Goal: Information Seeking & Learning: Understand process/instructions

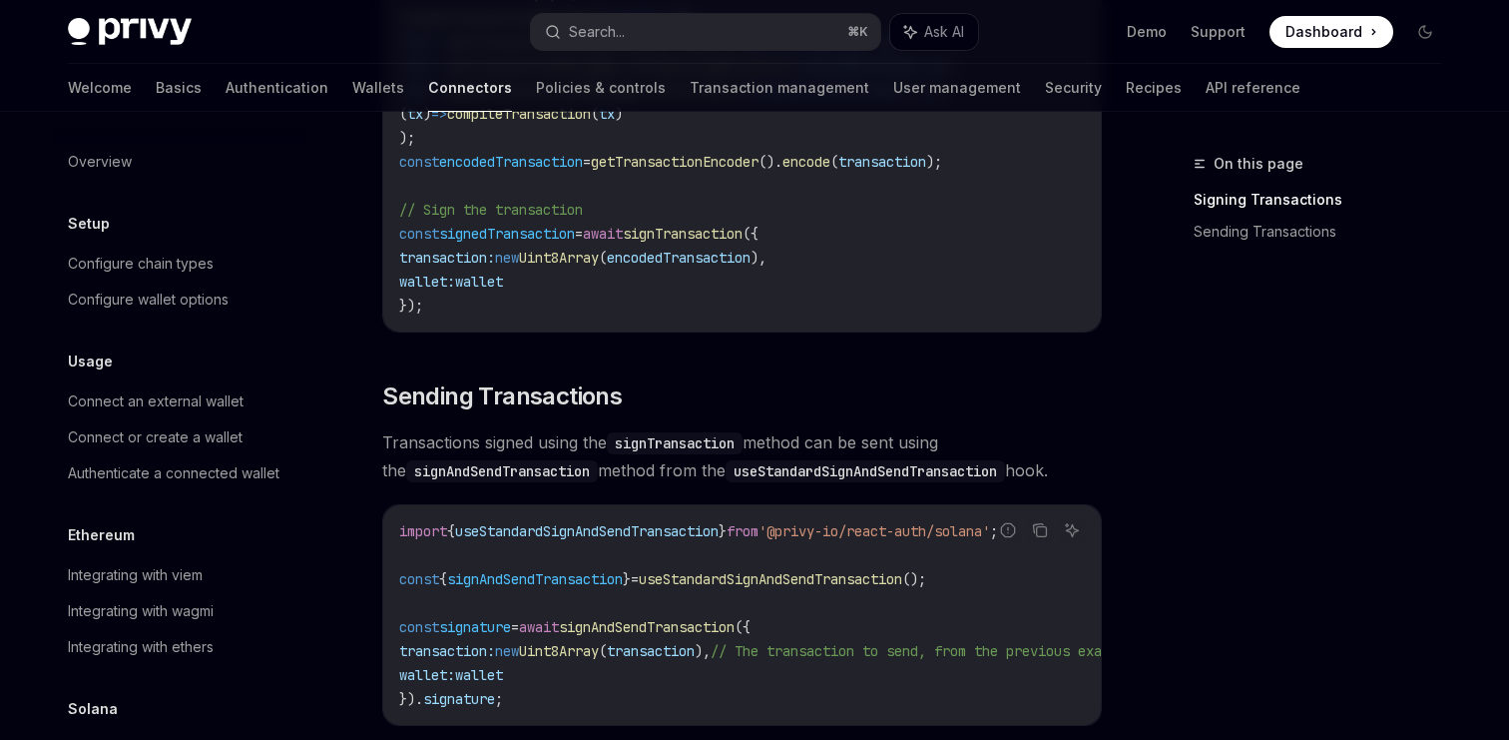
scroll to position [1496, 0]
click at [690, 92] on link "Transaction management" at bounding box center [780, 88] width 180 height 48
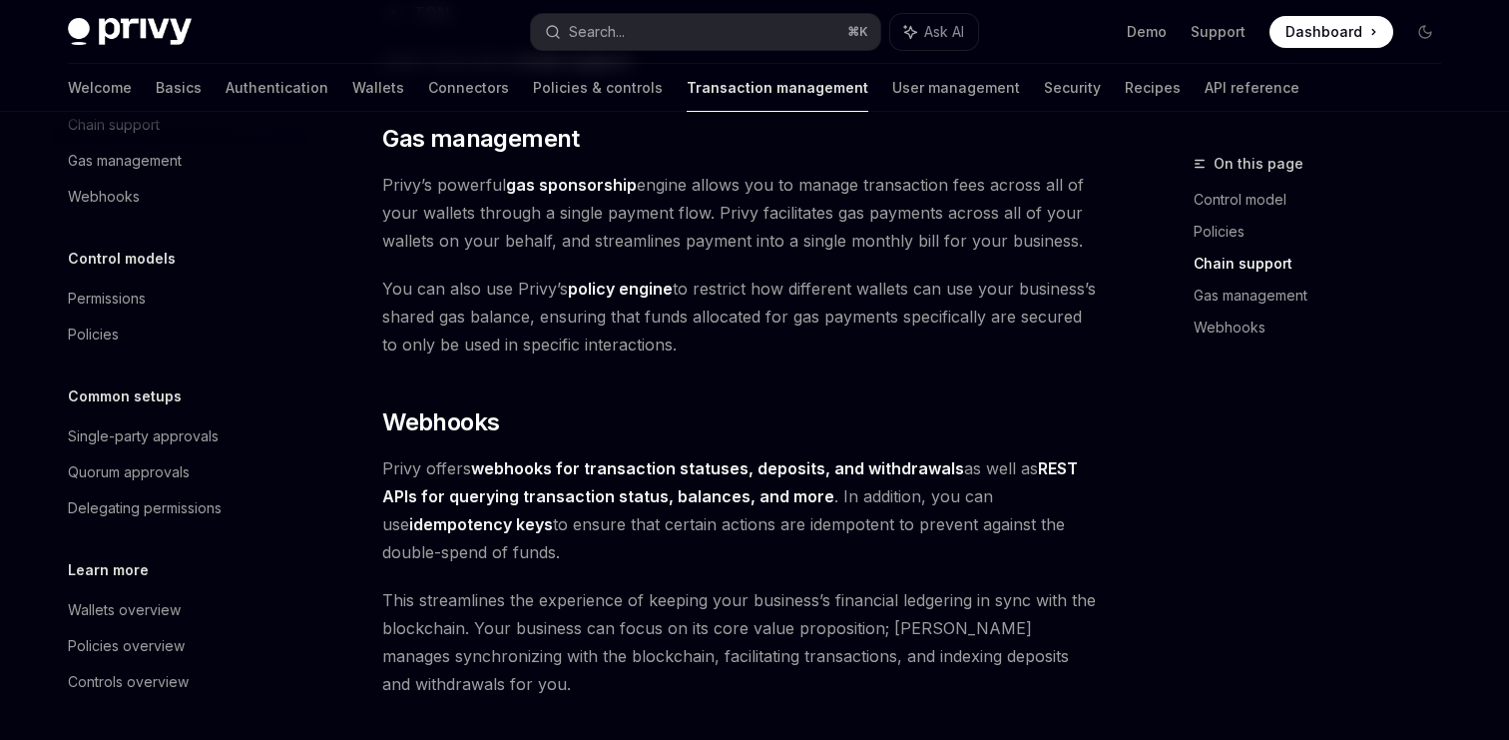
scroll to position [1870, 0]
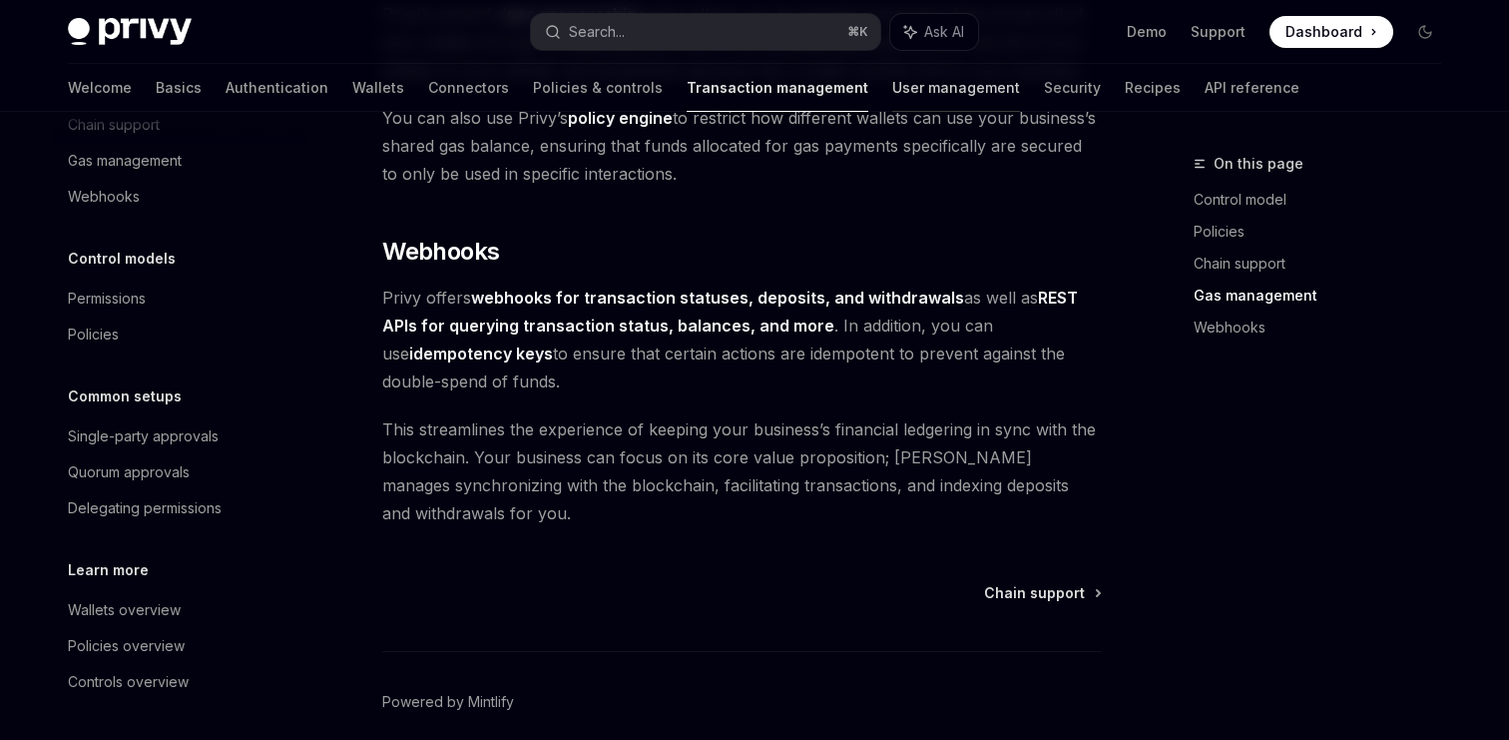
click at [892, 99] on link "User management" at bounding box center [956, 88] width 128 height 48
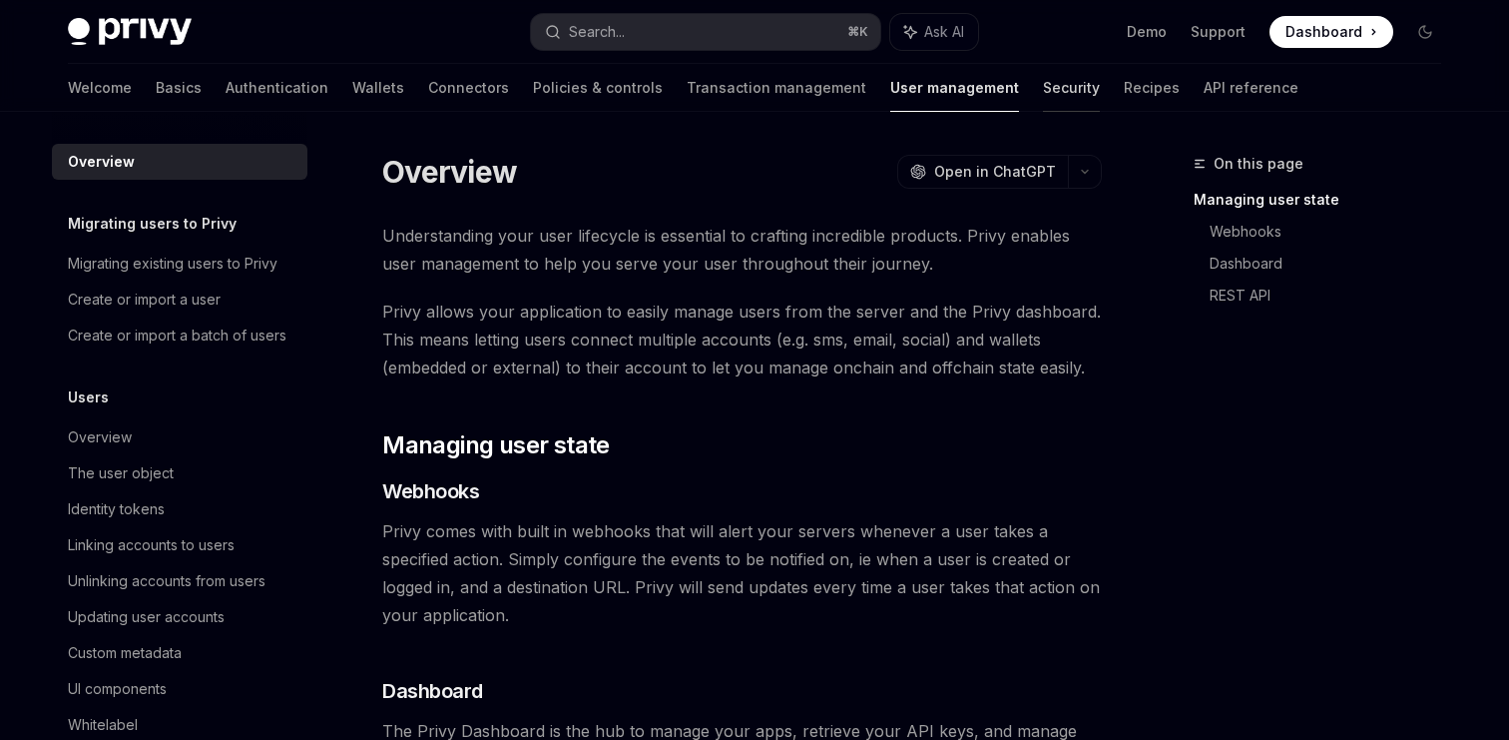
click at [1043, 95] on link "Security" at bounding box center [1071, 88] width 57 height 48
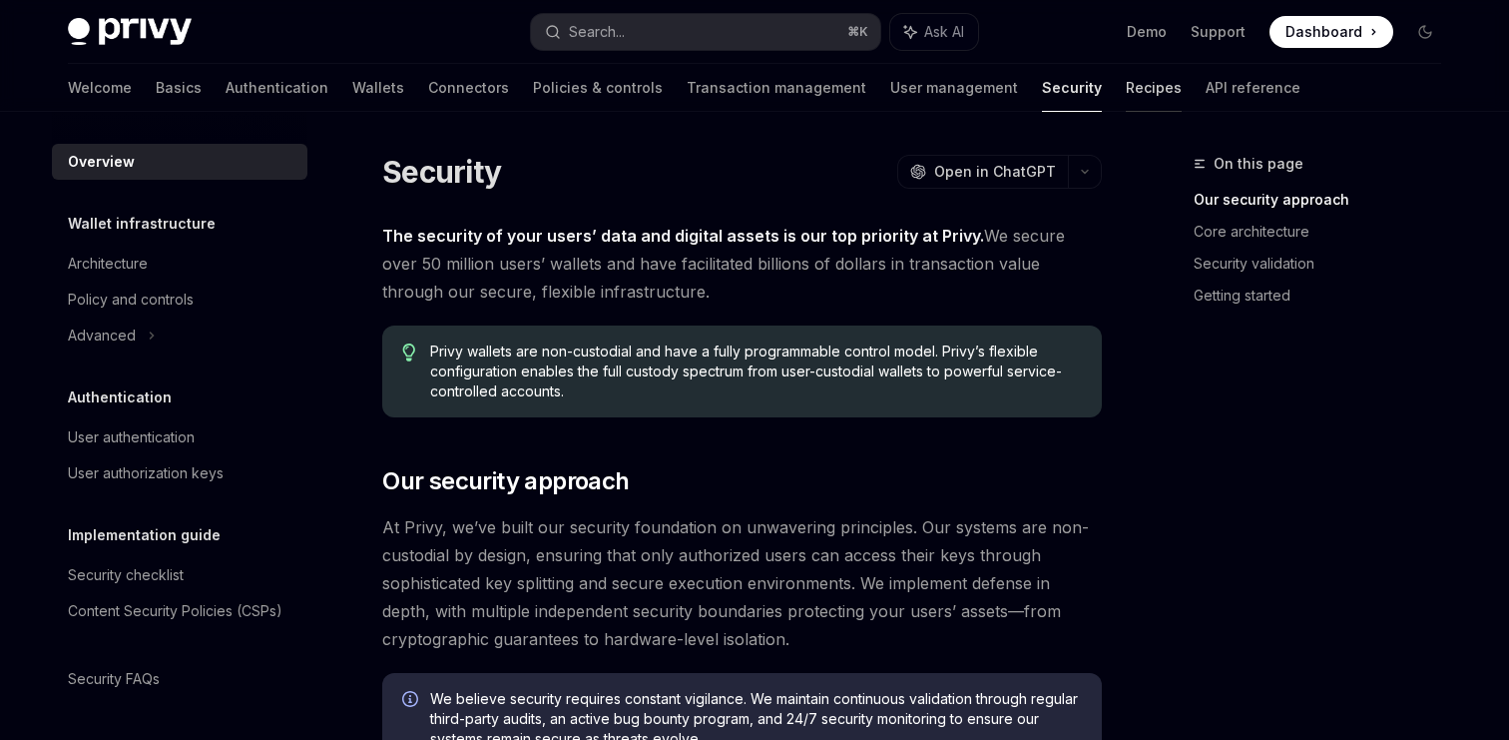
click at [1126, 93] on link "Recipes" at bounding box center [1154, 88] width 56 height 48
type textarea "*"
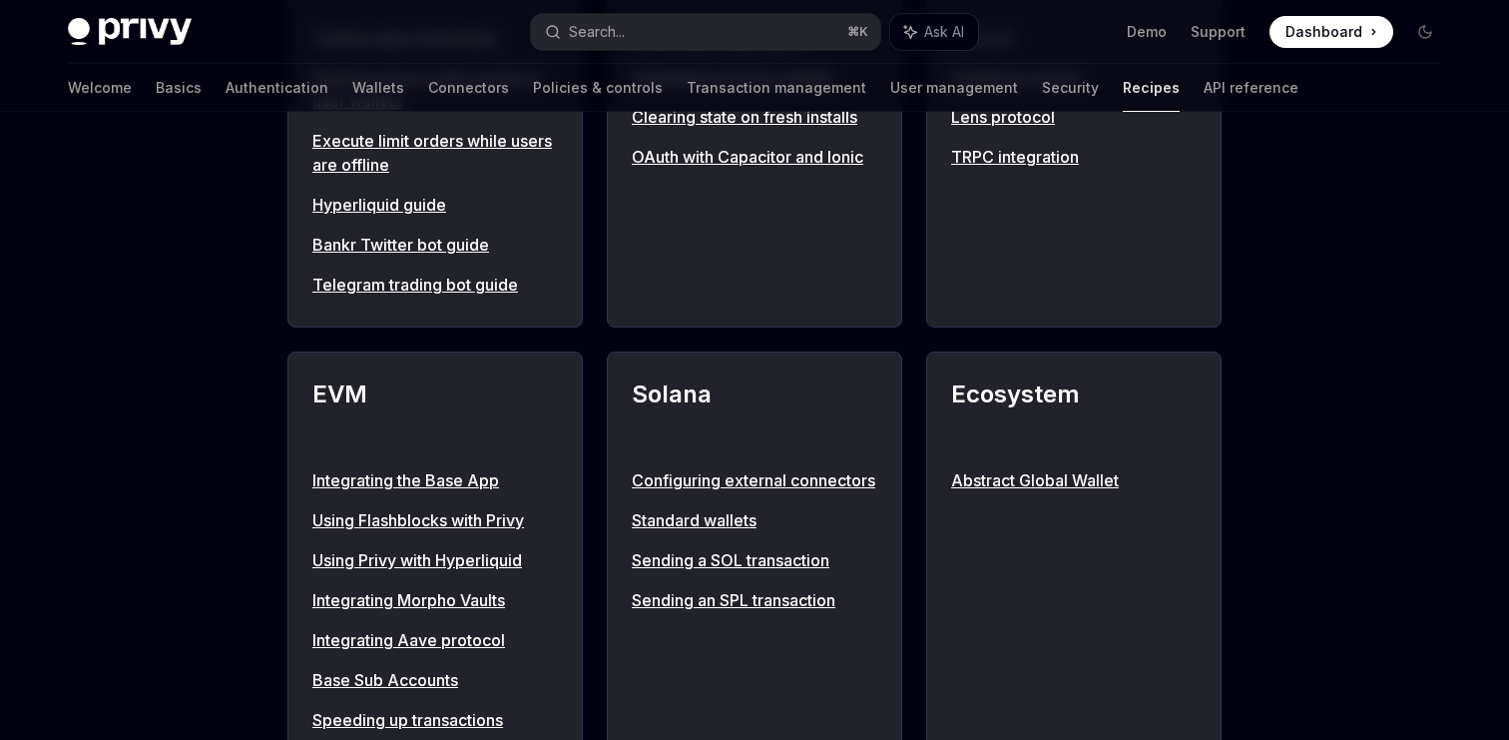
scroll to position [2073, 0]
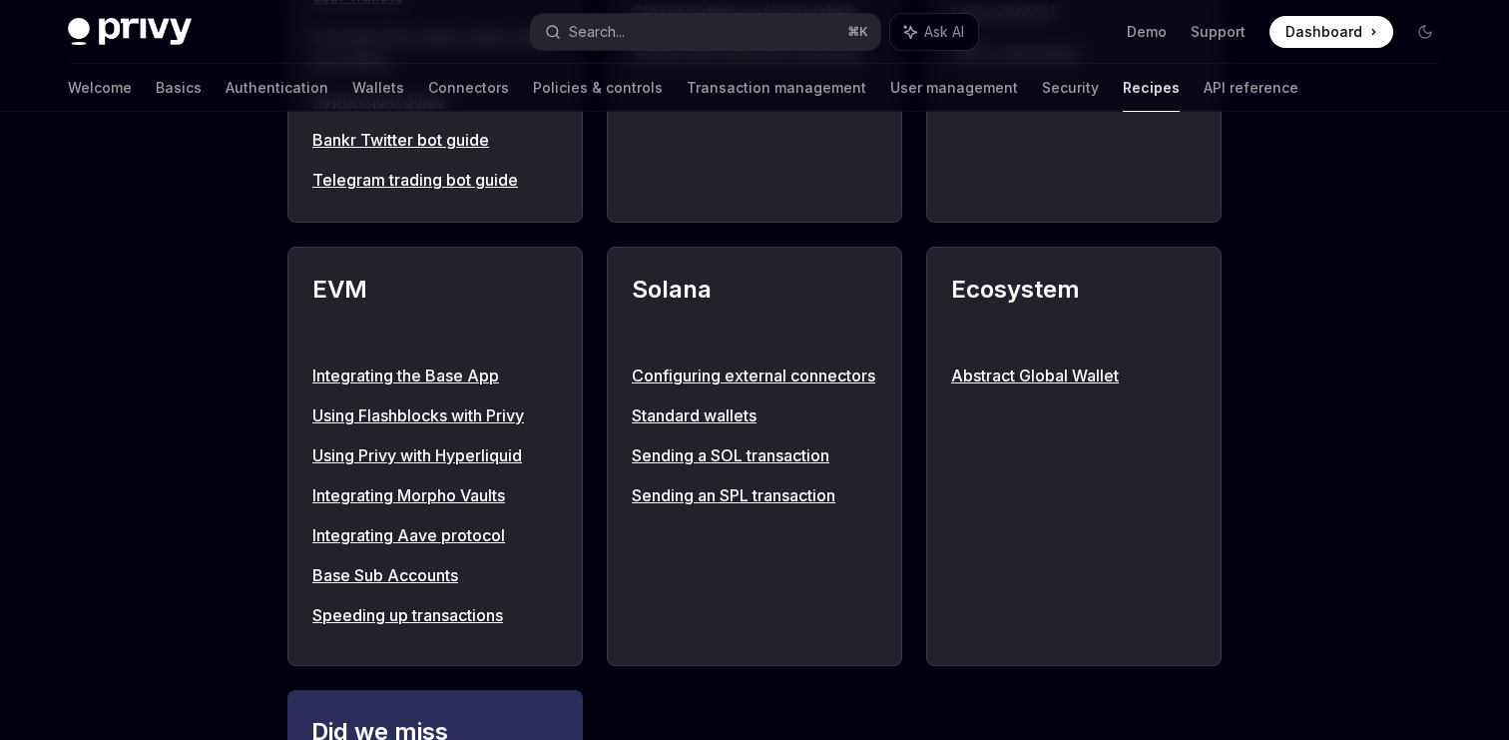
click at [734, 467] on link "Sending a SOL transaction" at bounding box center [755, 455] width 246 height 24
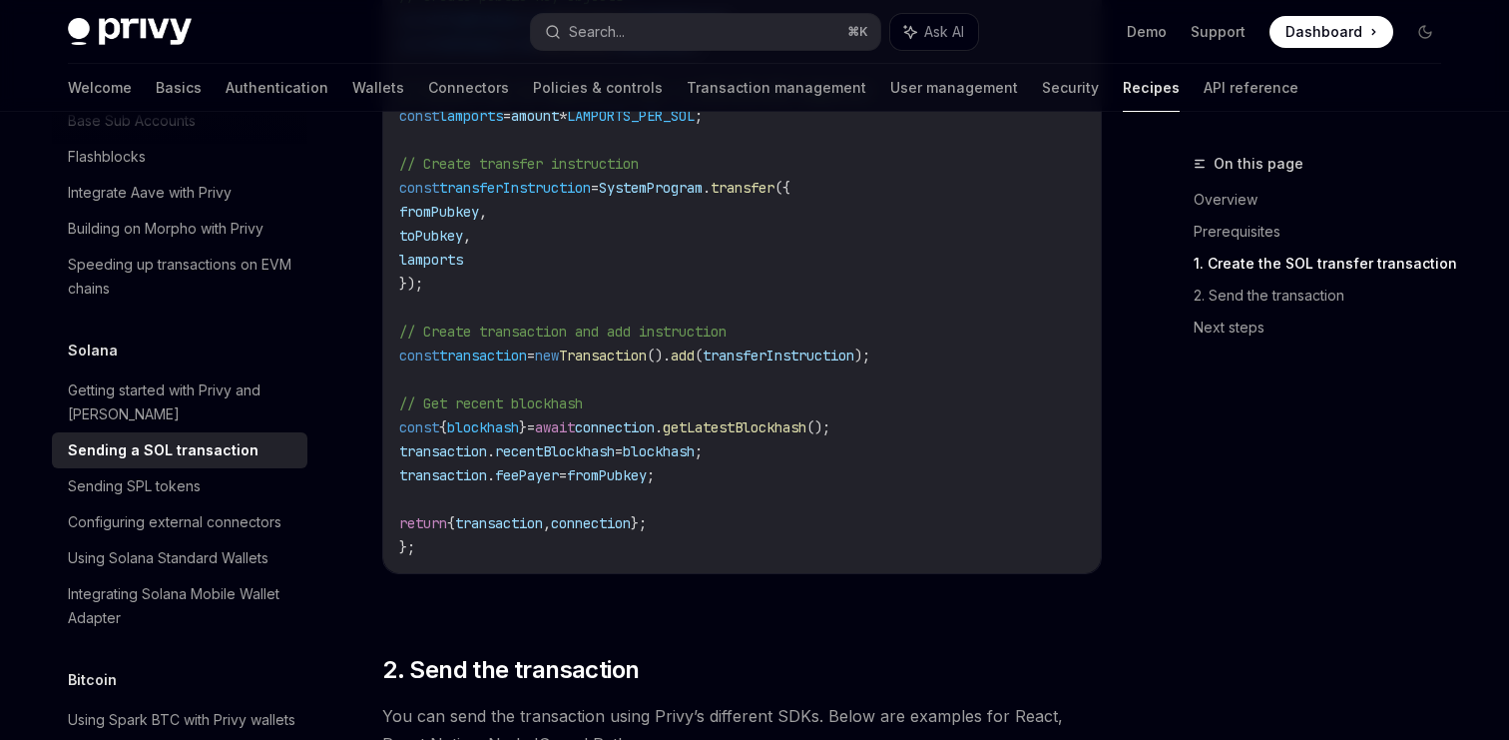
scroll to position [1387, 0]
click at [352, 86] on link "Wallets" at bounding box center [378, 88] width 52 height 48
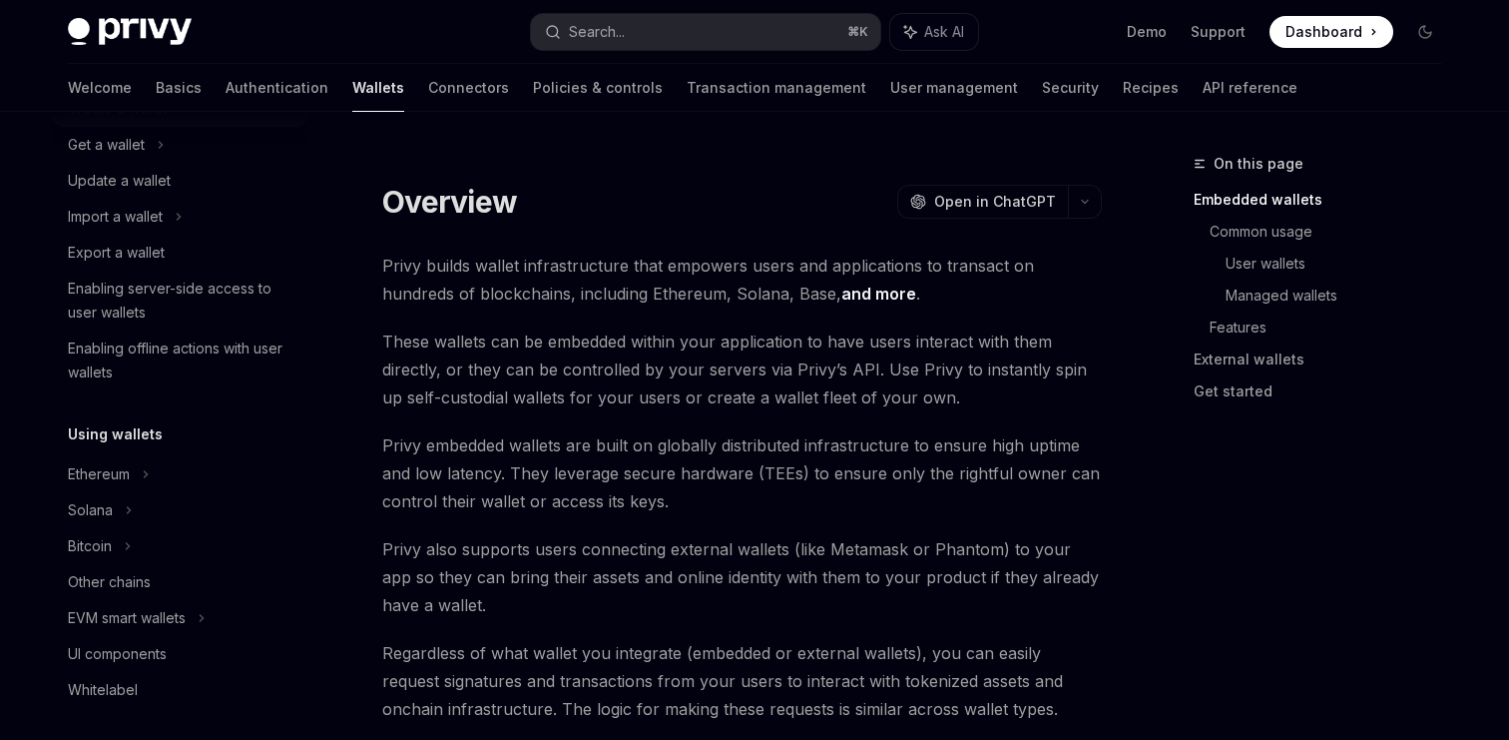
scroll to position [241, 0]
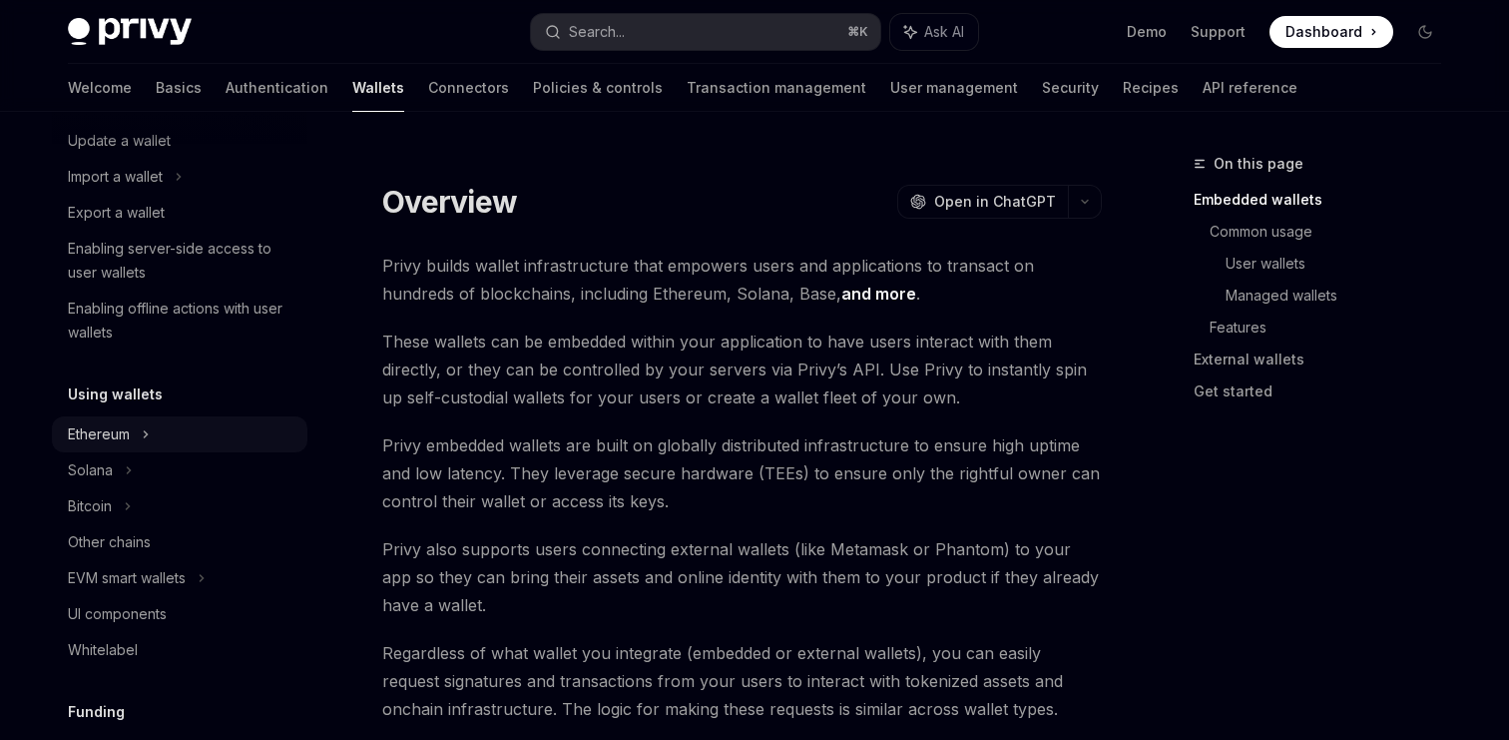
click at [148, 435] on icon at bounding box center [146, 434] width 3 height 6
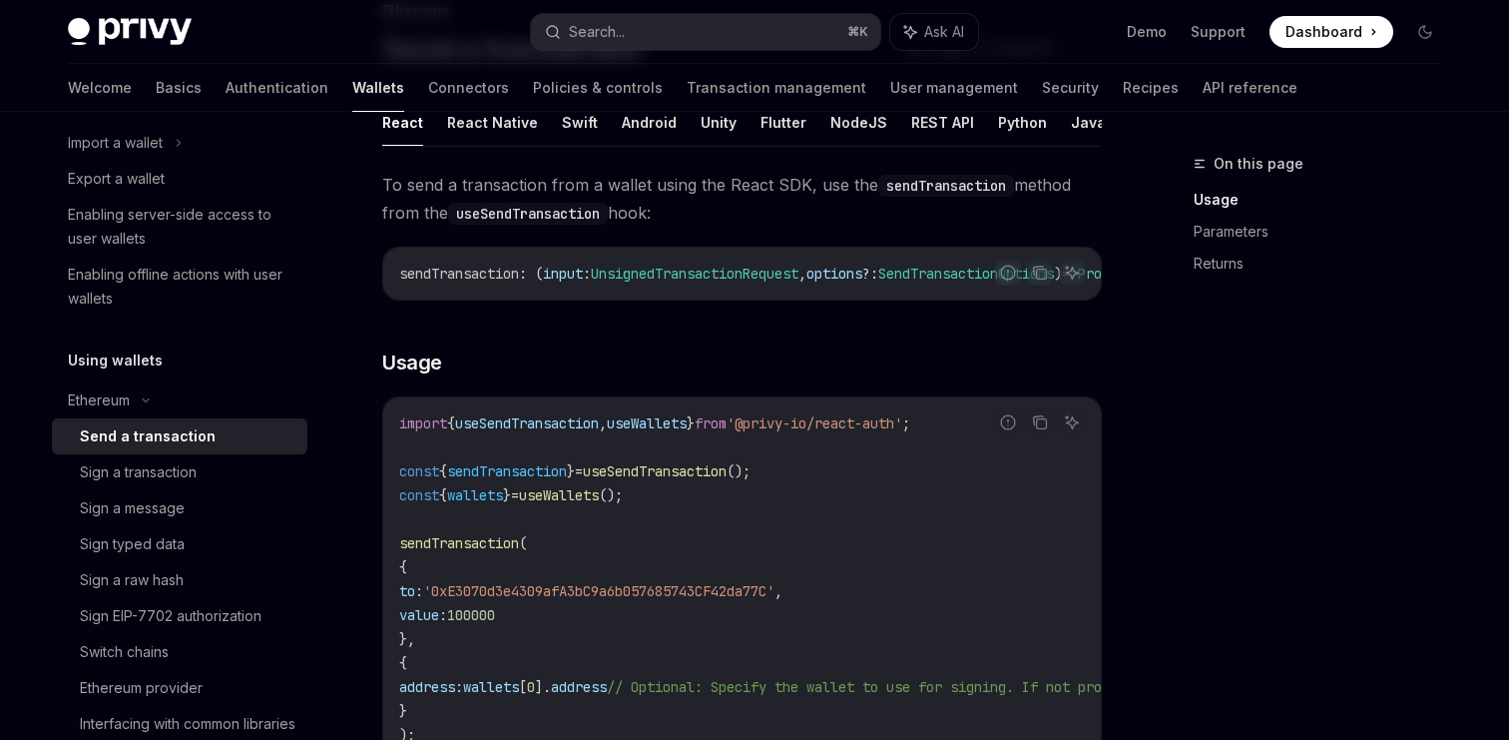
scroll to position [211, 0]
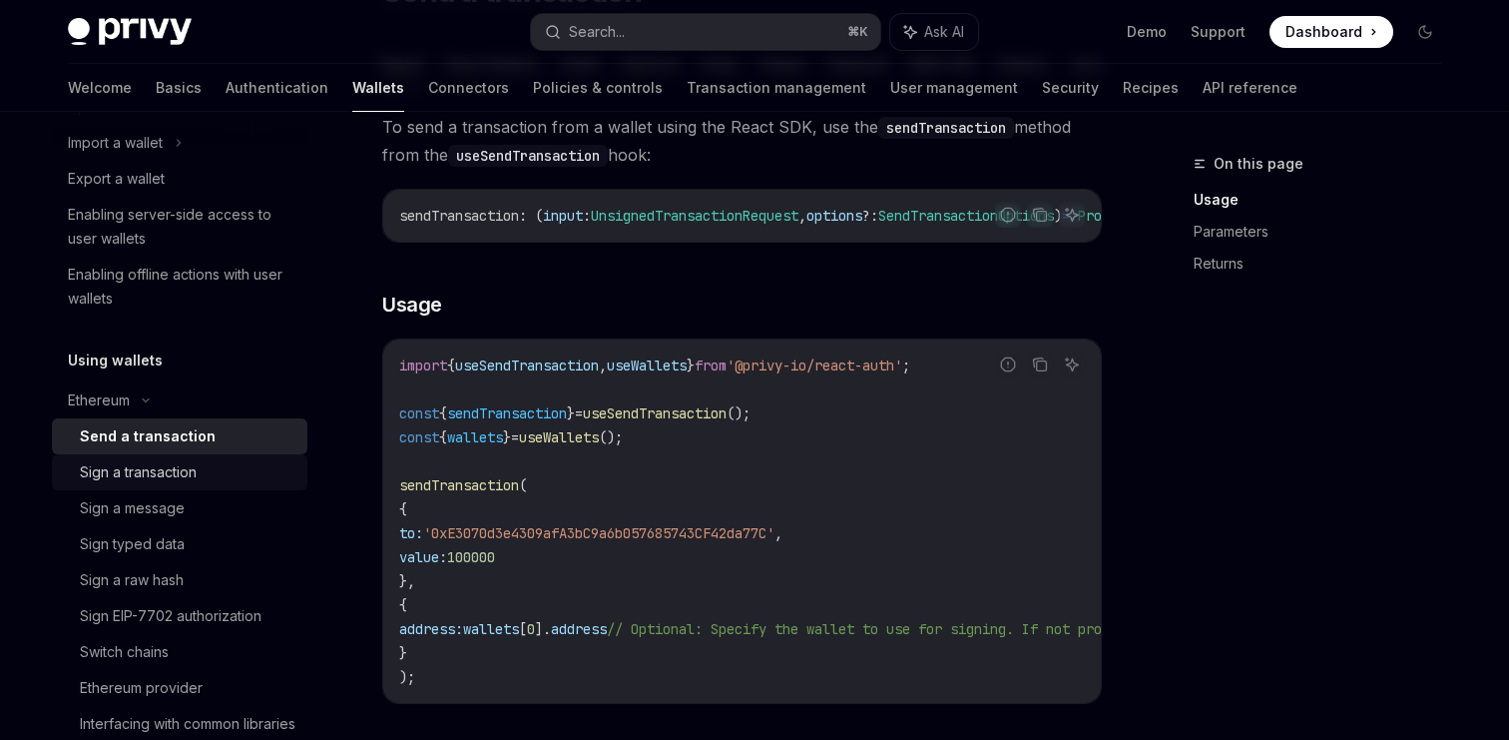
click at [183, 469] on div "Sign a transaction" at bounding box center [138, 472] width 117 height 24
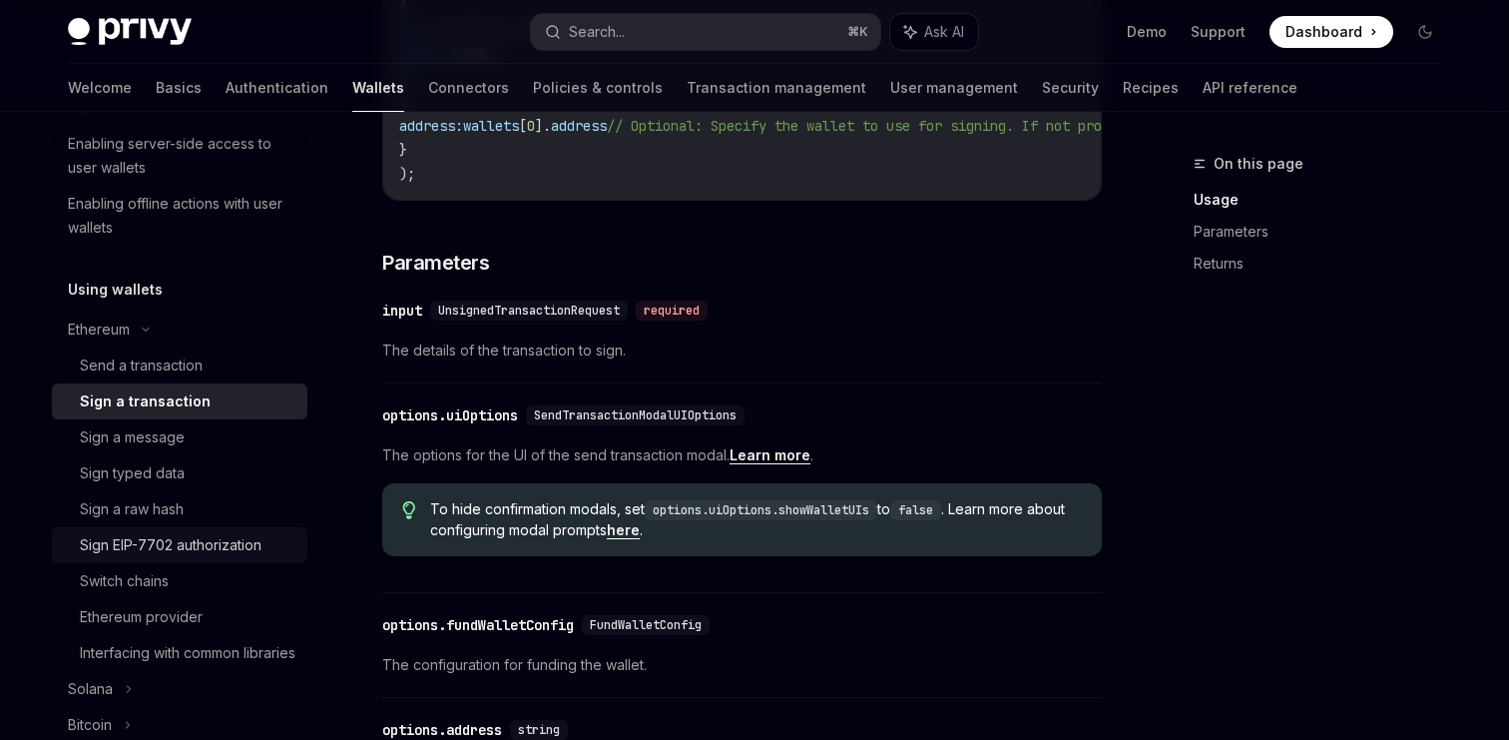
scroll to position [342, 0]
click at [175, 581] on div "Switch chains" at bounding box center [188, 584] width 216 height 24
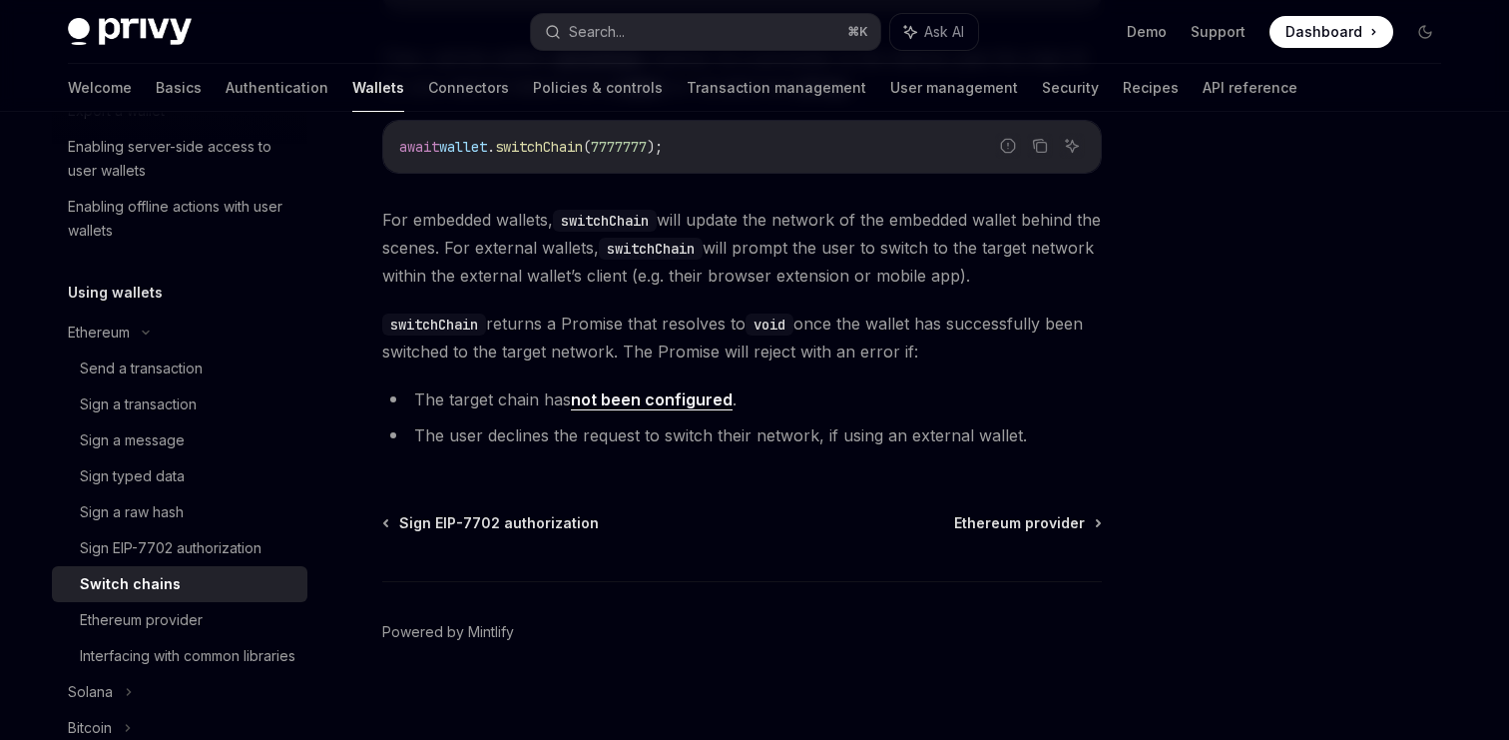
scroll to position [479, 0]
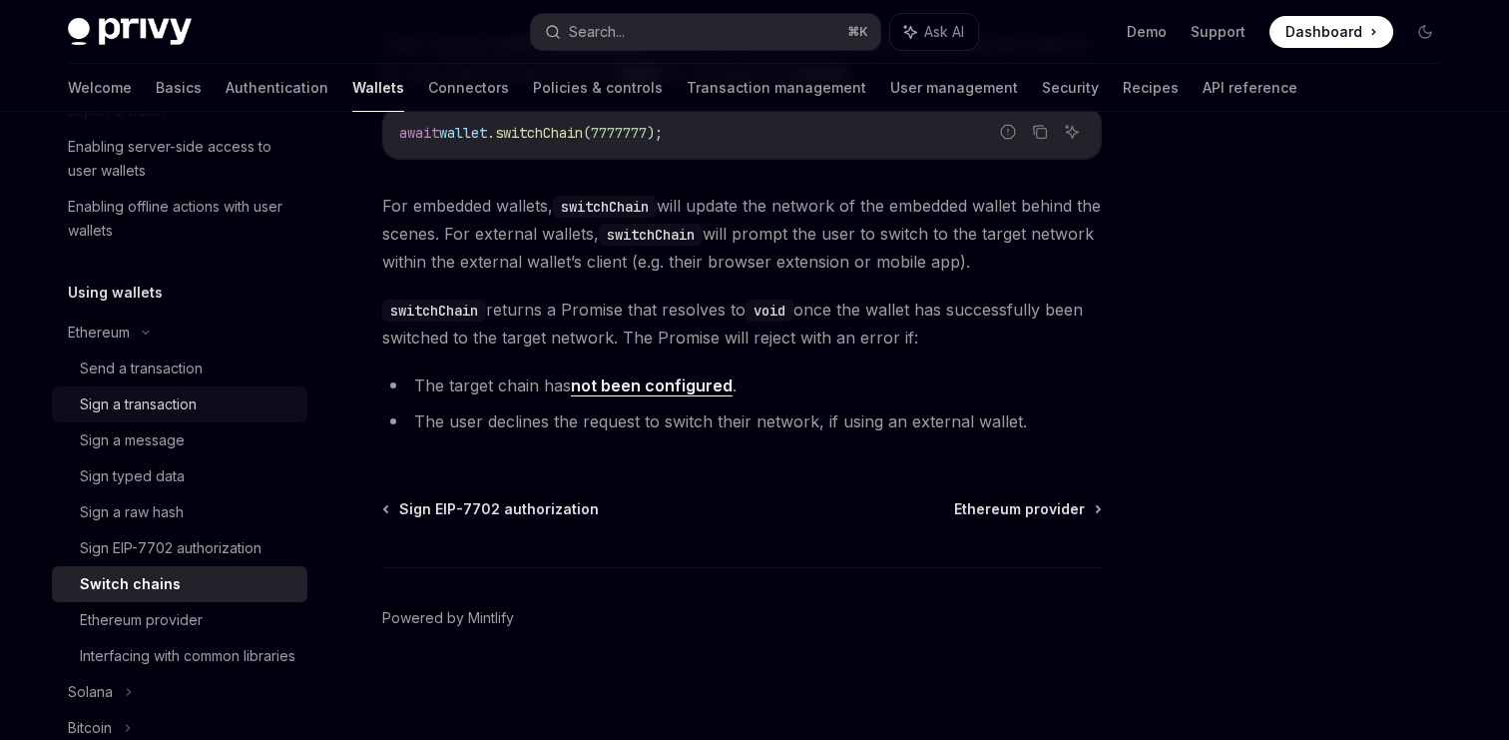
click at [146, 399] on div "Sign a transaction" at bounding box center [138, 404] width 117 height 24
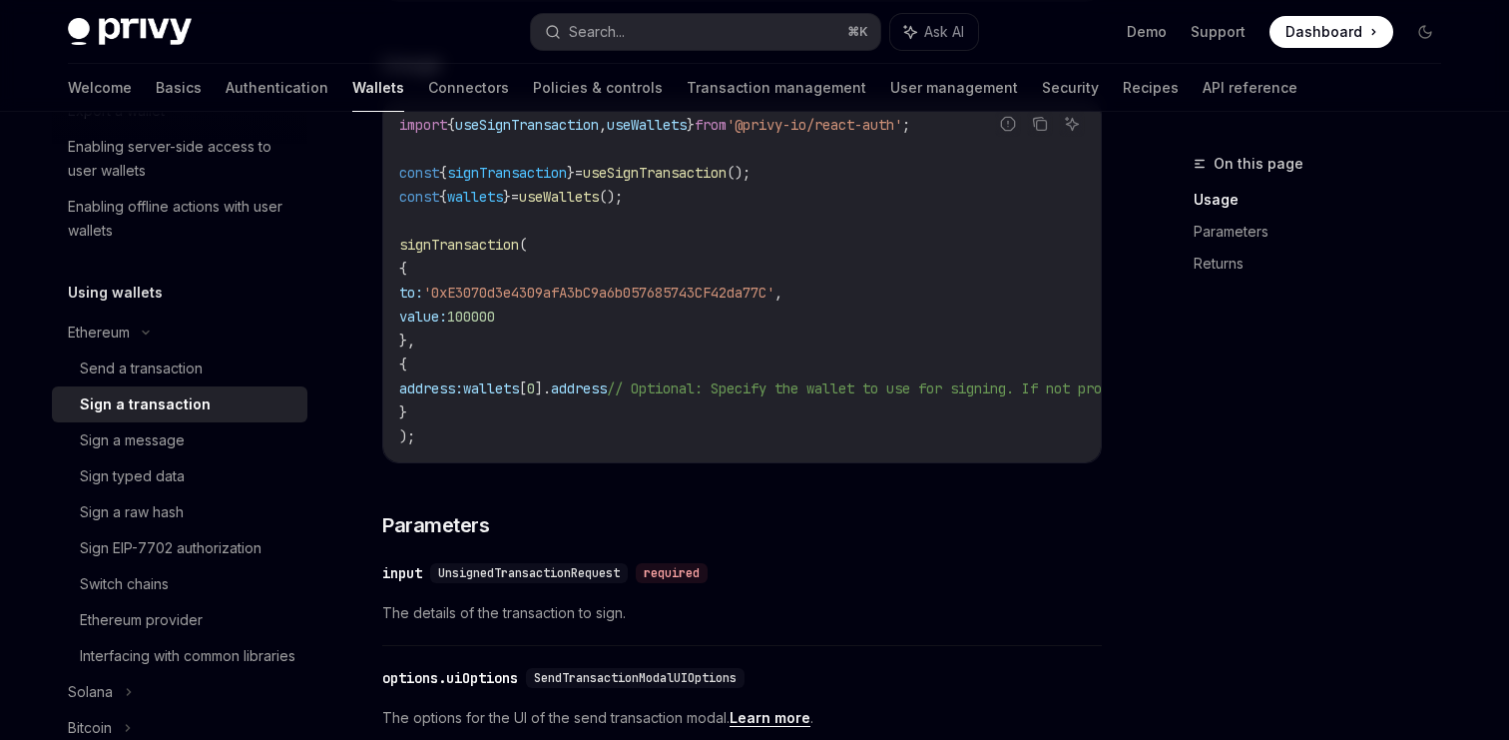
scroll to position [452, 0]
click at [166, 371] on div "Send a transaction" at bounding box center [141, 368] width 123 height 24
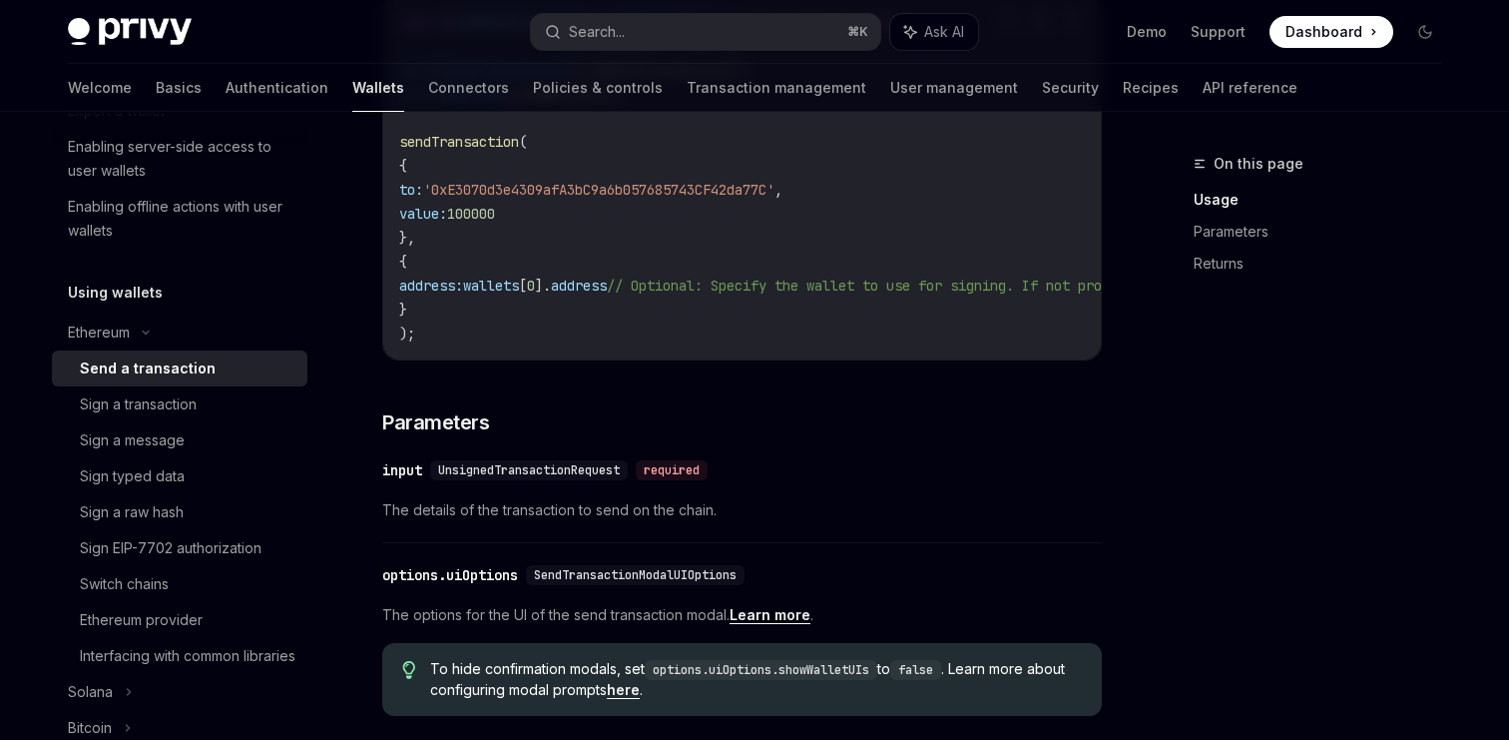
scroll to position [505, 0]
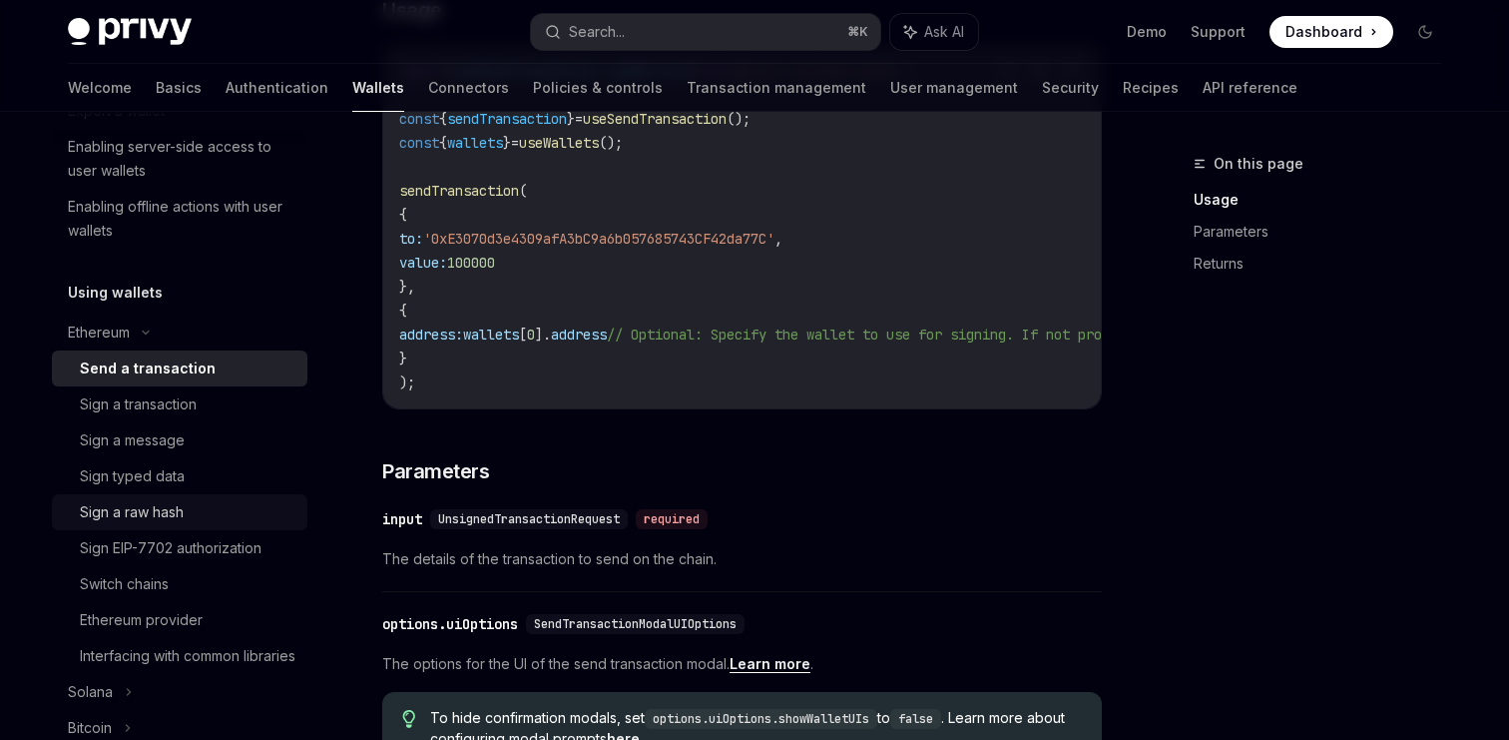
click at [168, 508] on div "Sign a raw hash" at bounding box center [132, 512] width 104 height 24
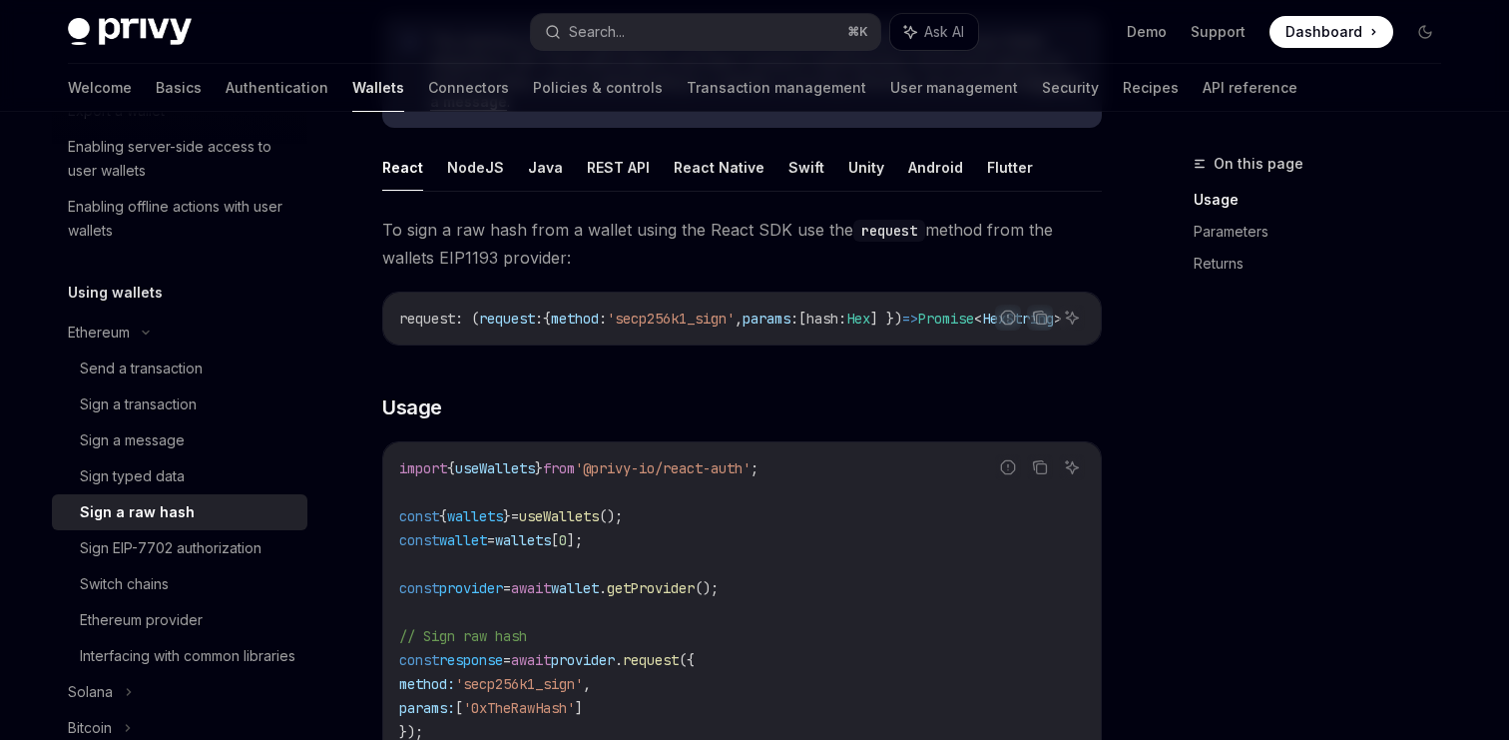
scroll to position [307, 0]
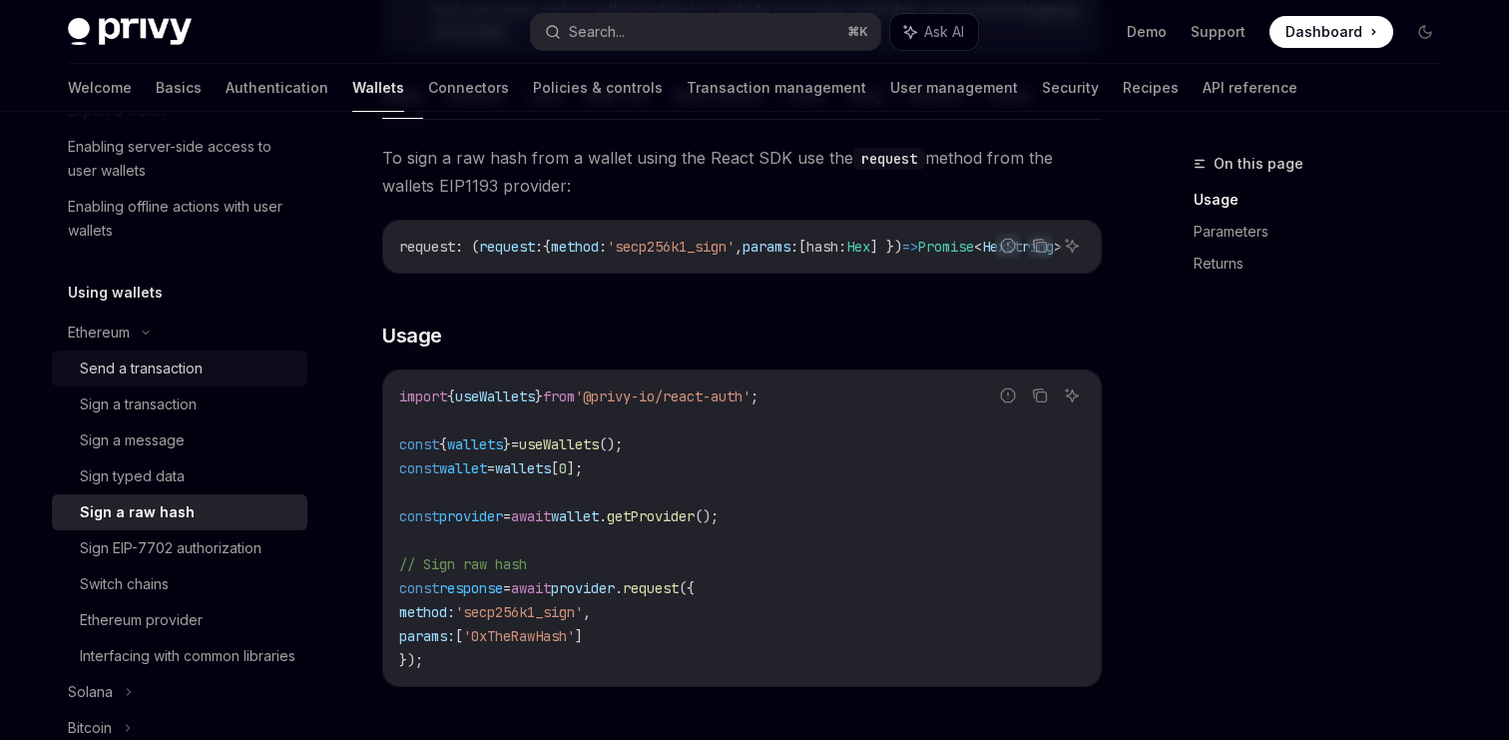
click at [166, 372] on div "Send a transaction" at bounding box center [141, 368] width 123 height 24
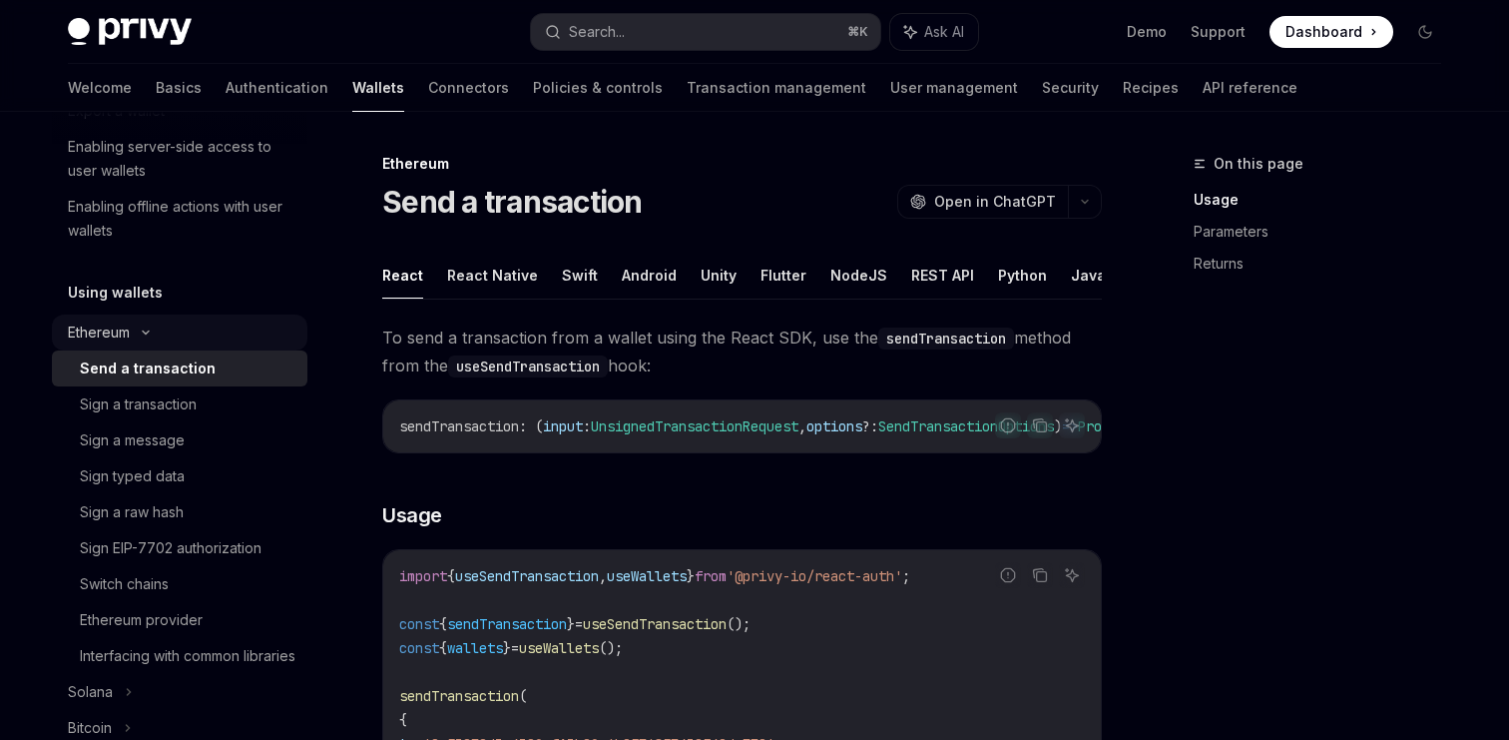
click at [142, 332] on icon at bounding box center [146, 332] width 24 height 8
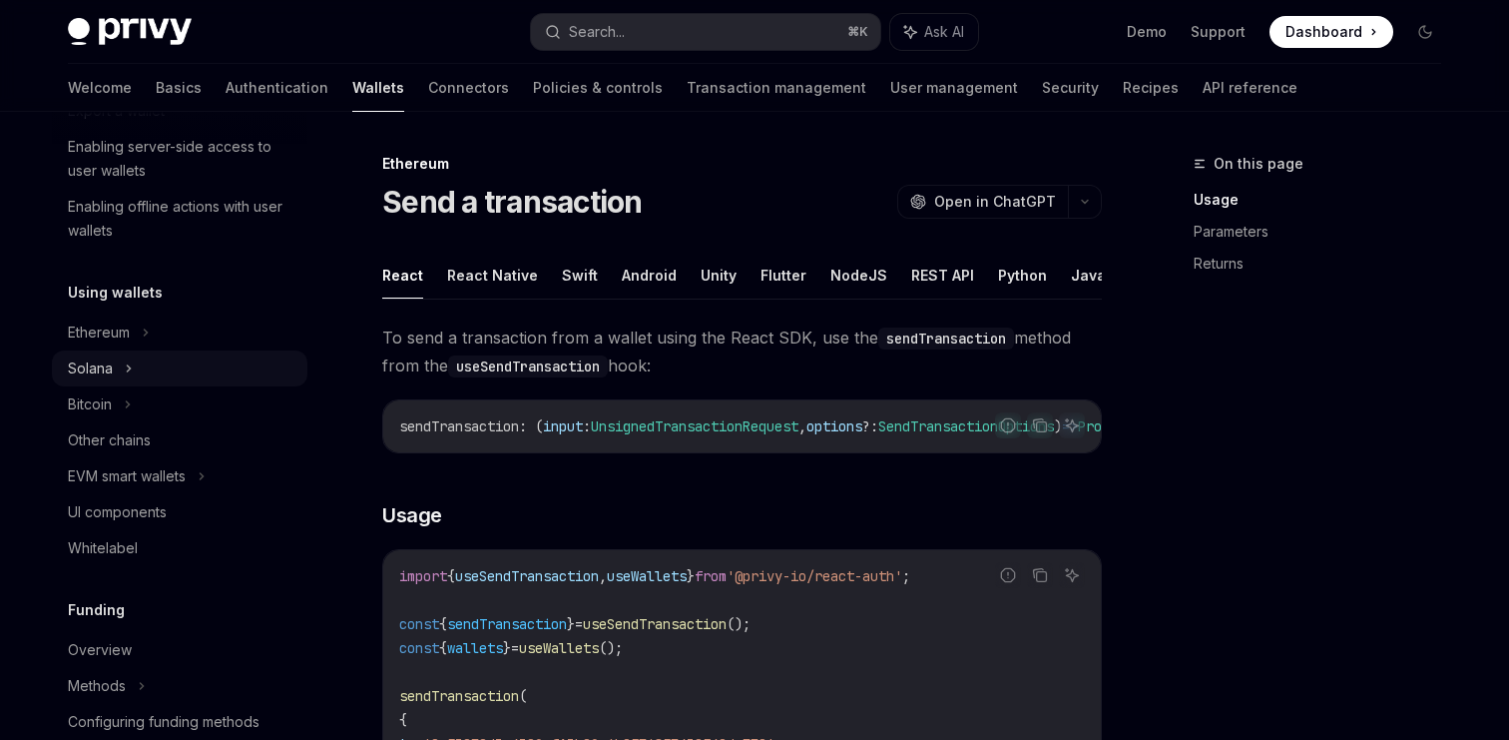
click at [140, 366] on div "Solana" at bounding box center [180, 368] width 256 height 36
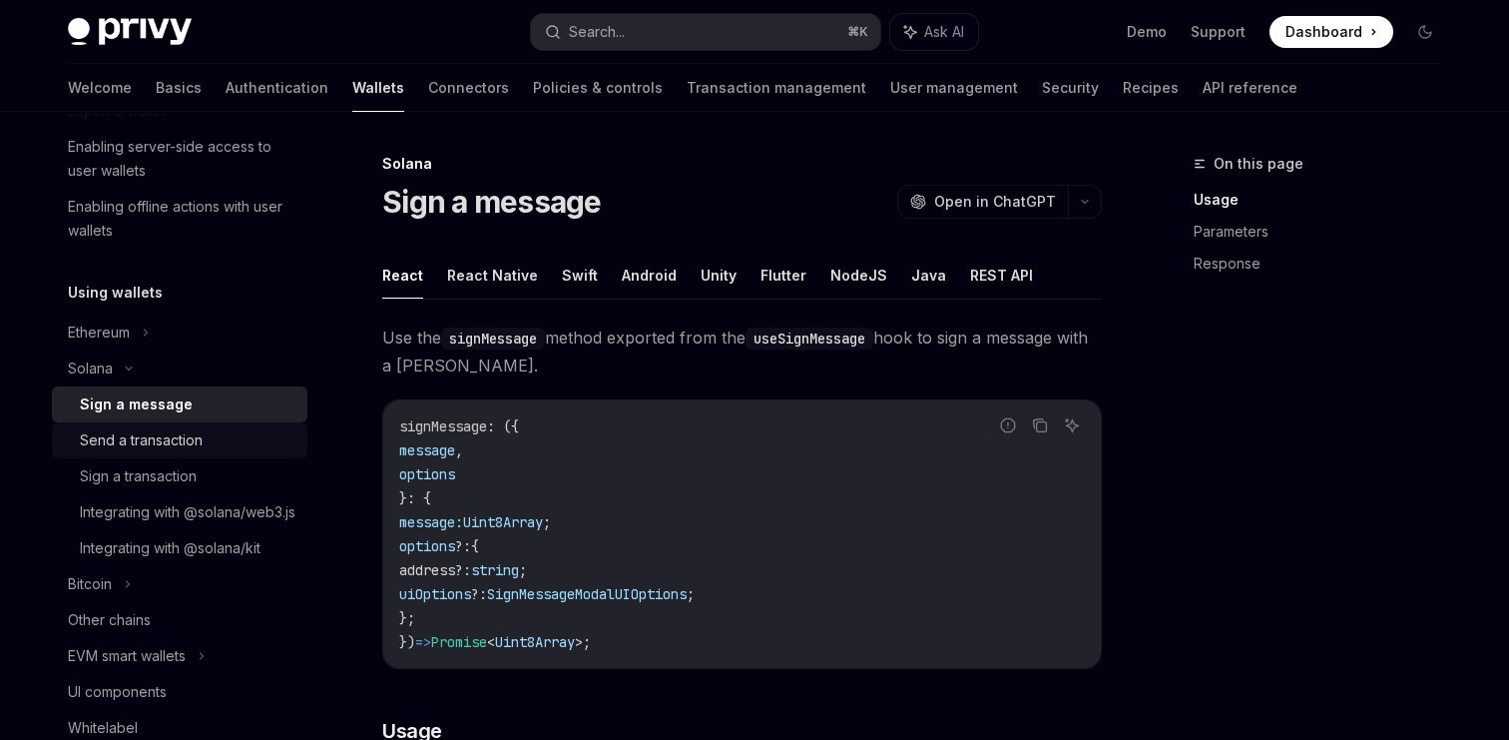
click at [141, 441] on div "Send a transaction" at bounding box center [141, 440] width 123 height 24
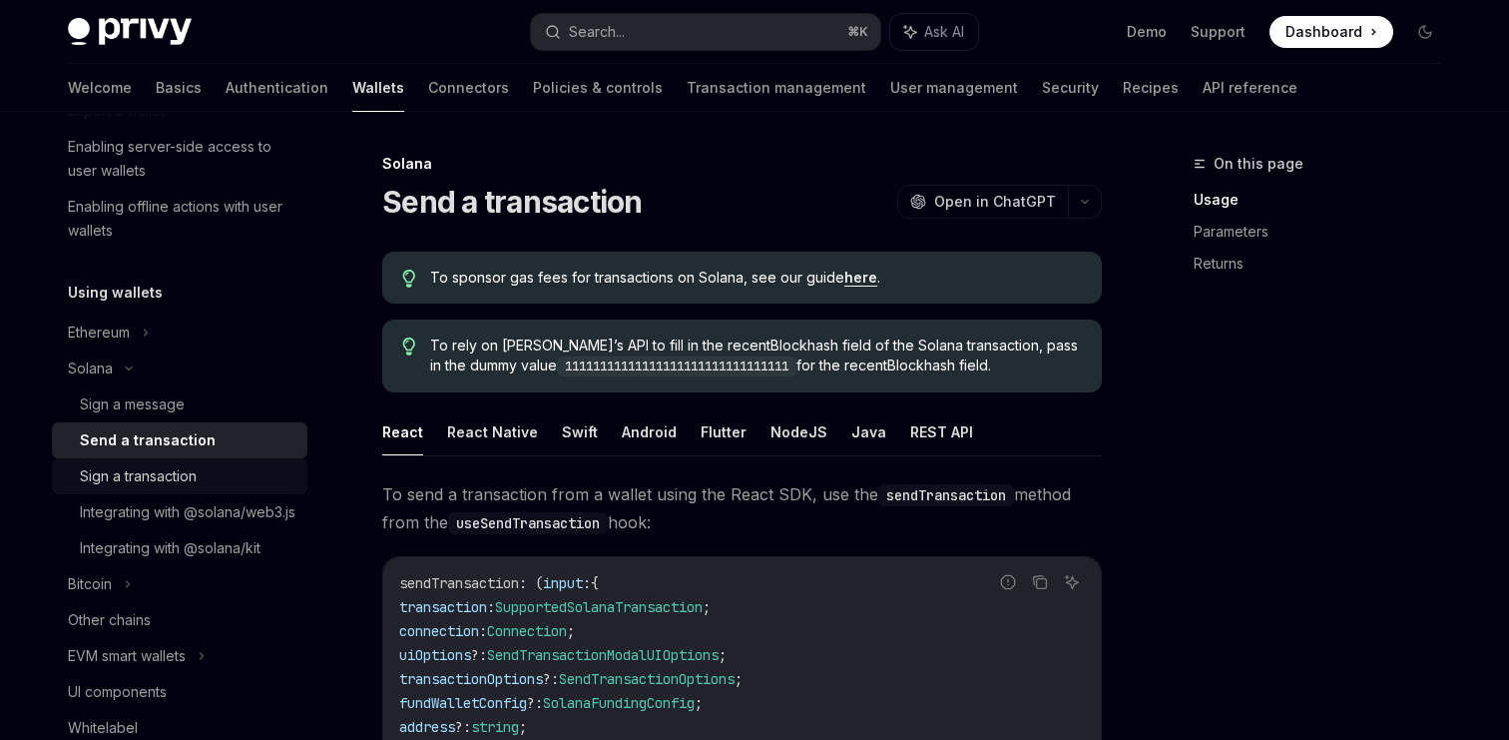
click at [150, 474] on div "Sign a transaction" at bounding box center [138, 476] width 117 height 24
type textarea "*"
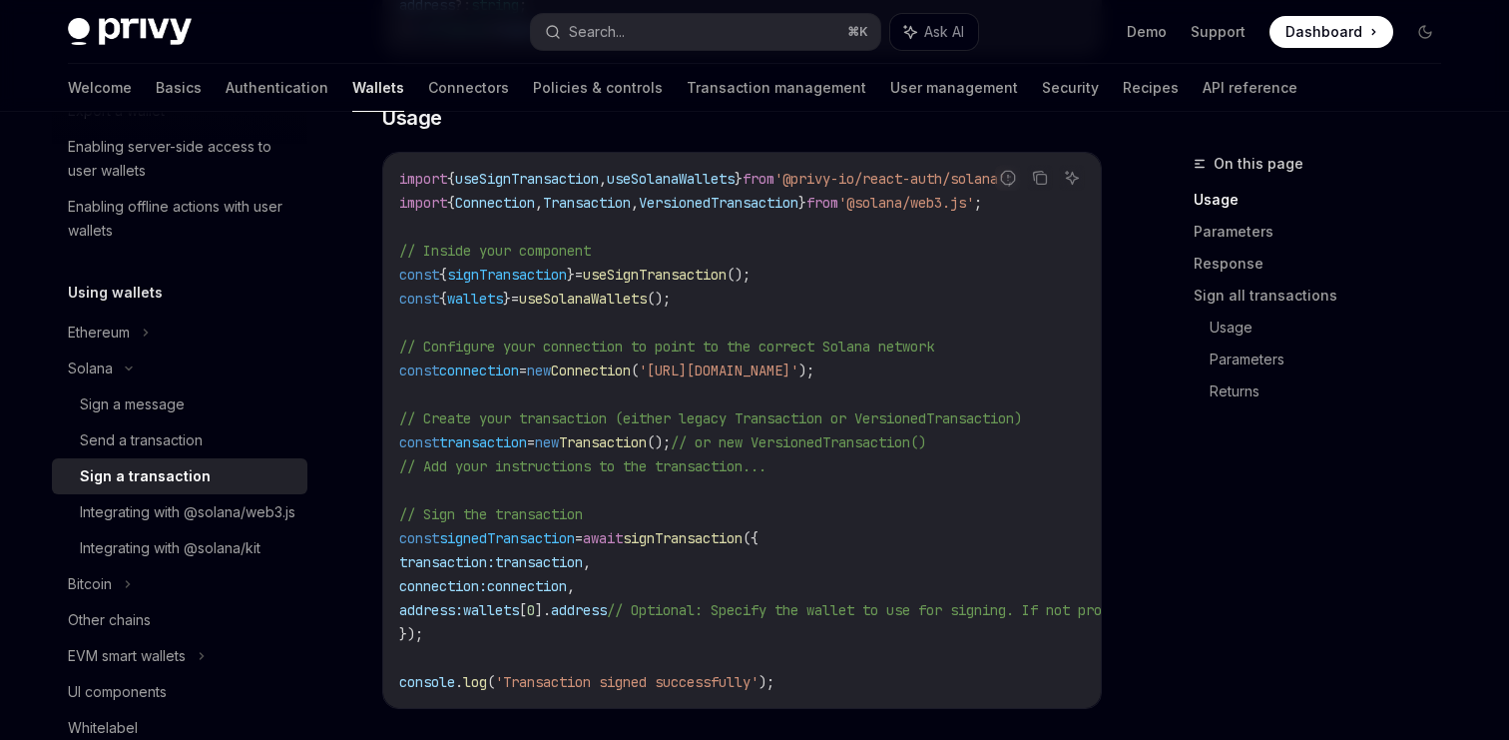
scroll to position [645, 0]
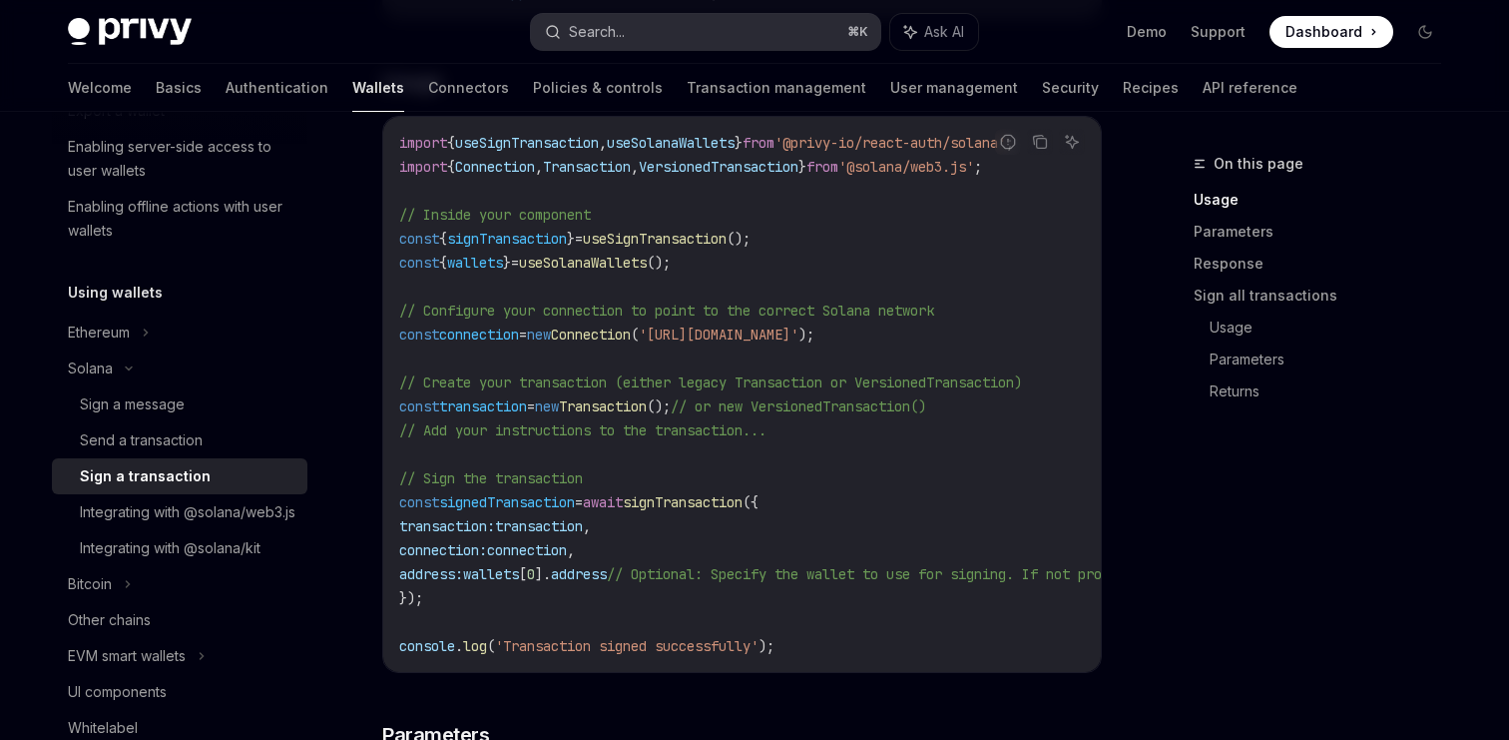
click at [629, 32] on button "Search... ⌘ K" at bounding box center [705, 32] width 349 height 36
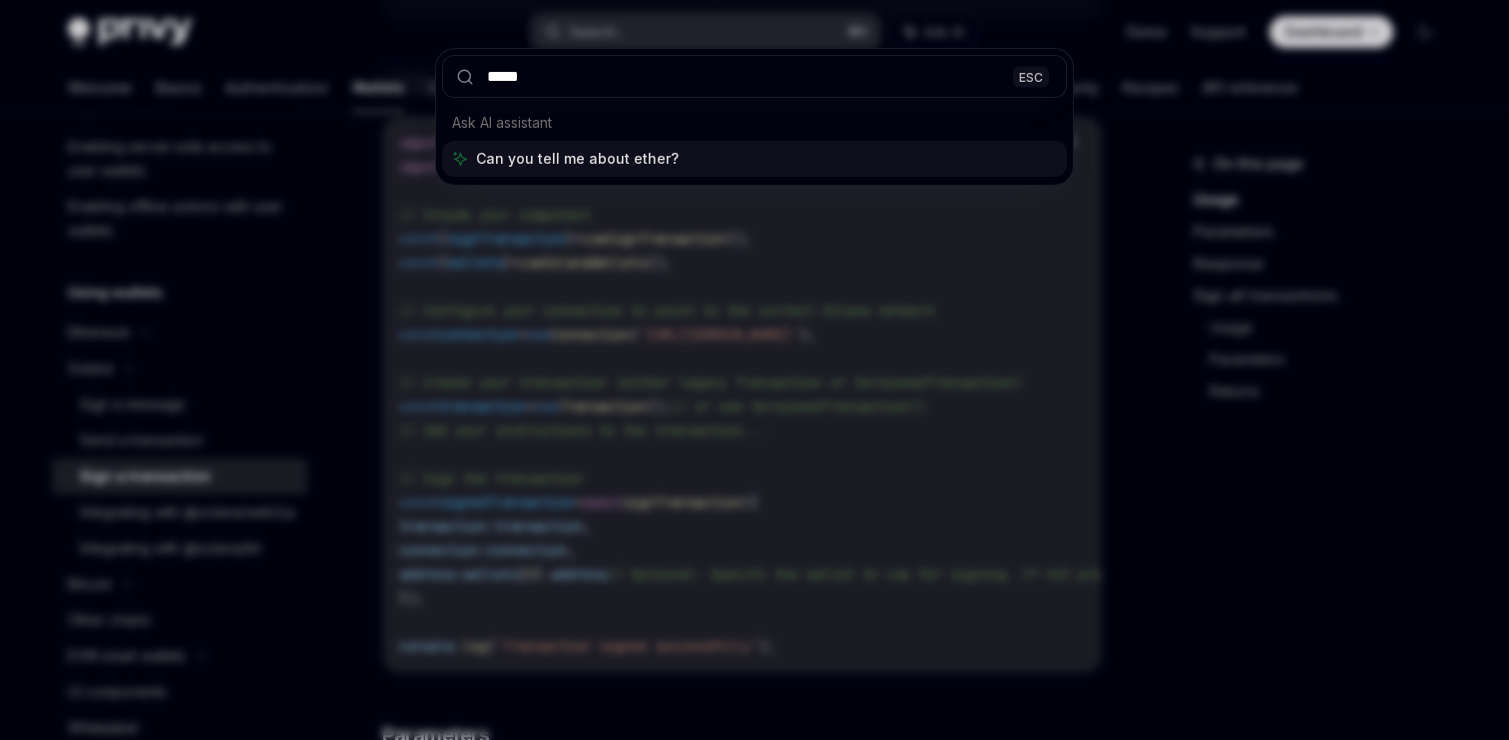
type input "******"
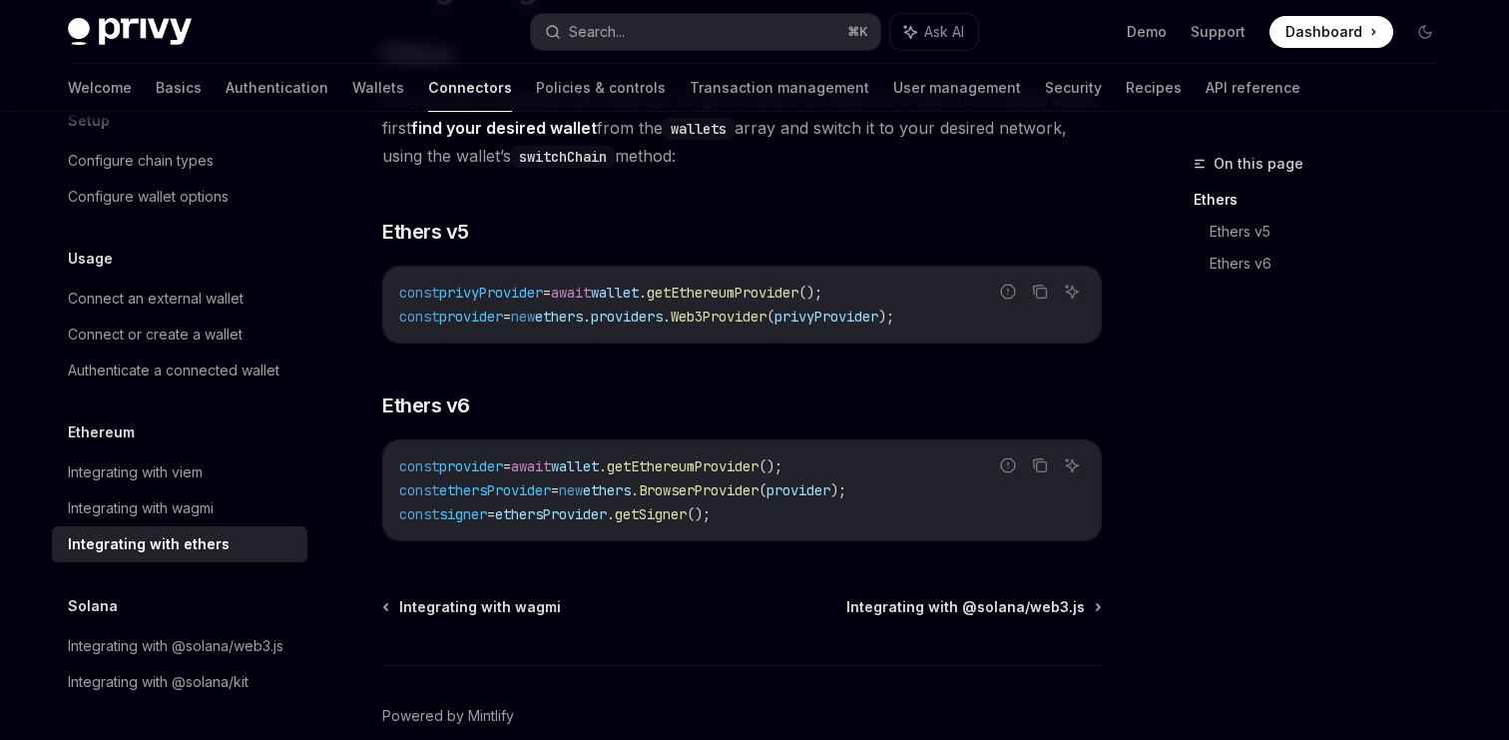
scroll to position [241, 0]
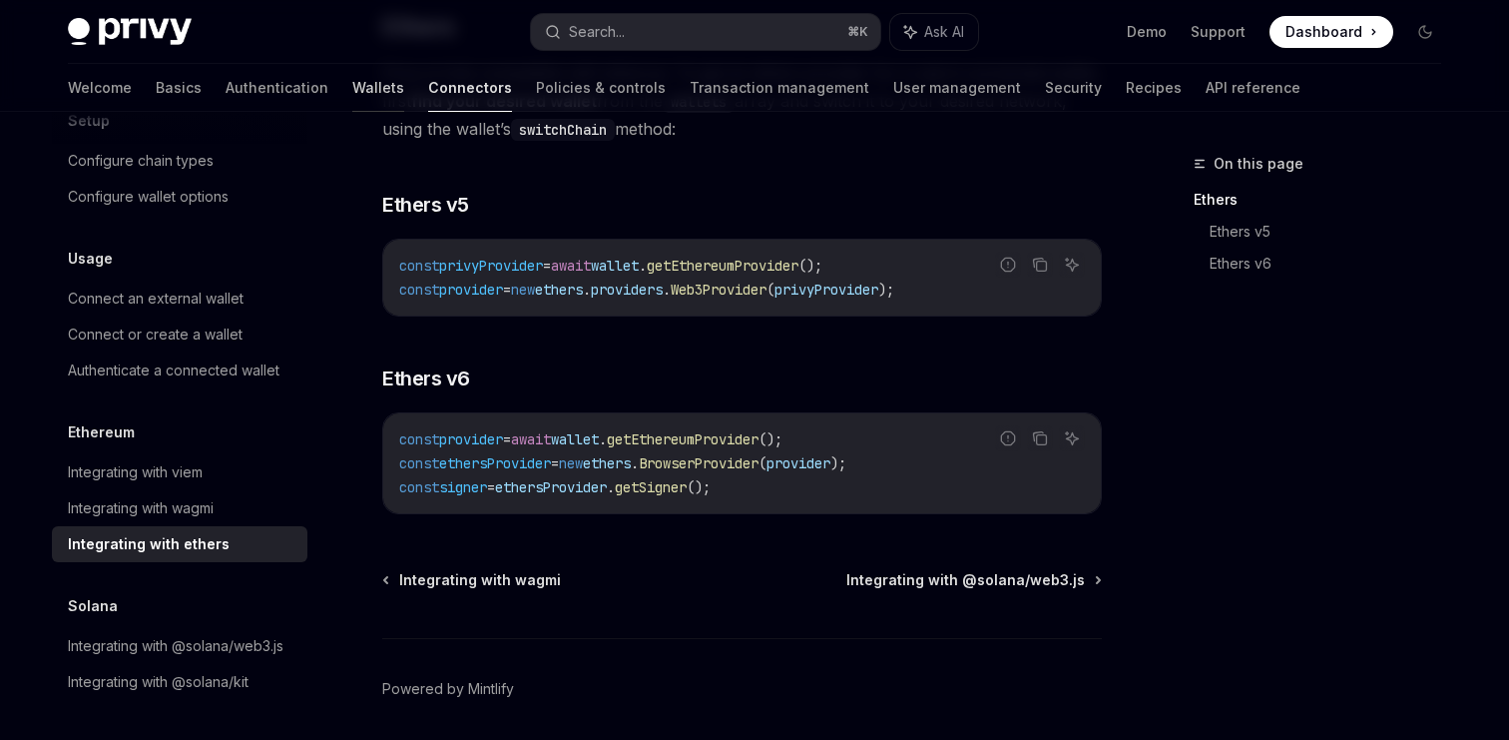
click at [352, 86] on link "Wallets" at bounding box center [378, 88] width 52 height 48
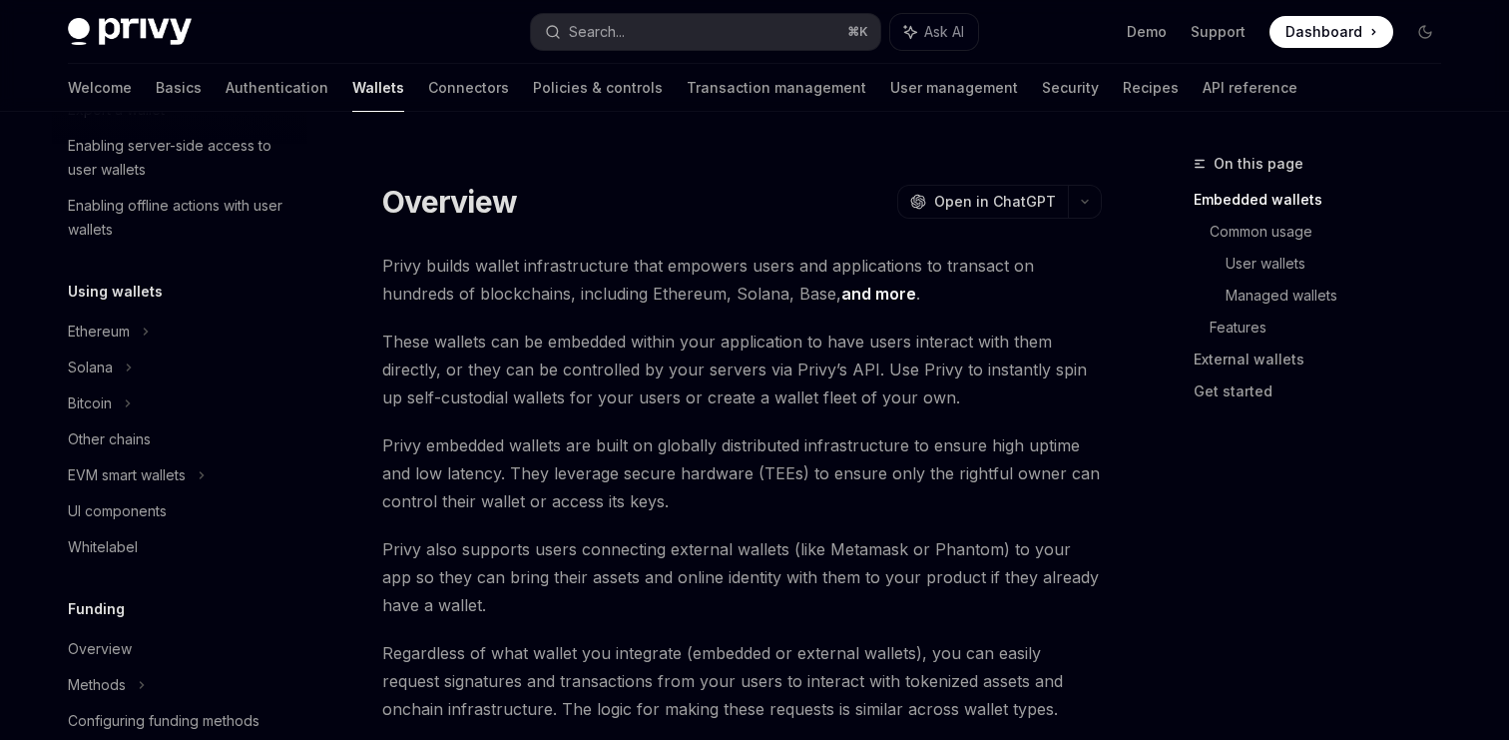
scroll to position [479, 0]
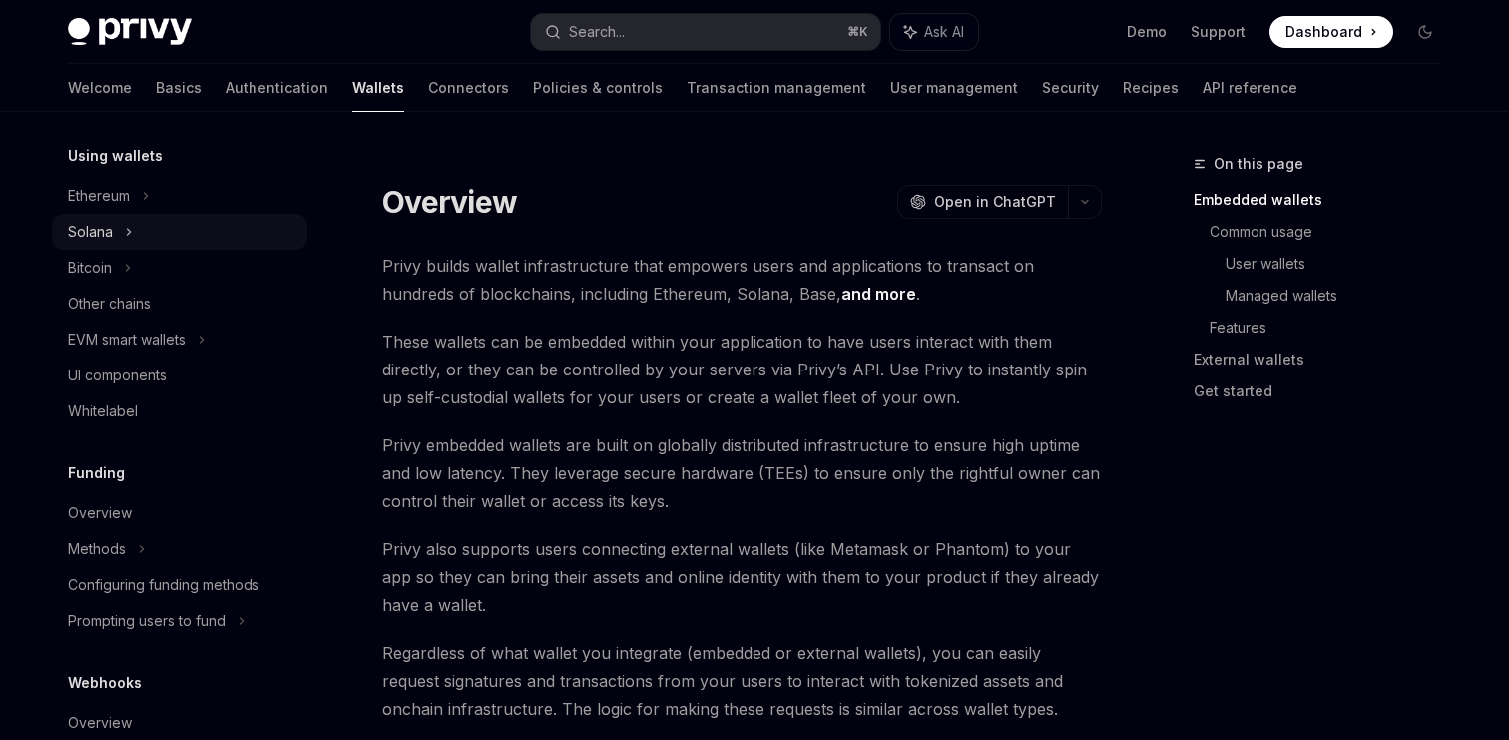
click at [208, 239] on div "Solana" at bounding box center [180, 232] width 256 height 36
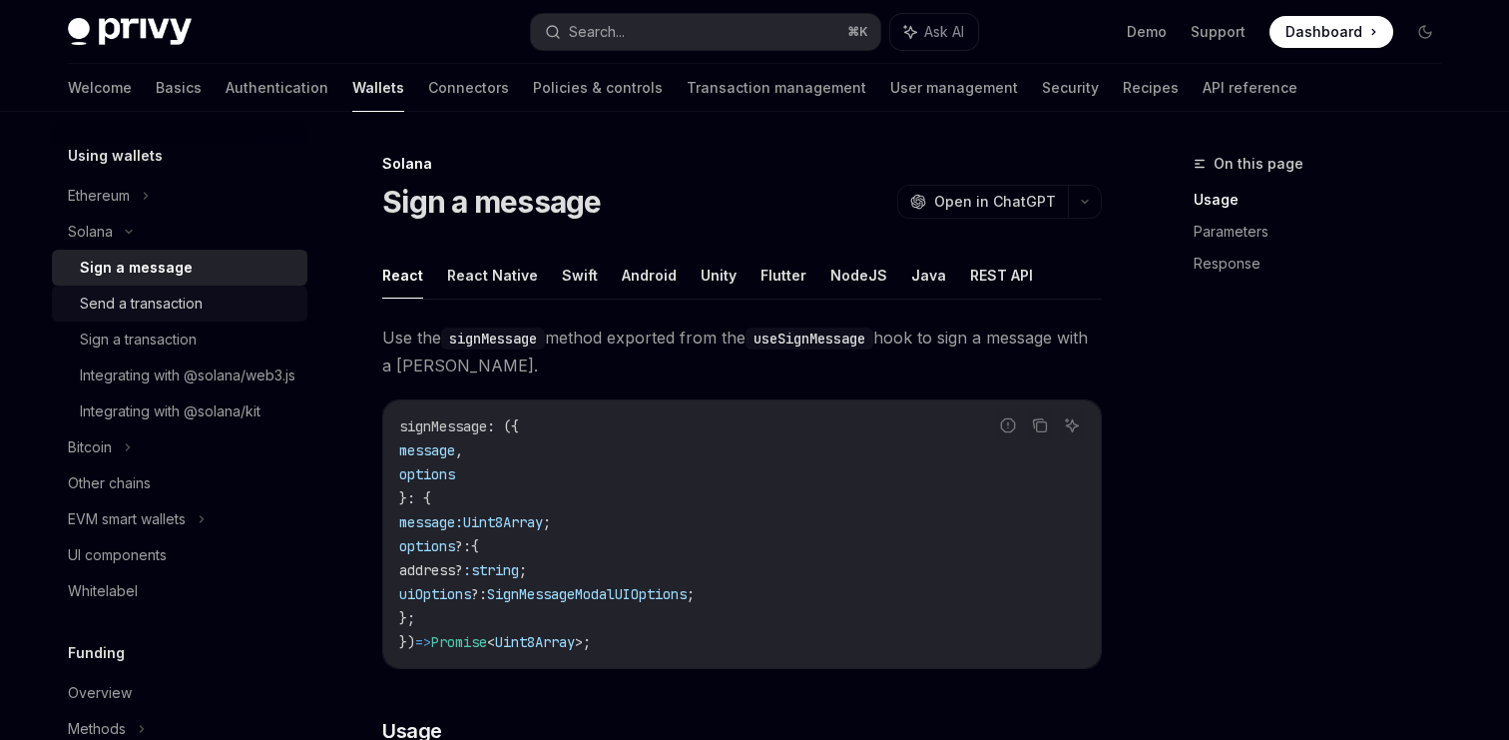
click at [196, 301] on div "Send a transaction" at bounding box center [141, 303] width 123 height 24
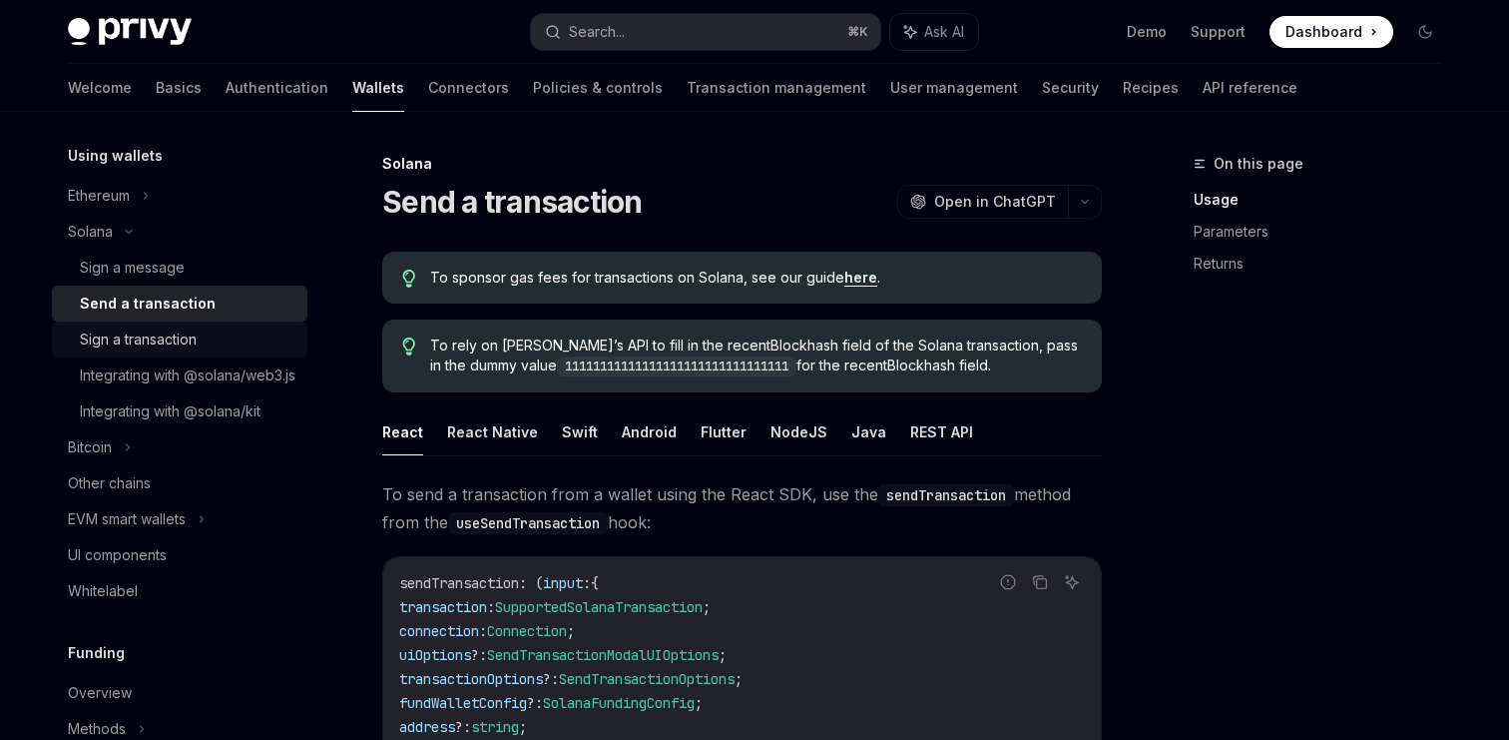
click at [186, 337] on div "Sign a transaction" at bounding box center [138, 339] width 117 height 24
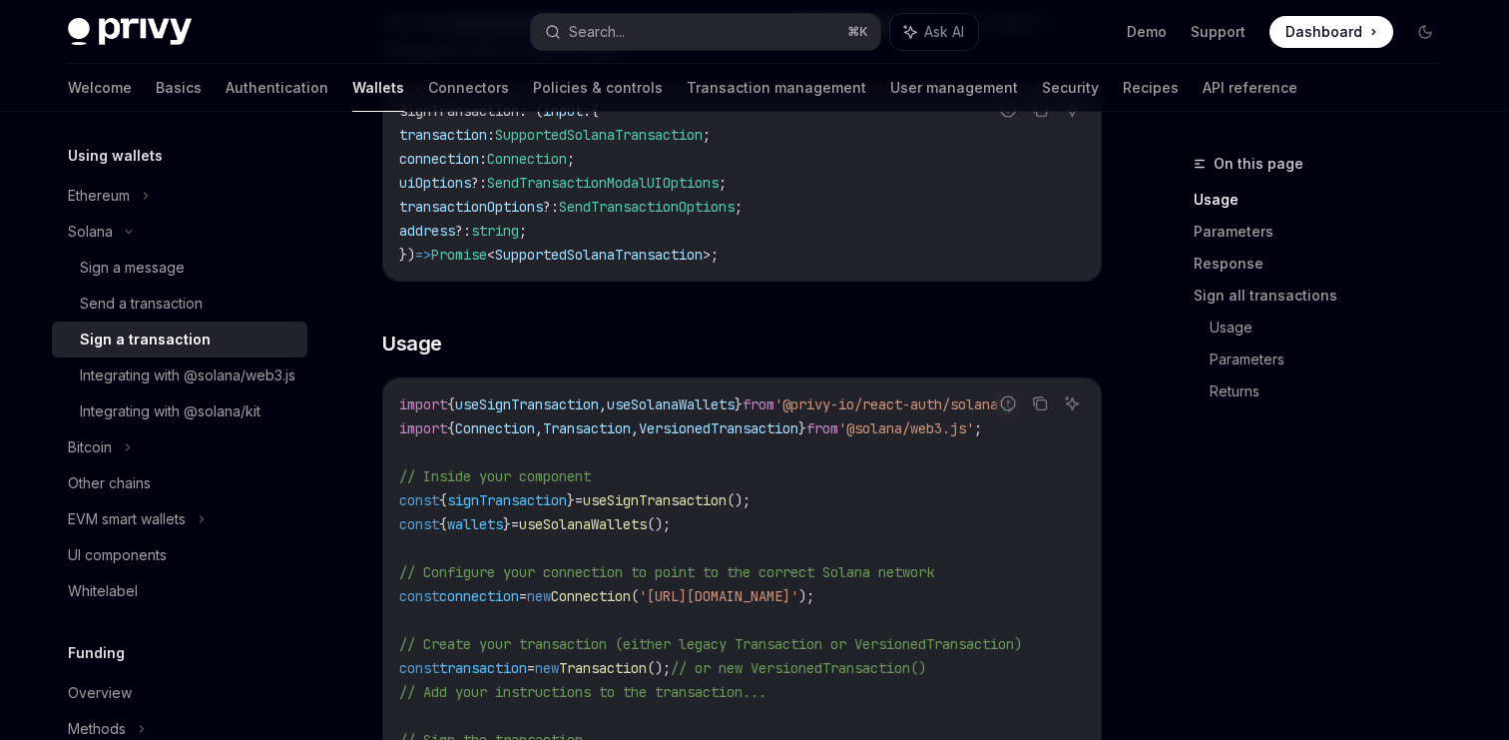
scroll to position [395, 0]
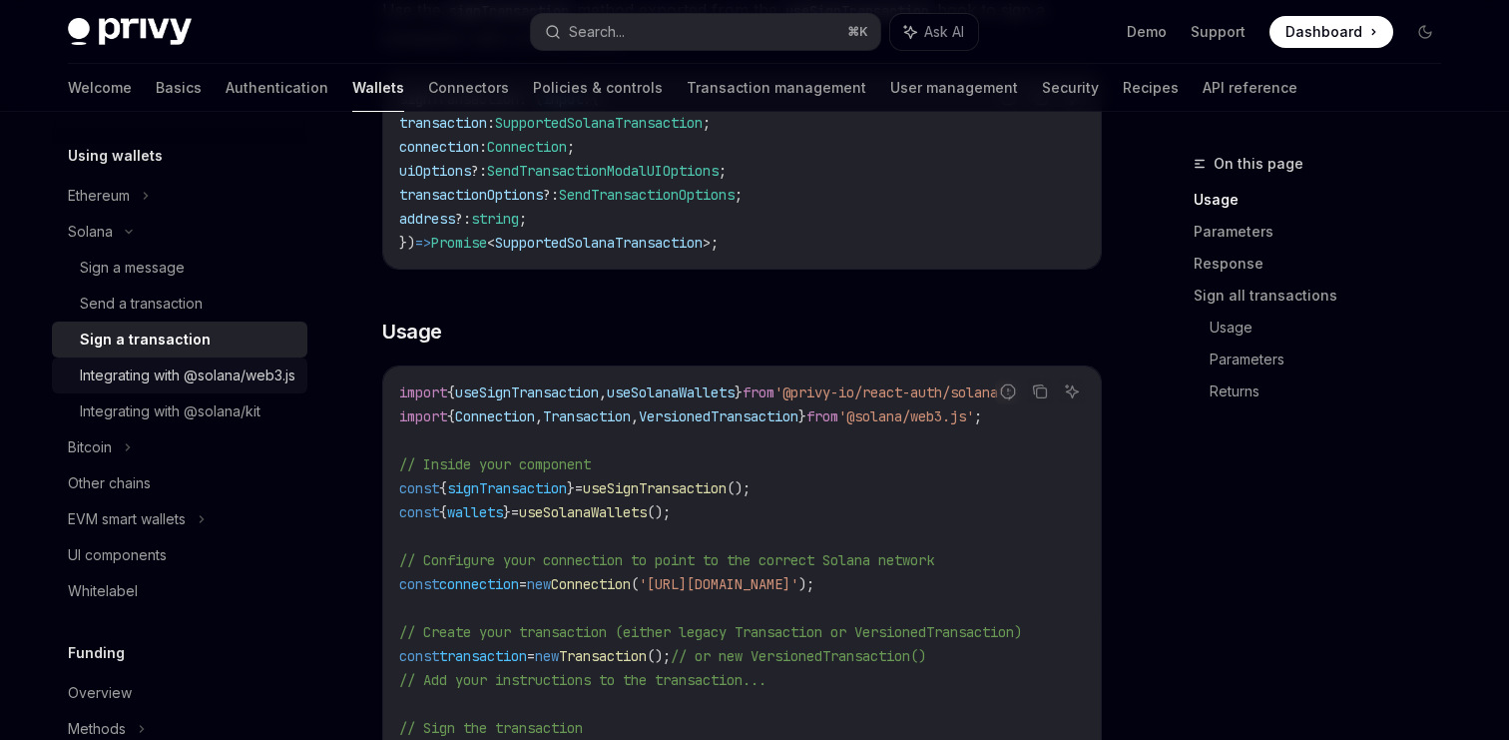
click at [214, 387] on div "Integrating with @solana/web3.js" at bounding box center [188, 375] width 216 height 24
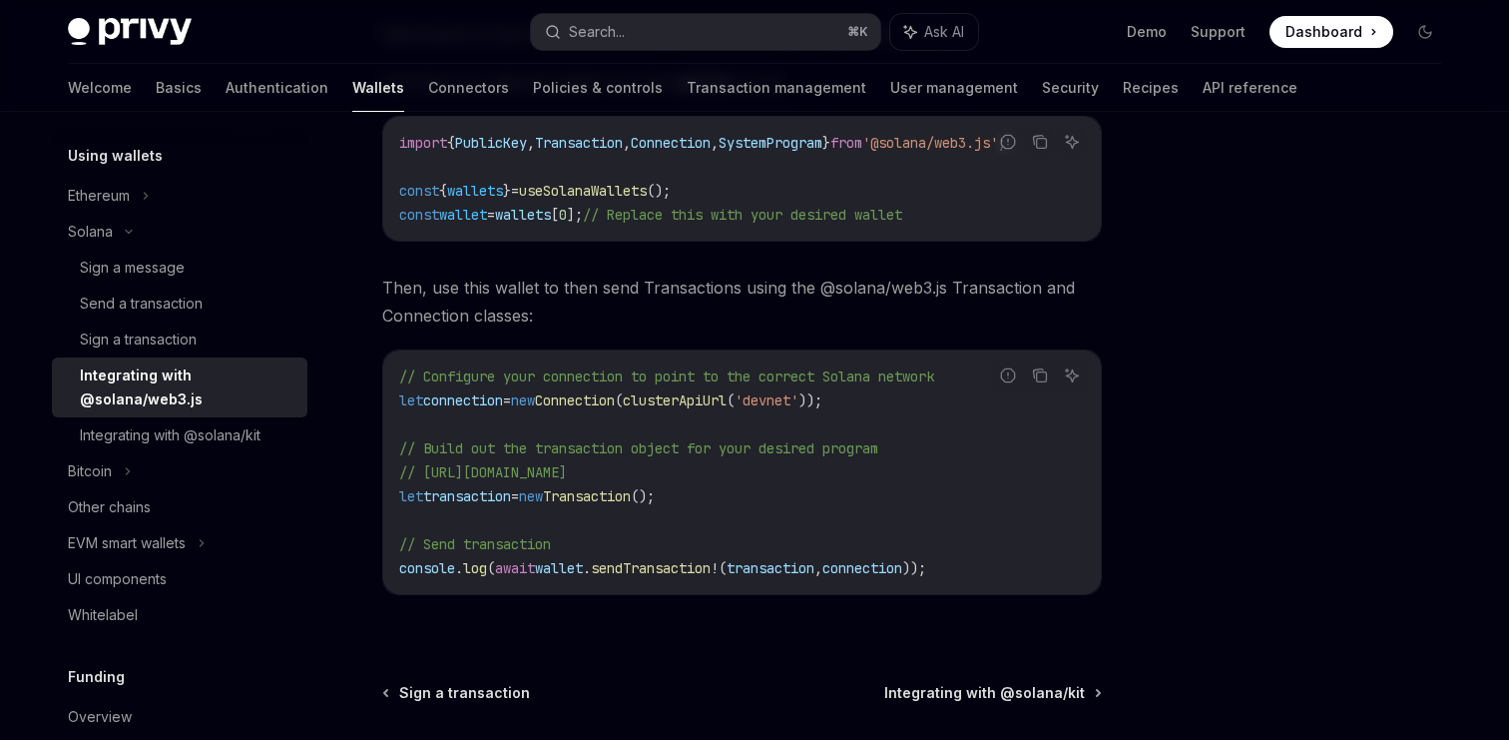
scroll to position [403, 0]
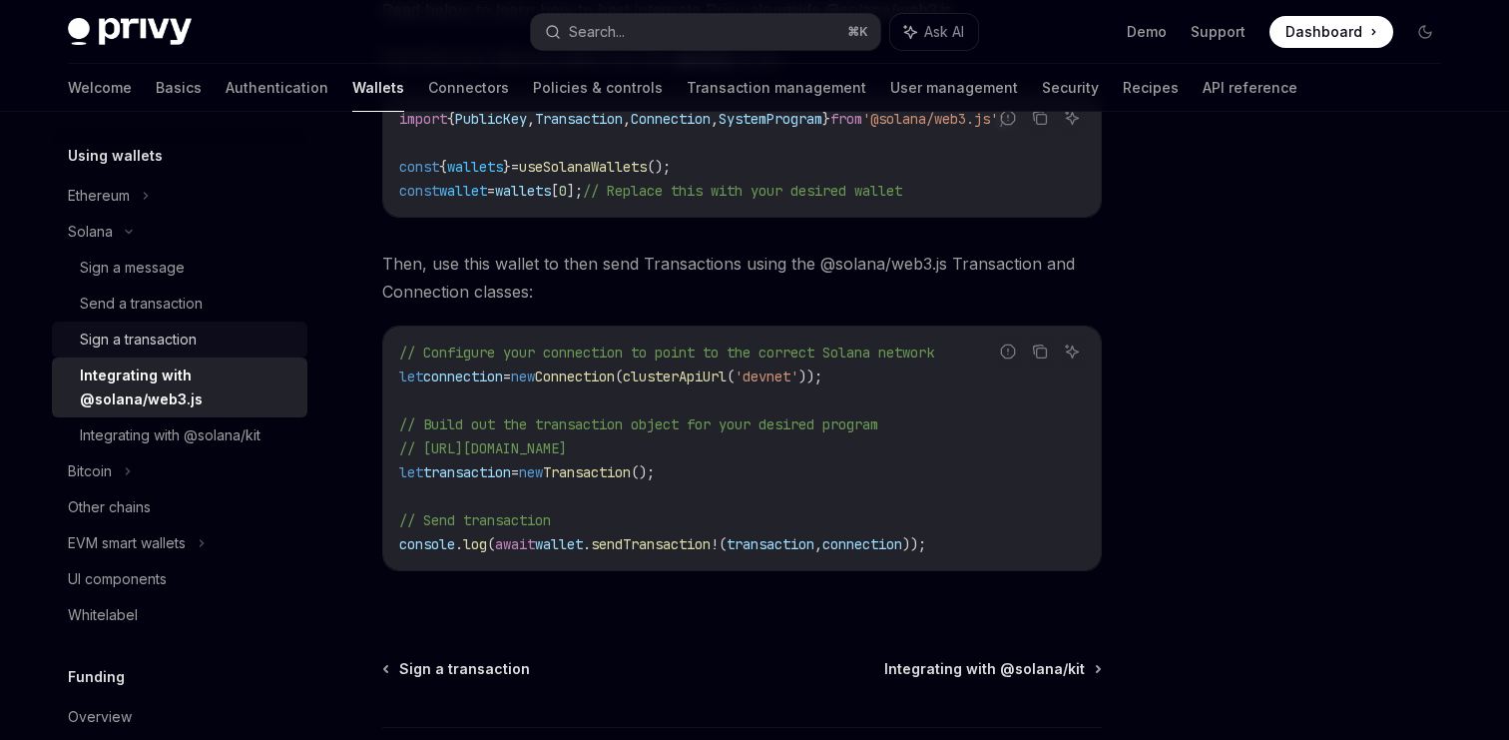
click at [193, 332] on div "Sign a transaction" at bounding box center [138, 339] width 117 height 24
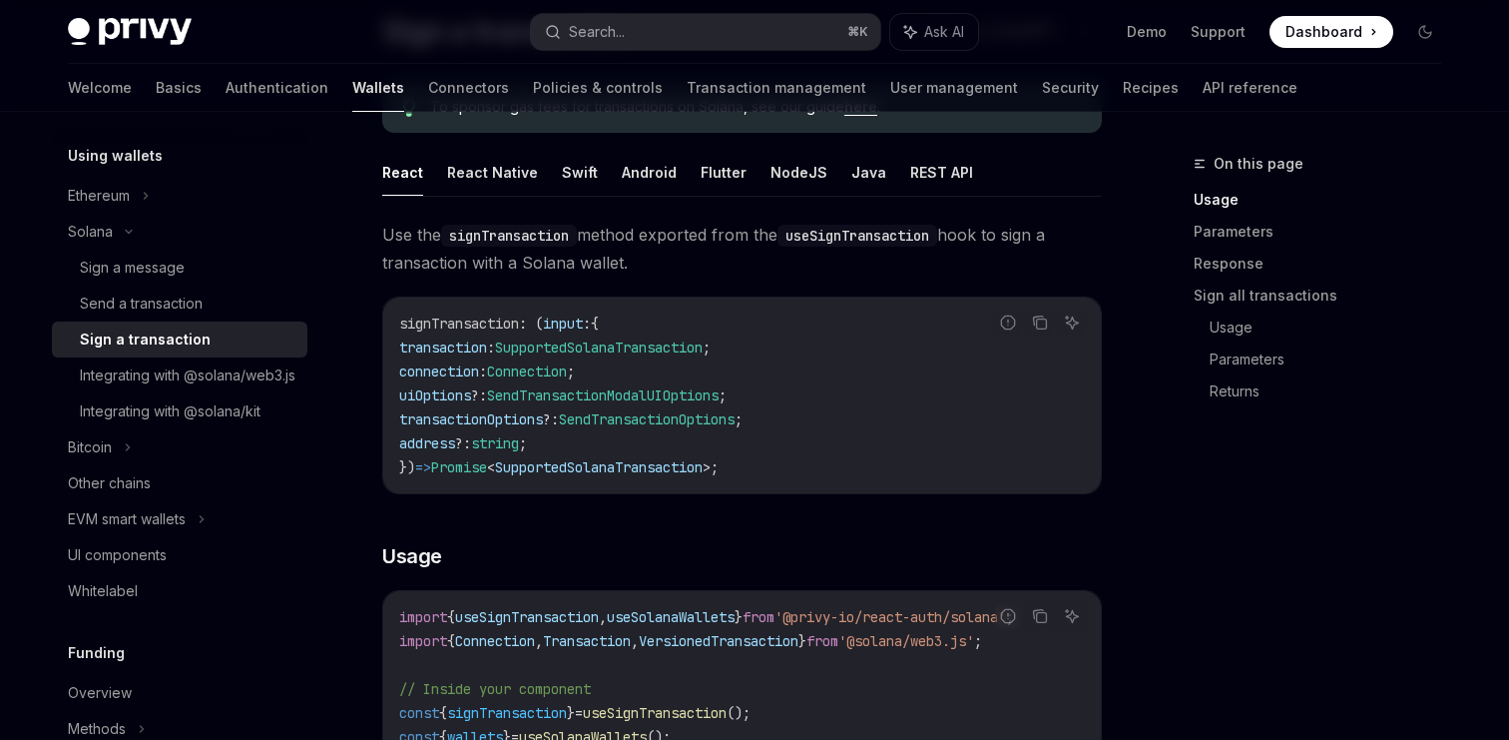
scroll to position [55, 0]
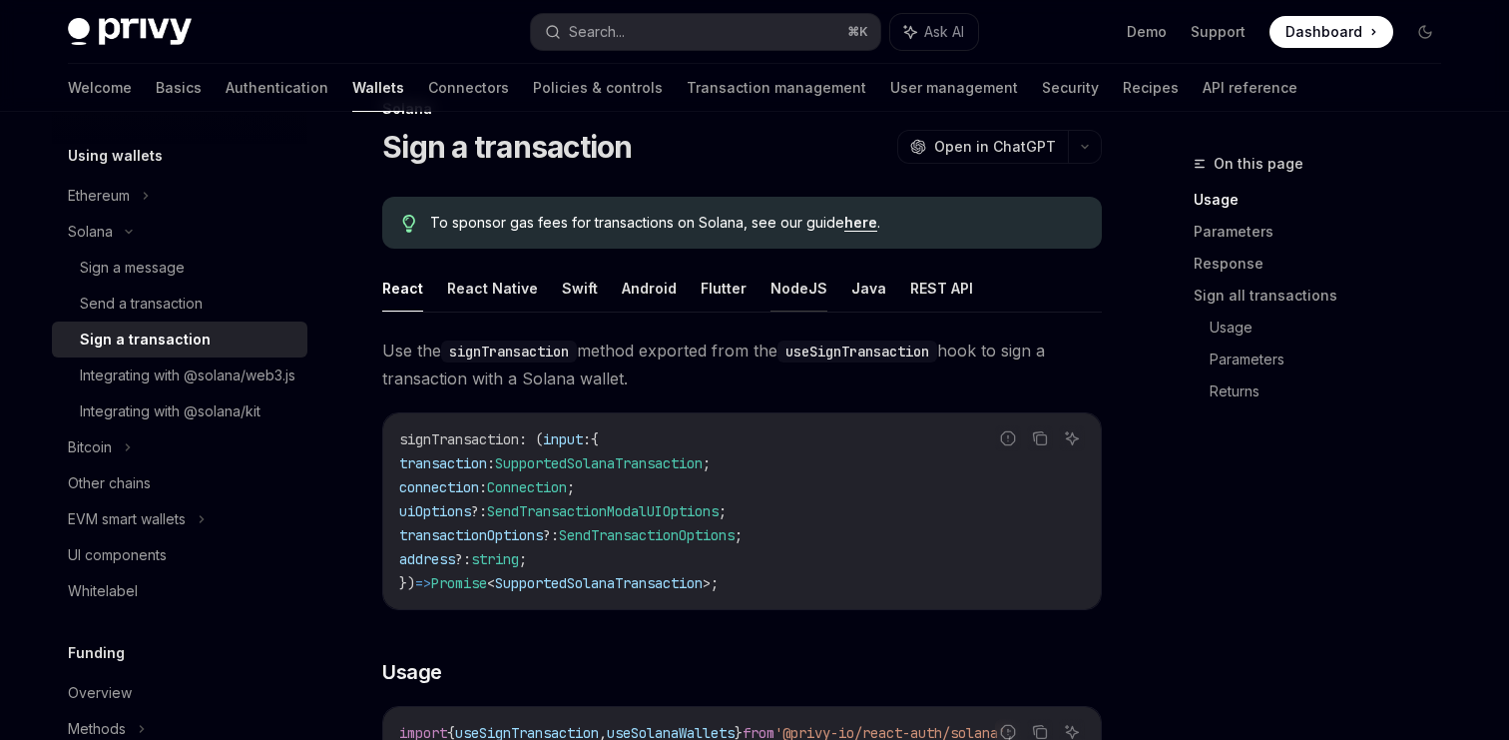
click at [793, 290] on button "NodeJS" at bounding box center [799, 287] width 57 height 47
type textarea "*"
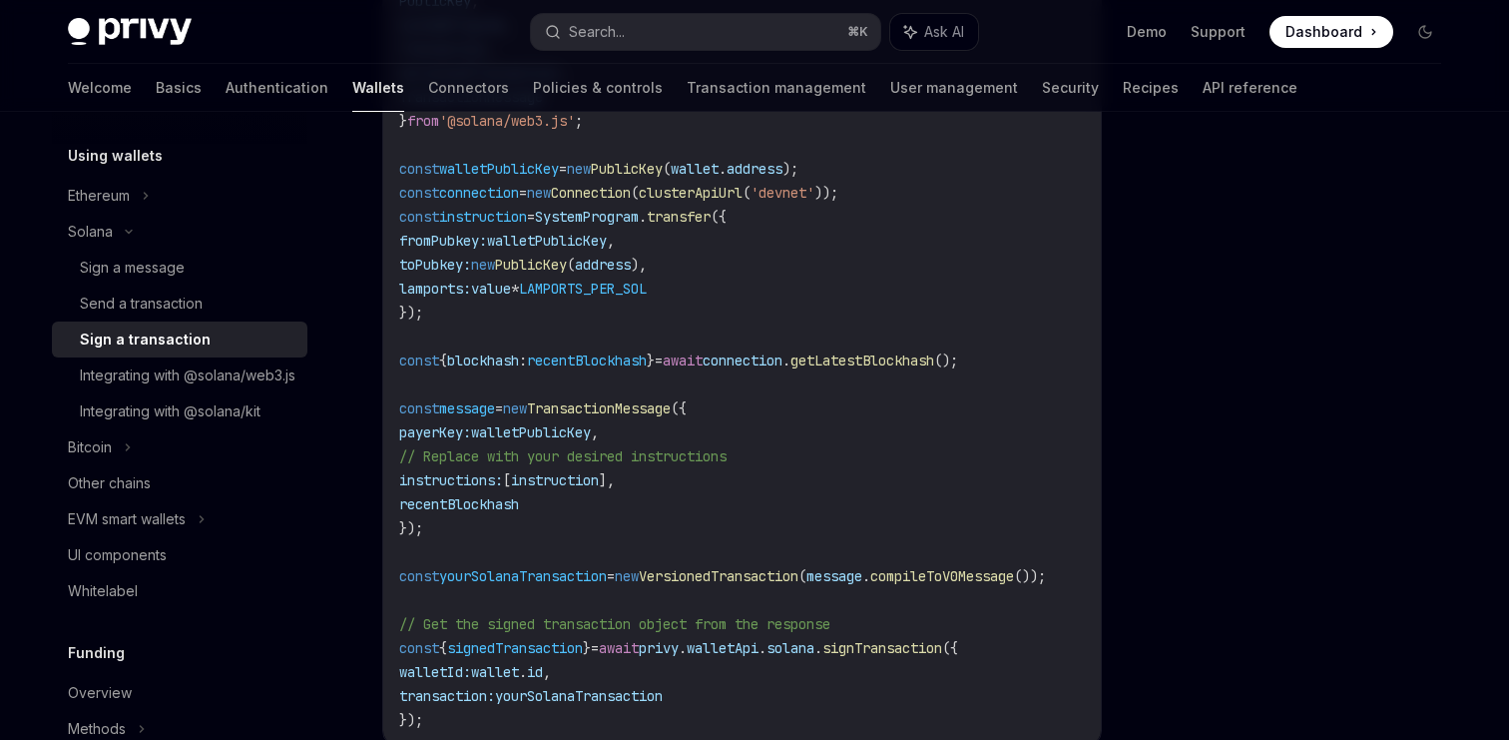
scroll to position [741, 0]
click at [782, 31] on button "Search... ⌘ K" at bounding box center [705, 32] width 349 height 36
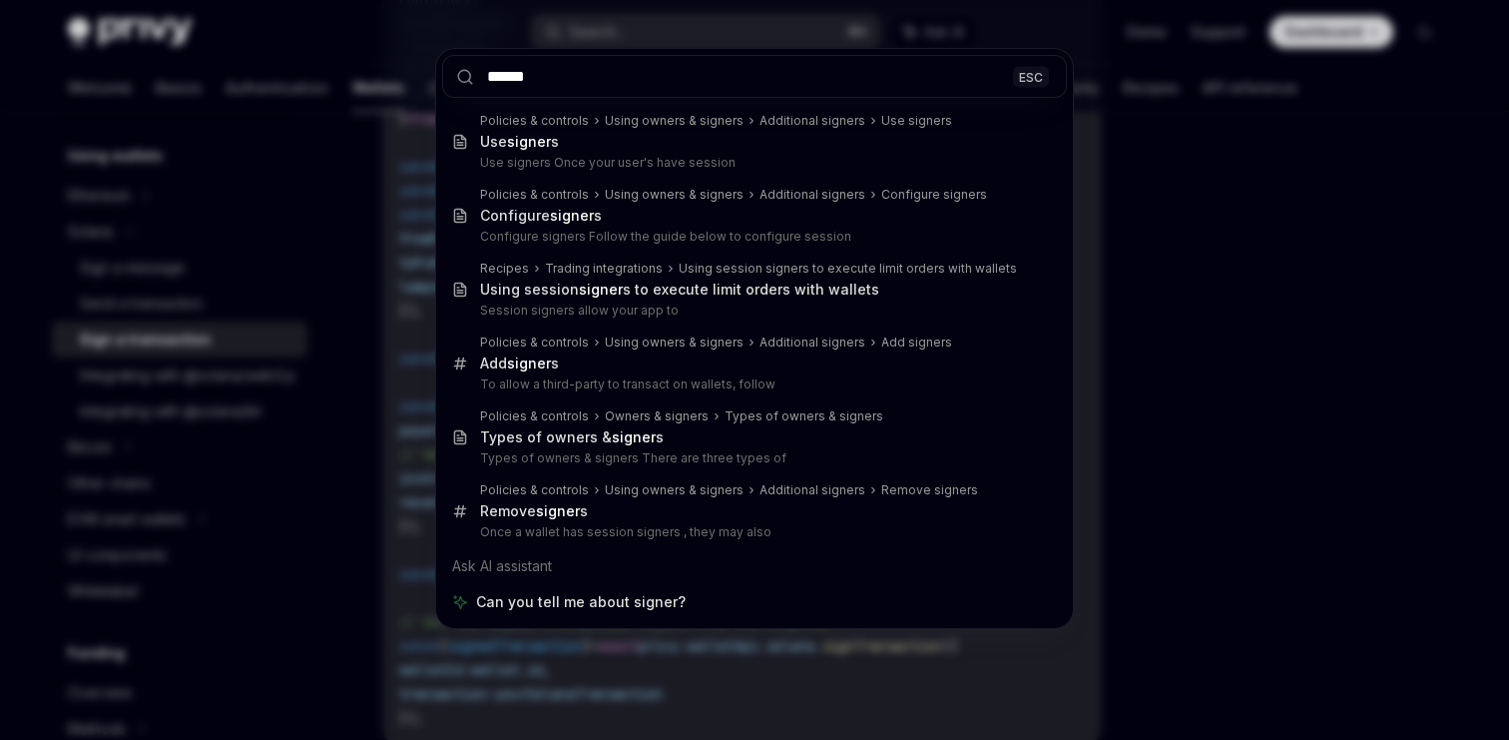
type input "******"
click at [1107, 334] on div "****** ESC Policies & controls Using owners & signers Additional signers Use si…" at bounding box center [754, 370] width 1509 height 740
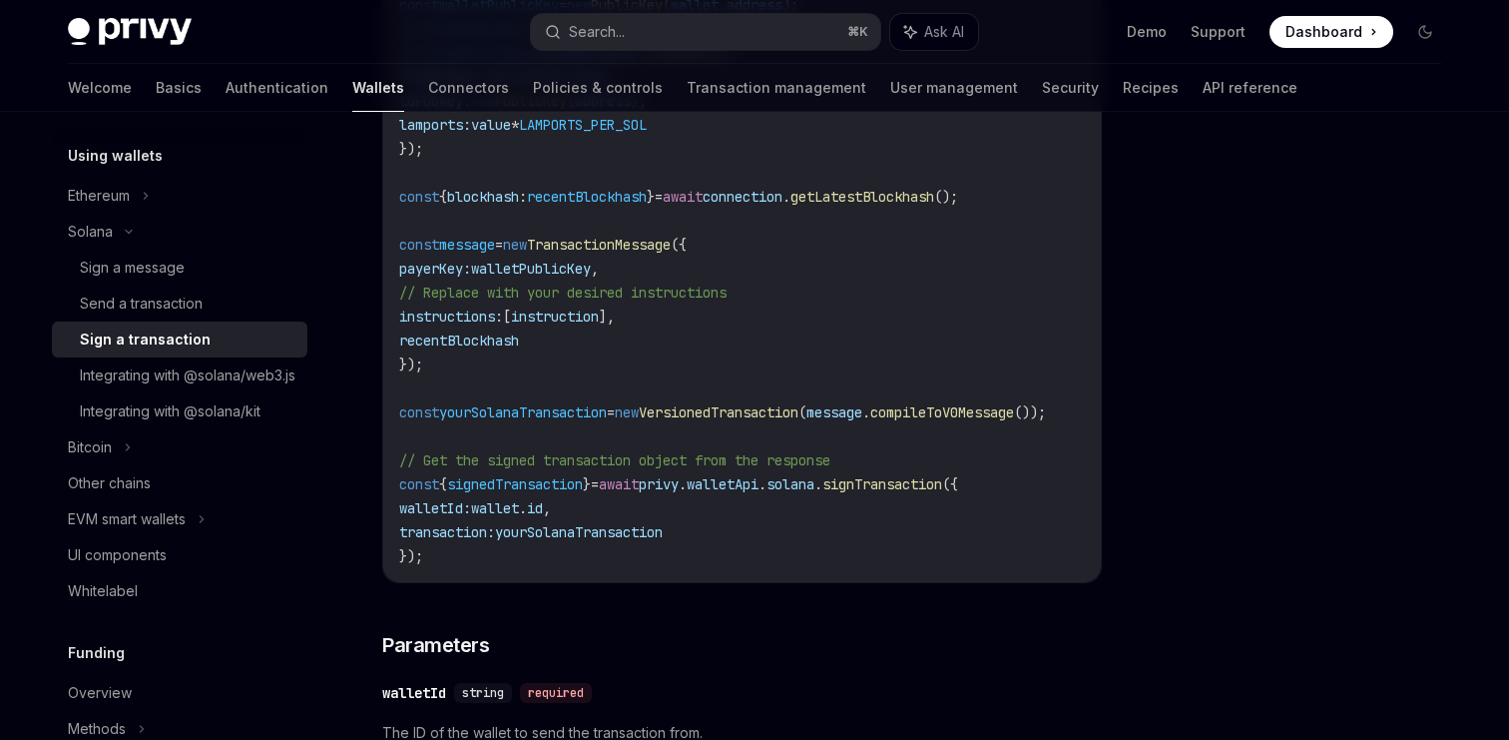
scroll to position [903, 0]
click at [162, 309] on div "Send a transaction" at bounding box center [141, 303] width 123 height 24
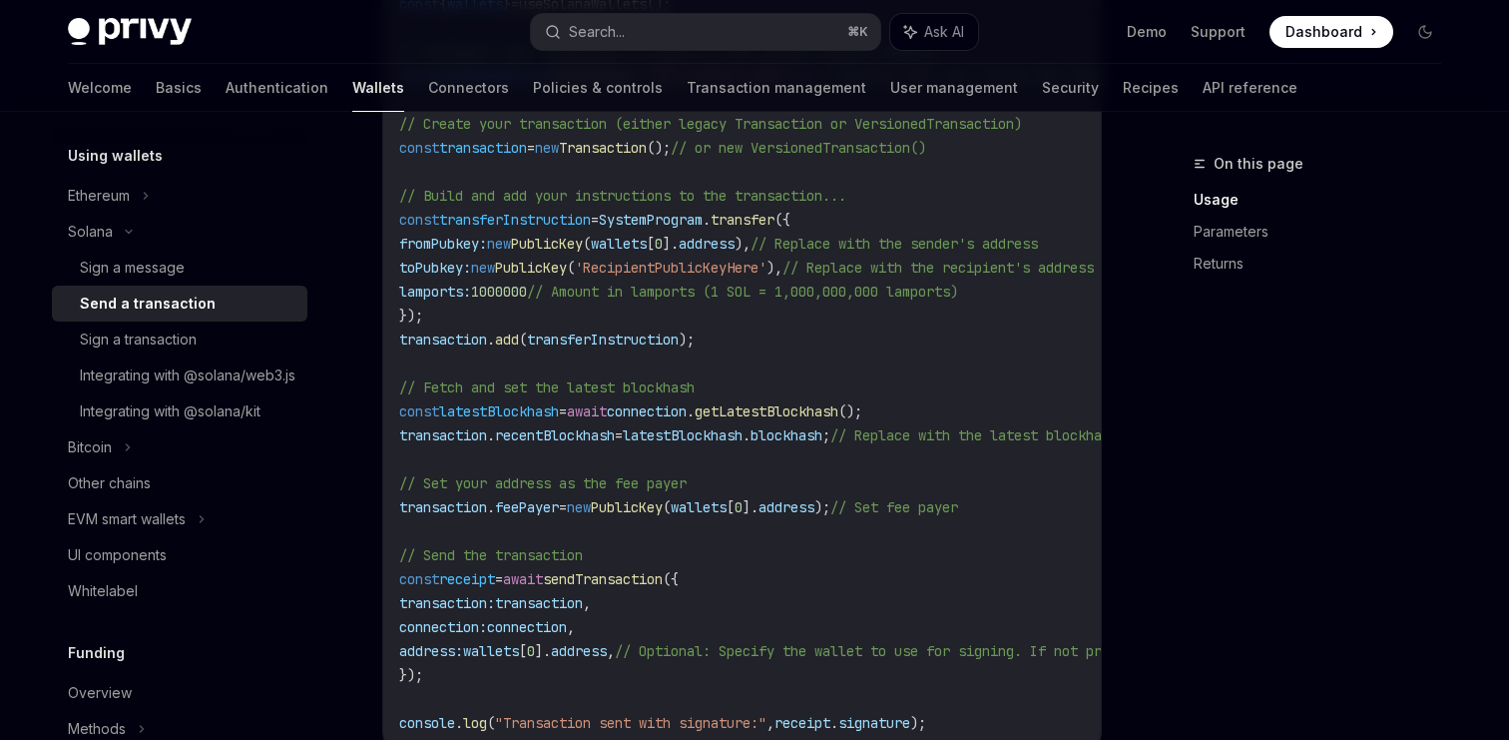
scroll to position [1048, 0]
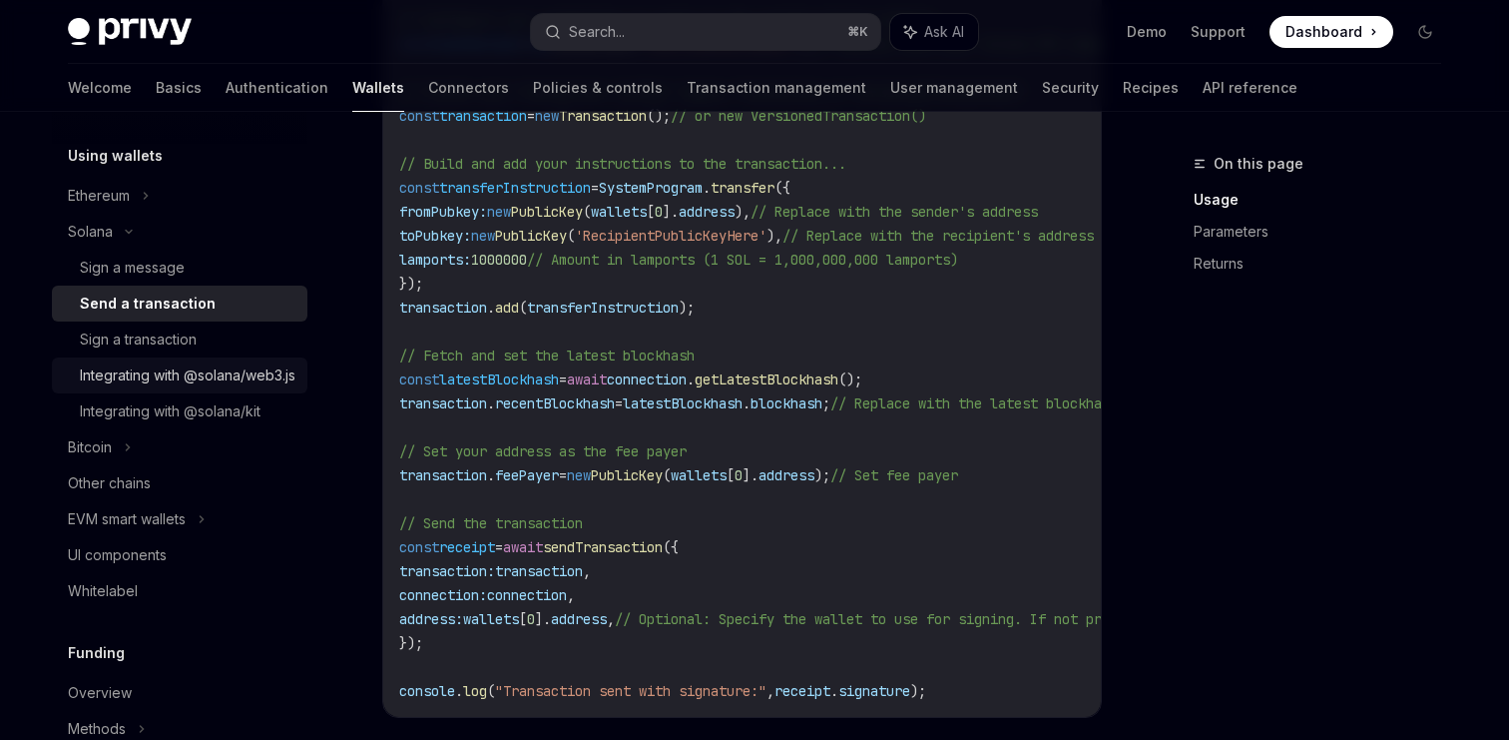
click at [149, 385] on div "Integrating with @solana/web3.js" at bounding box center [188, 375] width 216 height 24
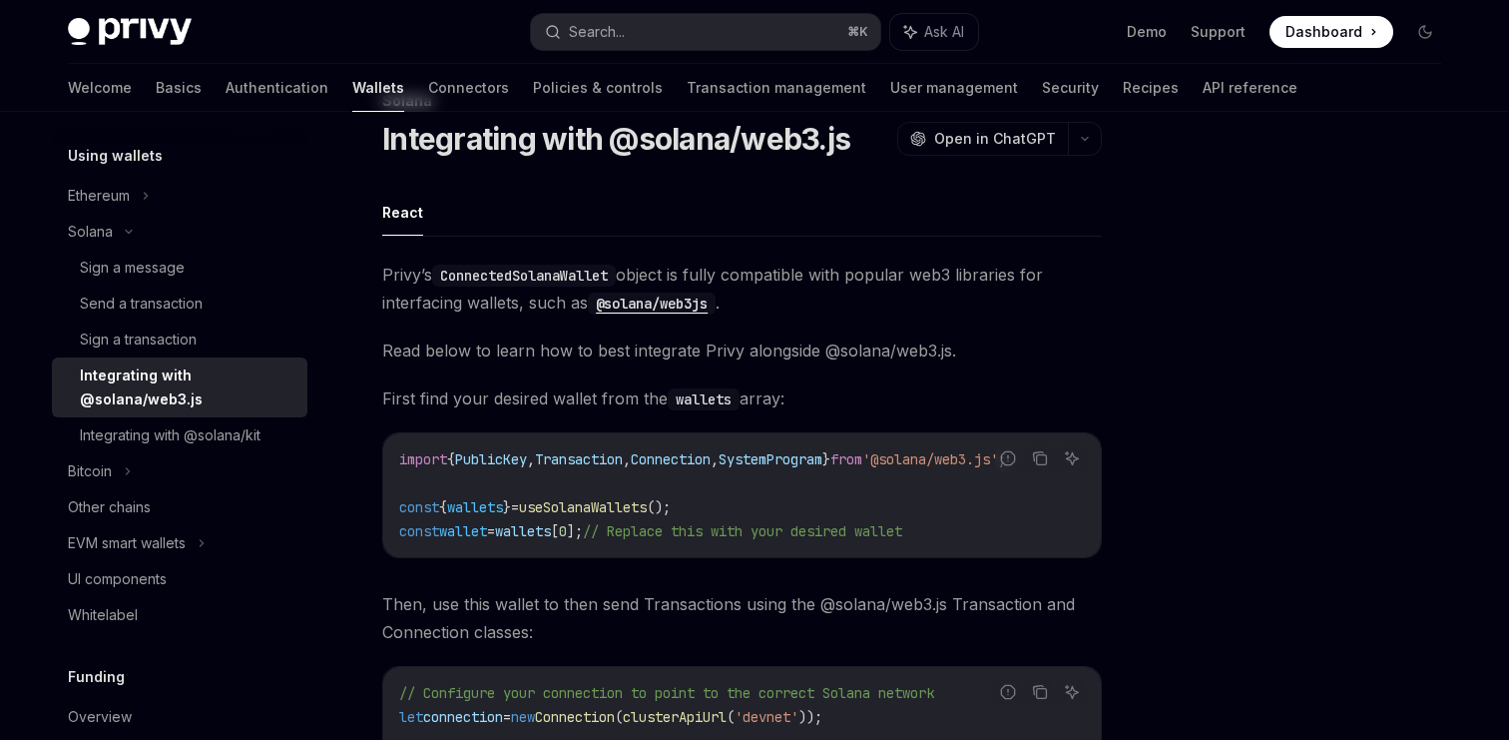
scroll to position [284, 0]
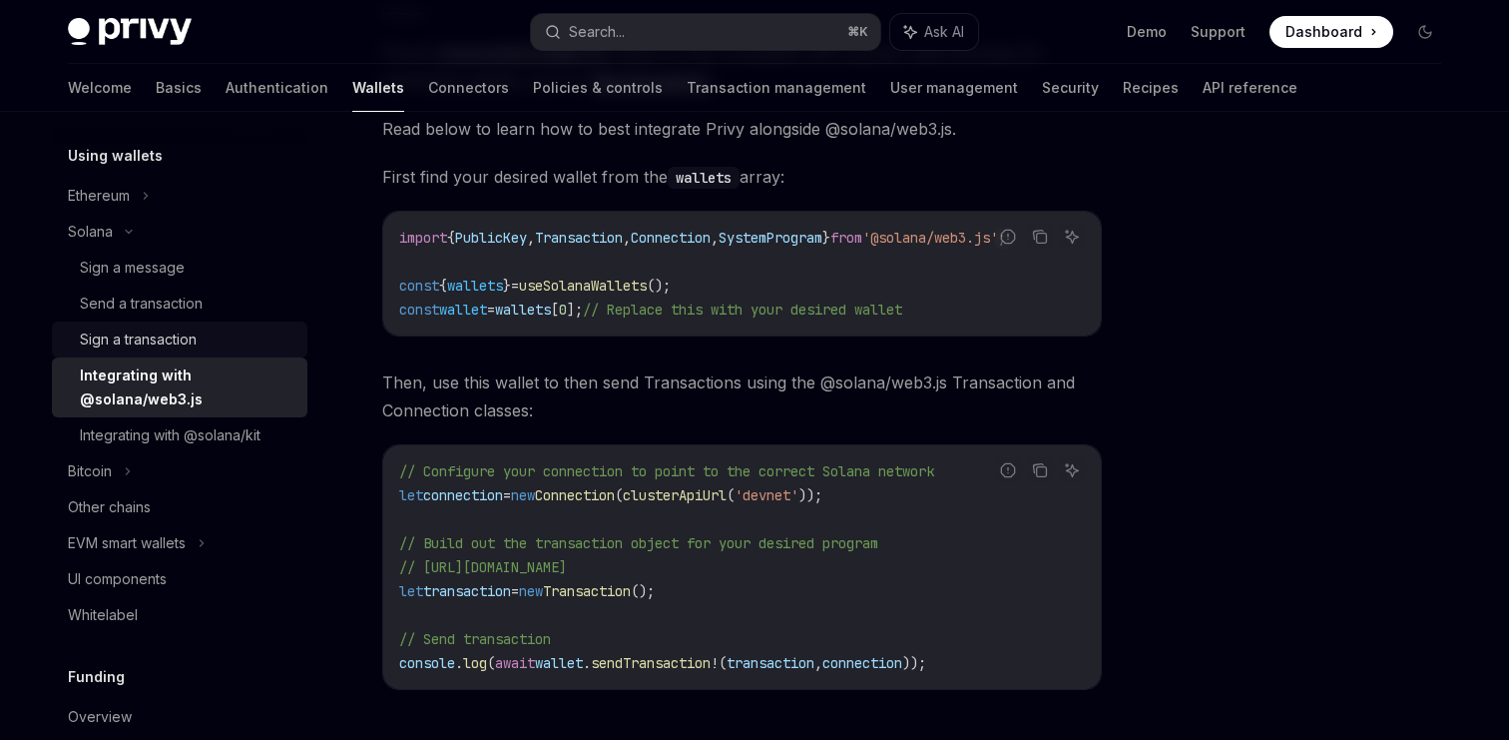
click at [157, 340] on div "Sign a transaction" at bounding box center [138, 339] width 117 height 24
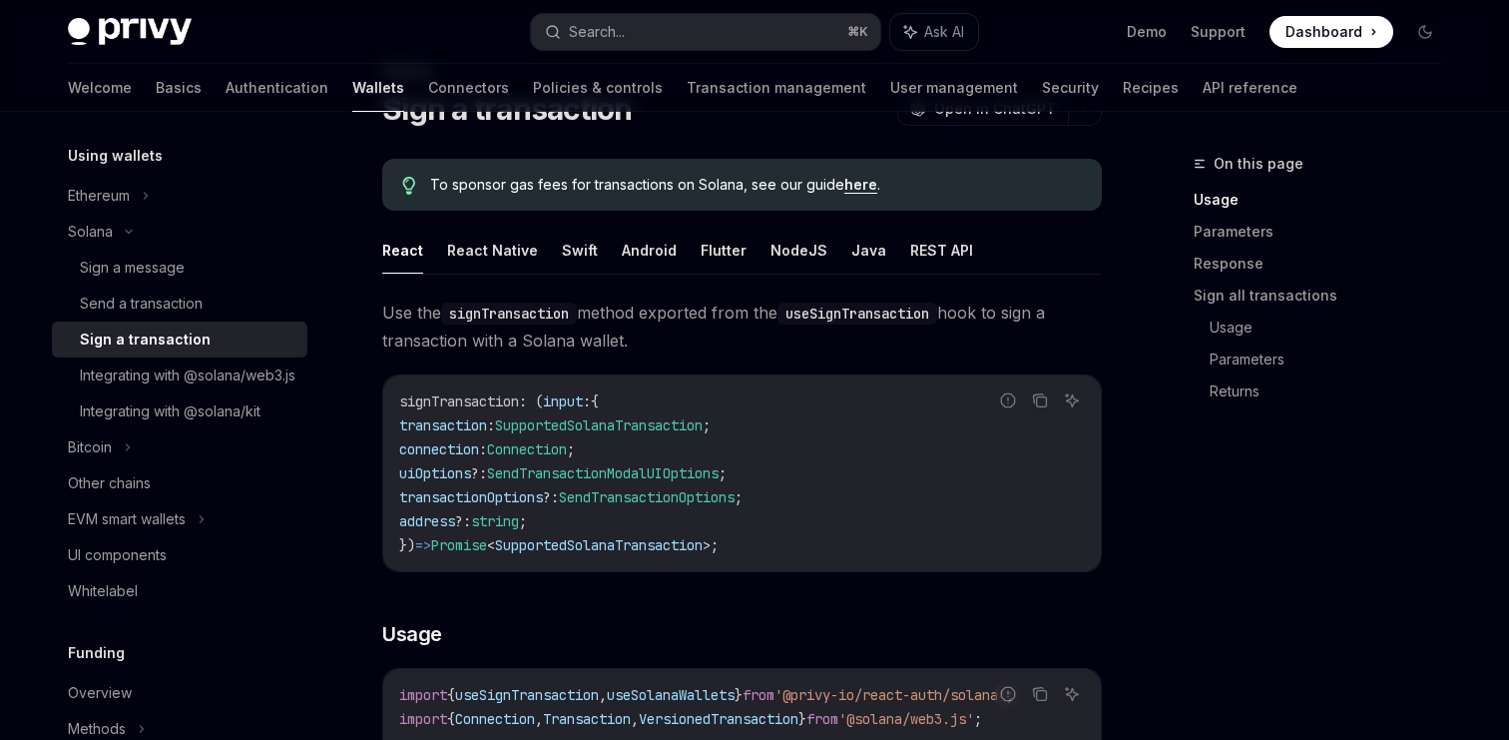
scroll to position [127, 0]
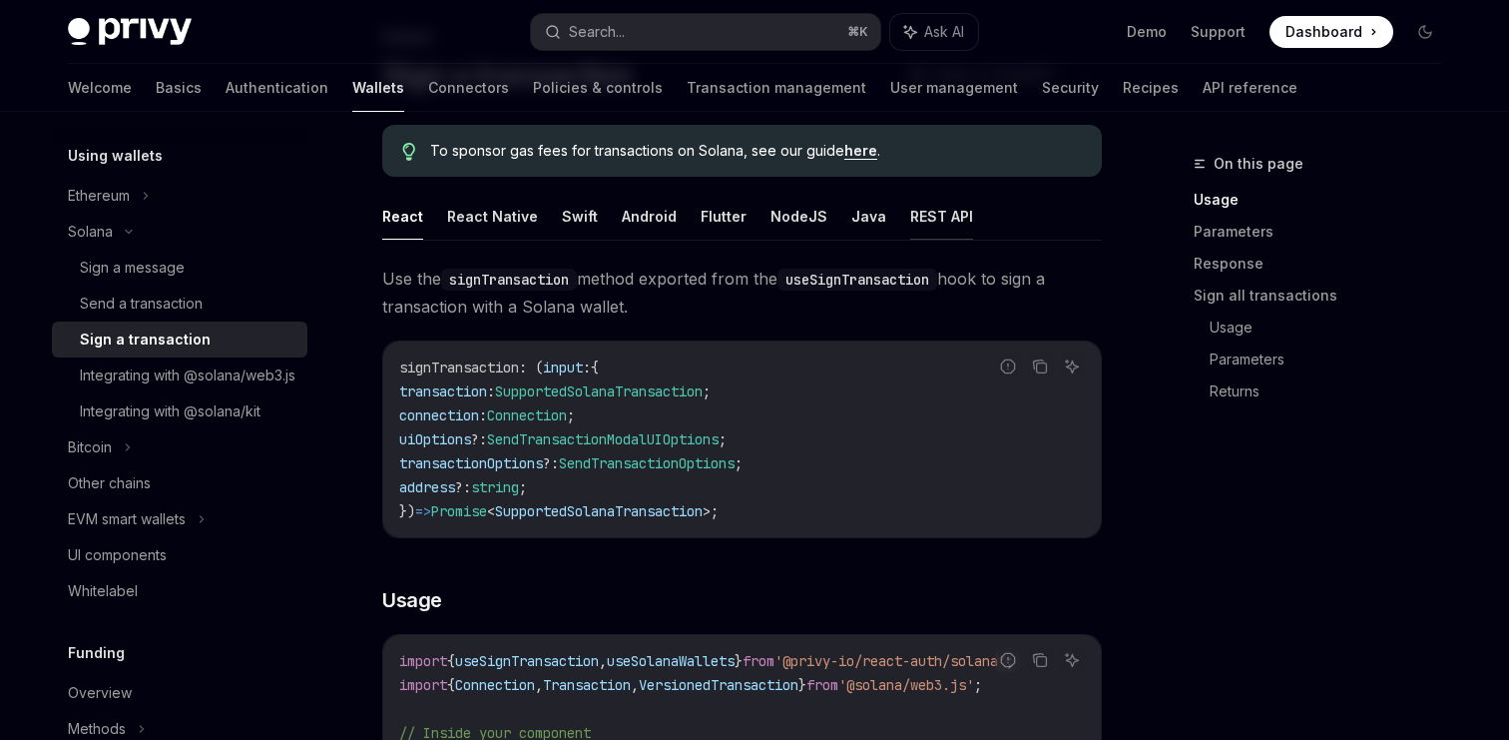
click at [912, 222] on button "REST API" at bounding box center [941, 216] width 63 height 47
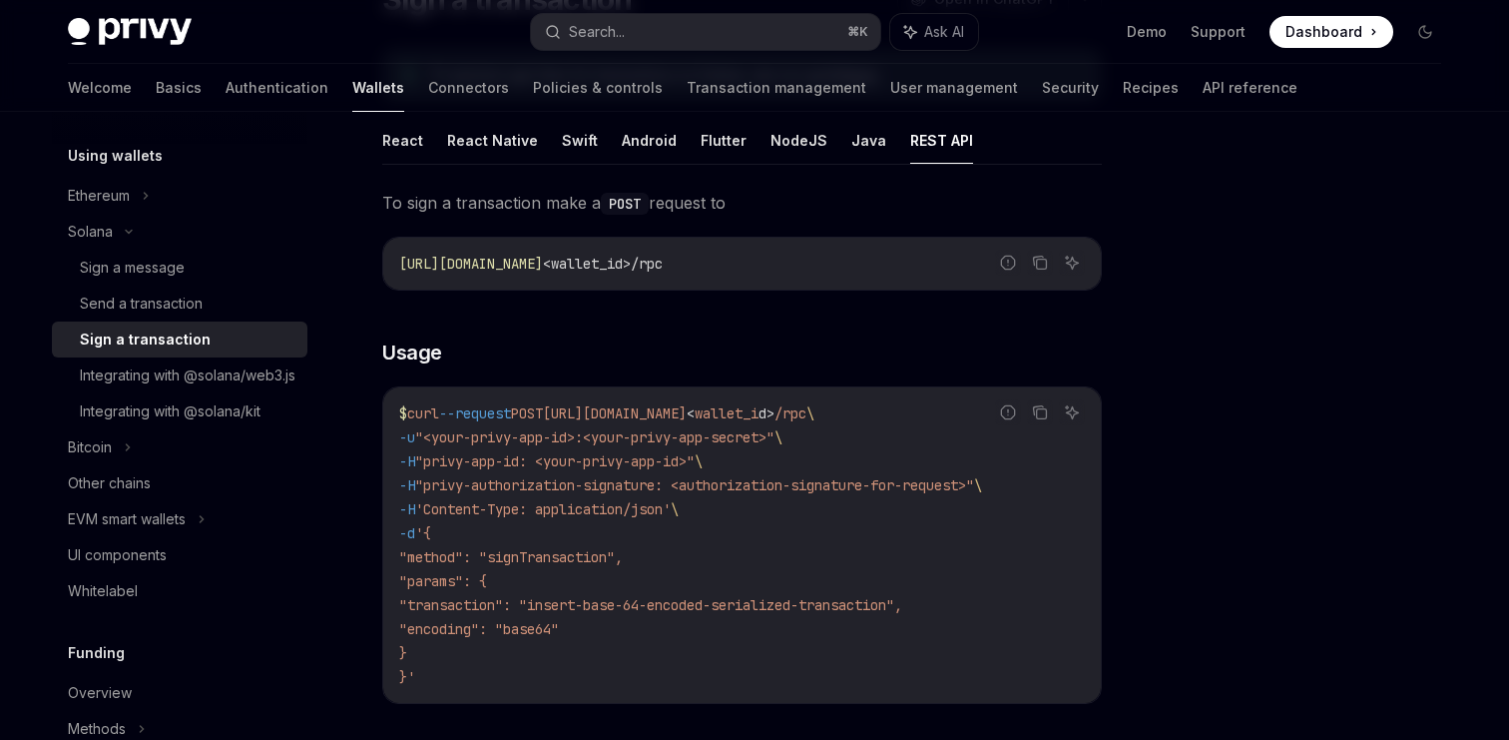
scroll to position [184, 0]
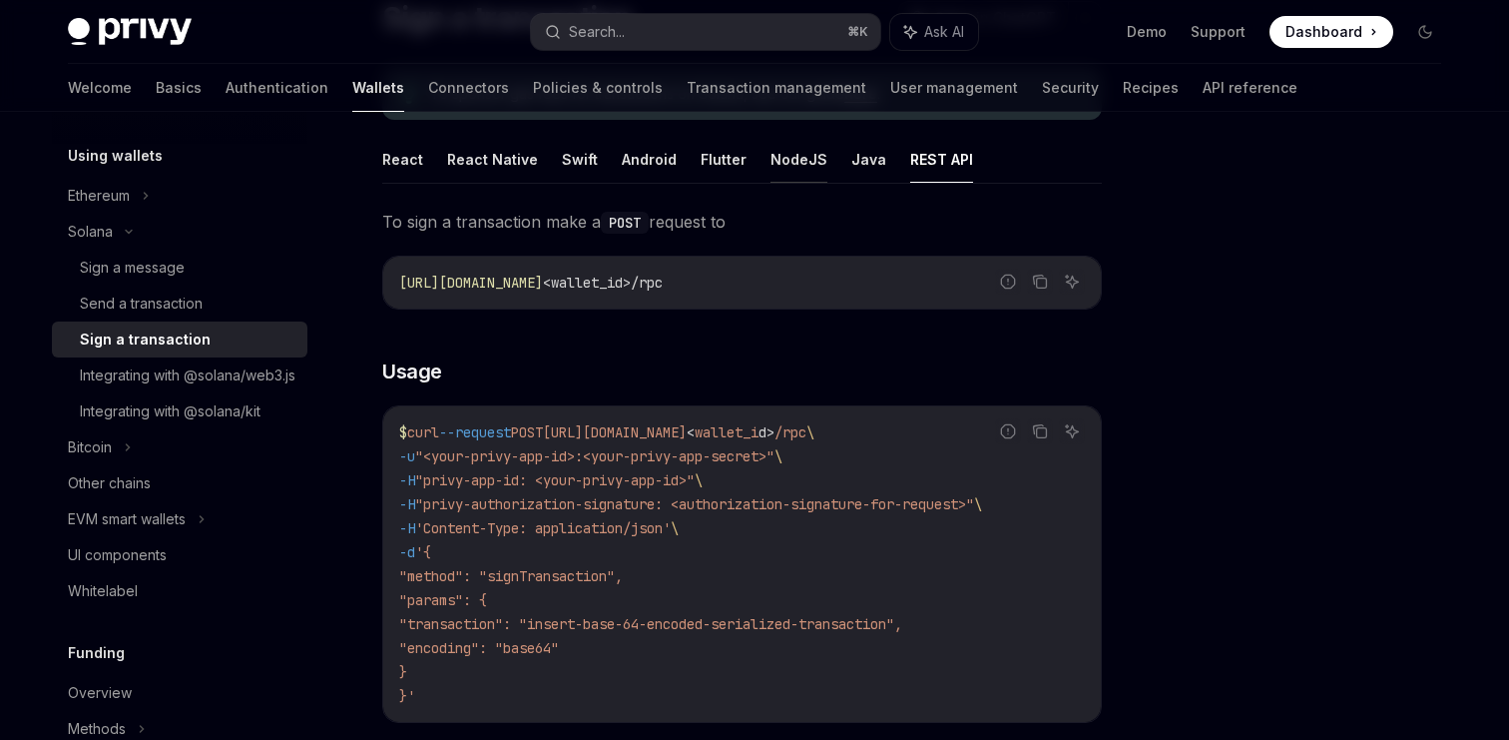
click at [792, 167] on button "NodeJS" at bounding box center [799, 159] width 57 height 47
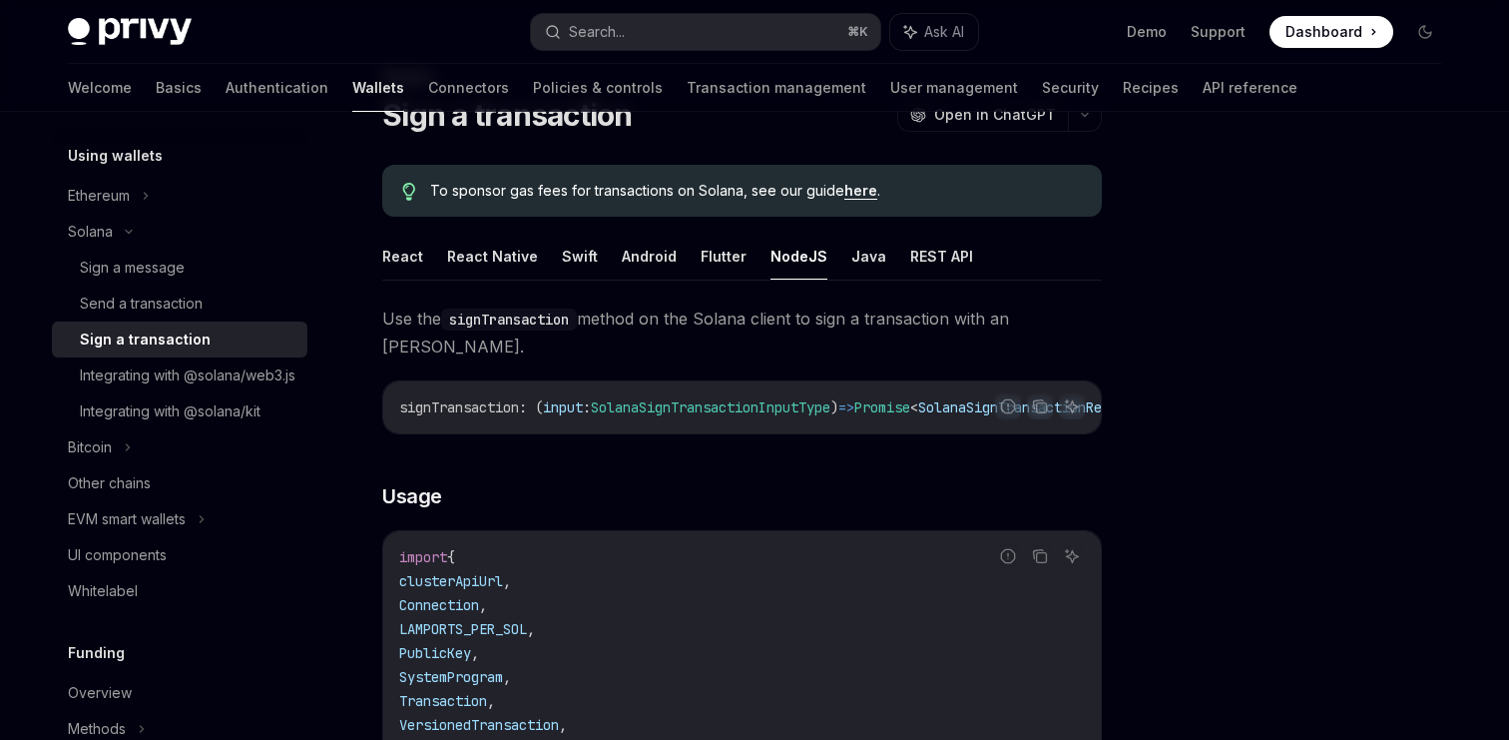
scroll to position [20, 0]
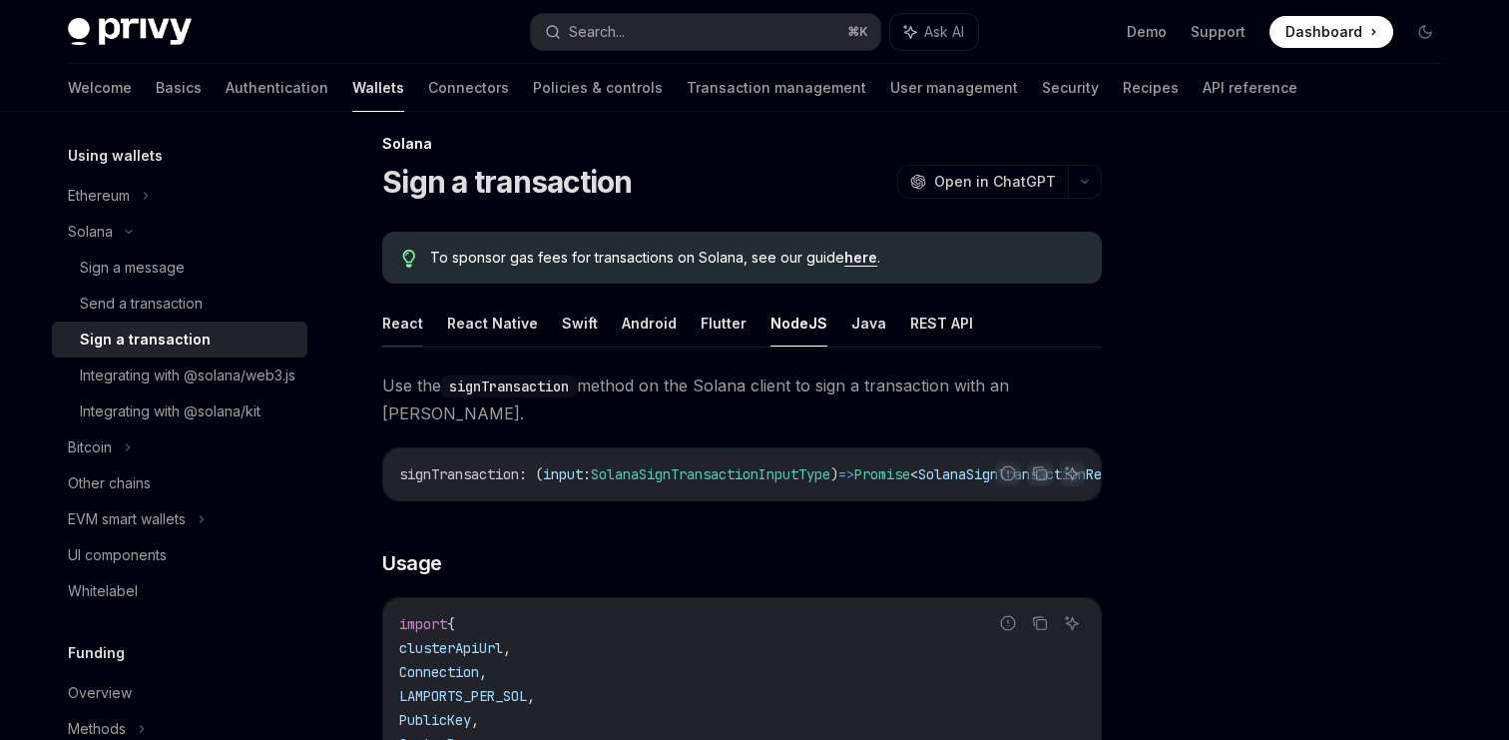
click at [412, 322] on button "React" at bounding box center [402, 322] width 41 height 47
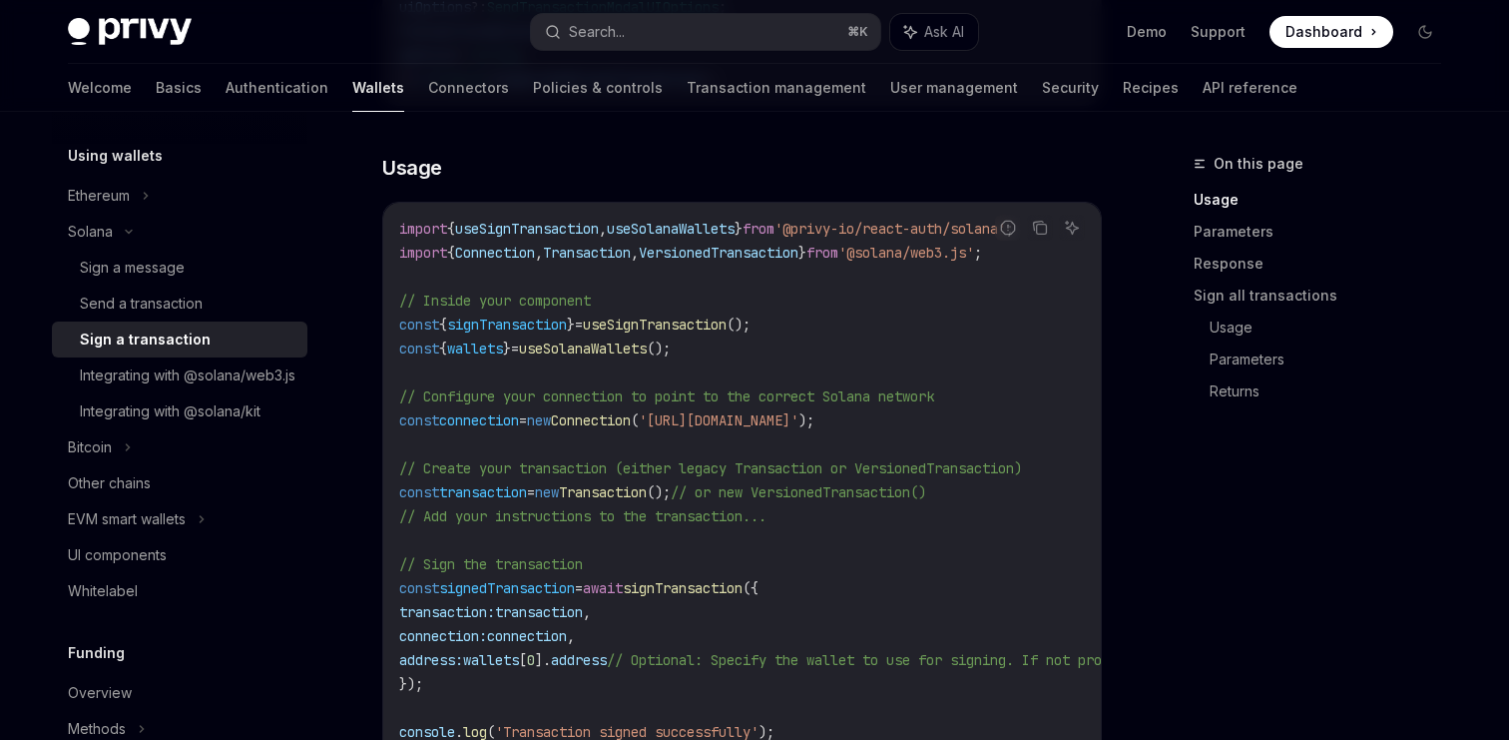
scroll to position [561, 0]
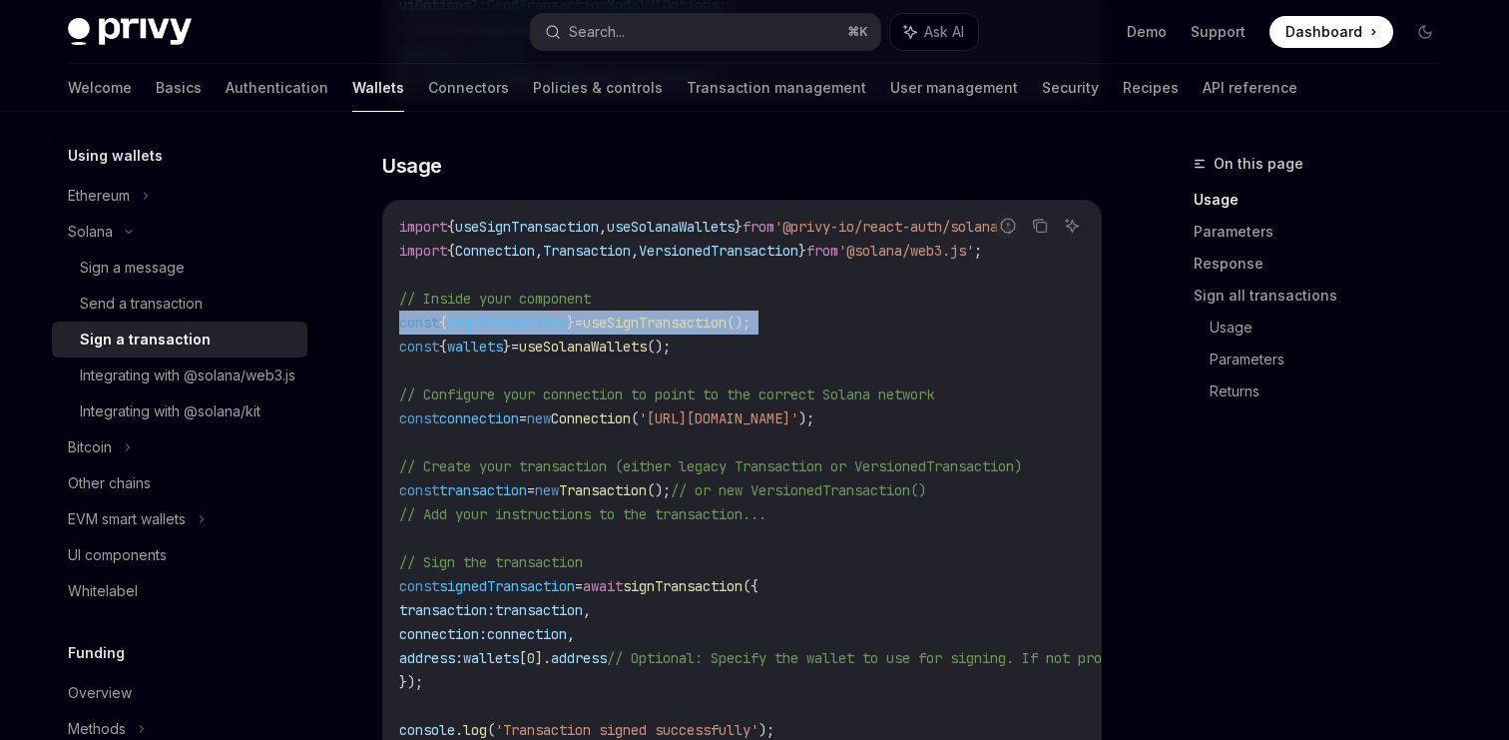
drag, startPoint x: 401, startPoint y: 323, endPoint x: 401, endPoint y: 342, distance: 19.0
click at [401, 342] on code "import { useSignTransaction , useSolanaWallets } from '@privy-io/react-auth/sol…" at bounding box center [922, 478] width 1046 height 527
copy code "const { signTransaction } = useSignTransaction ();"
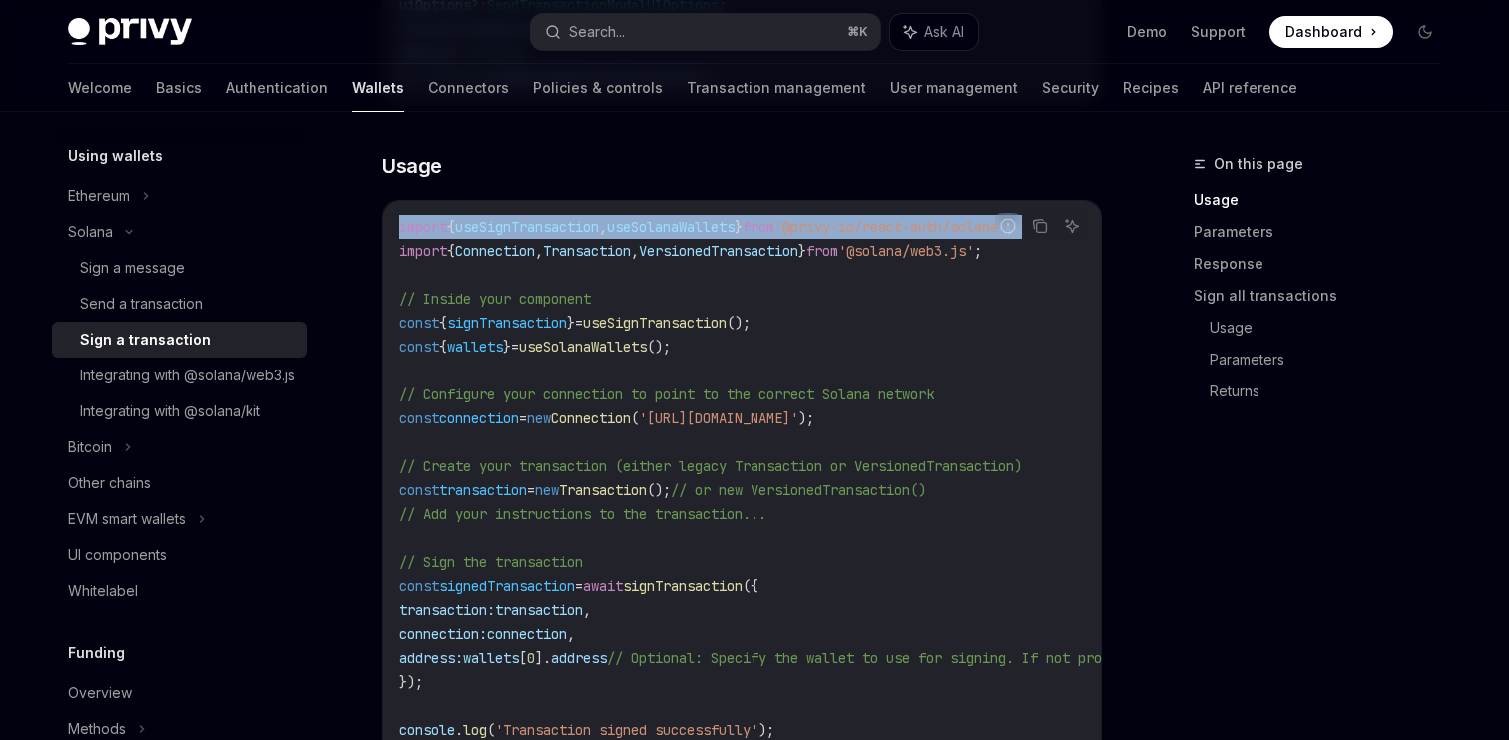
drag, startPoint x: 401, startPoint y: 229, endPoint x: 401, endPoint y: 245, distance: 16.0
click at [401, 245] on code "import { useSignTransaction , useSolanaWallets } from '@privy-io/react-auth/sol…" at bounding box center [922, 478] width 1046 height 527
copy code "import { useSignTransaction , useSolanaWallets } from '@privy-io/react-auth/sol…"
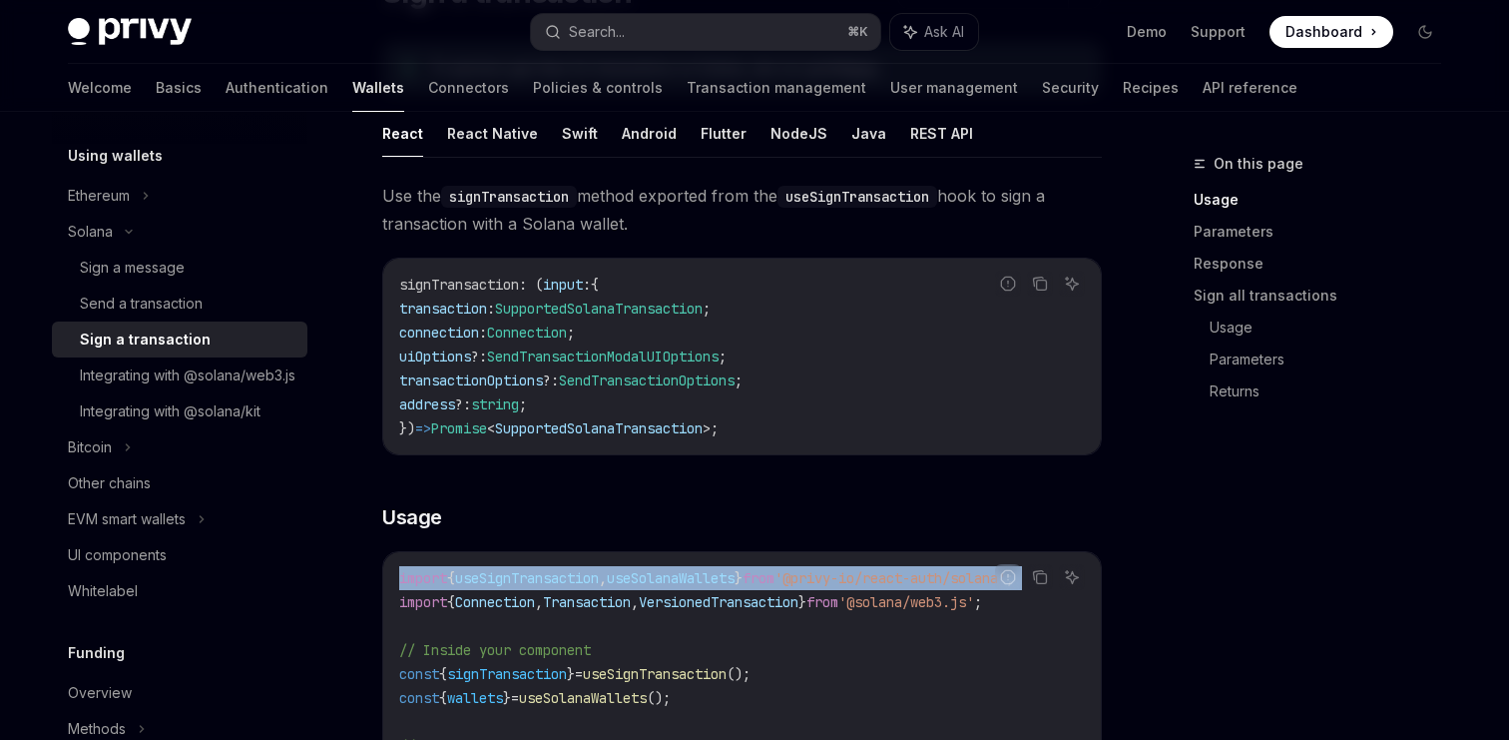
scroll to position [92, 0]
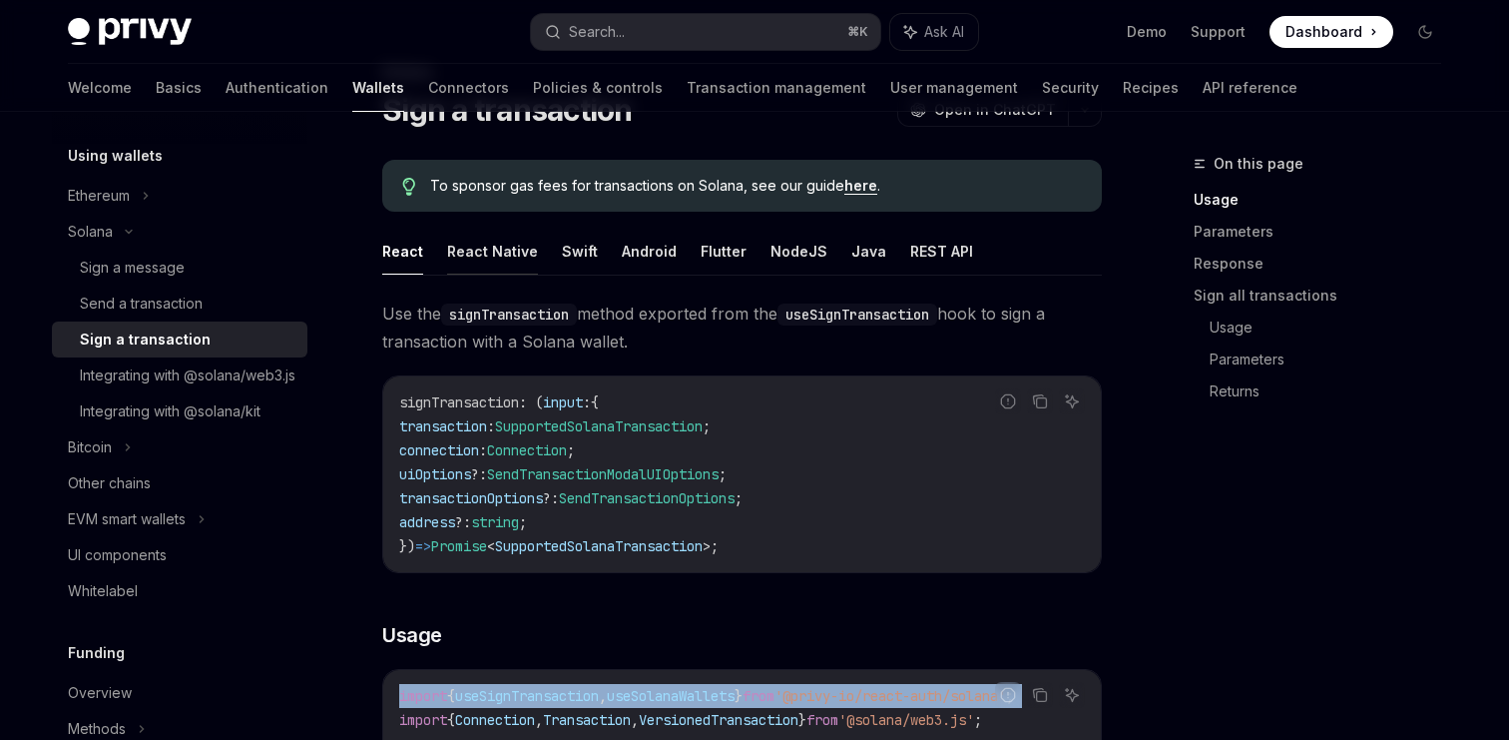
click at [497, 253] on button "React Native" at bounding box center [492, 251] width 91 height 47
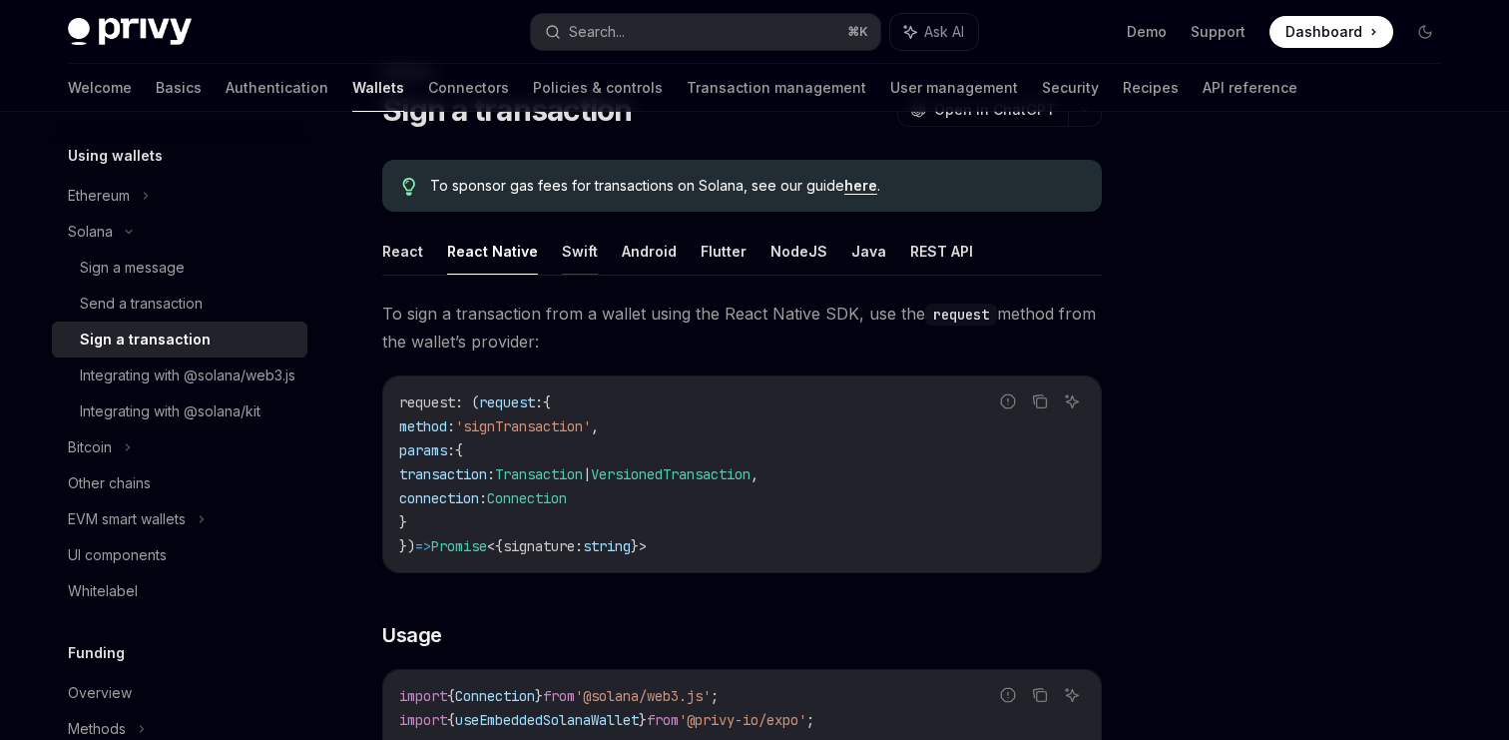
click at [574, 257] on button "Swift" at bounding box center [580, 251] width 36 height 47
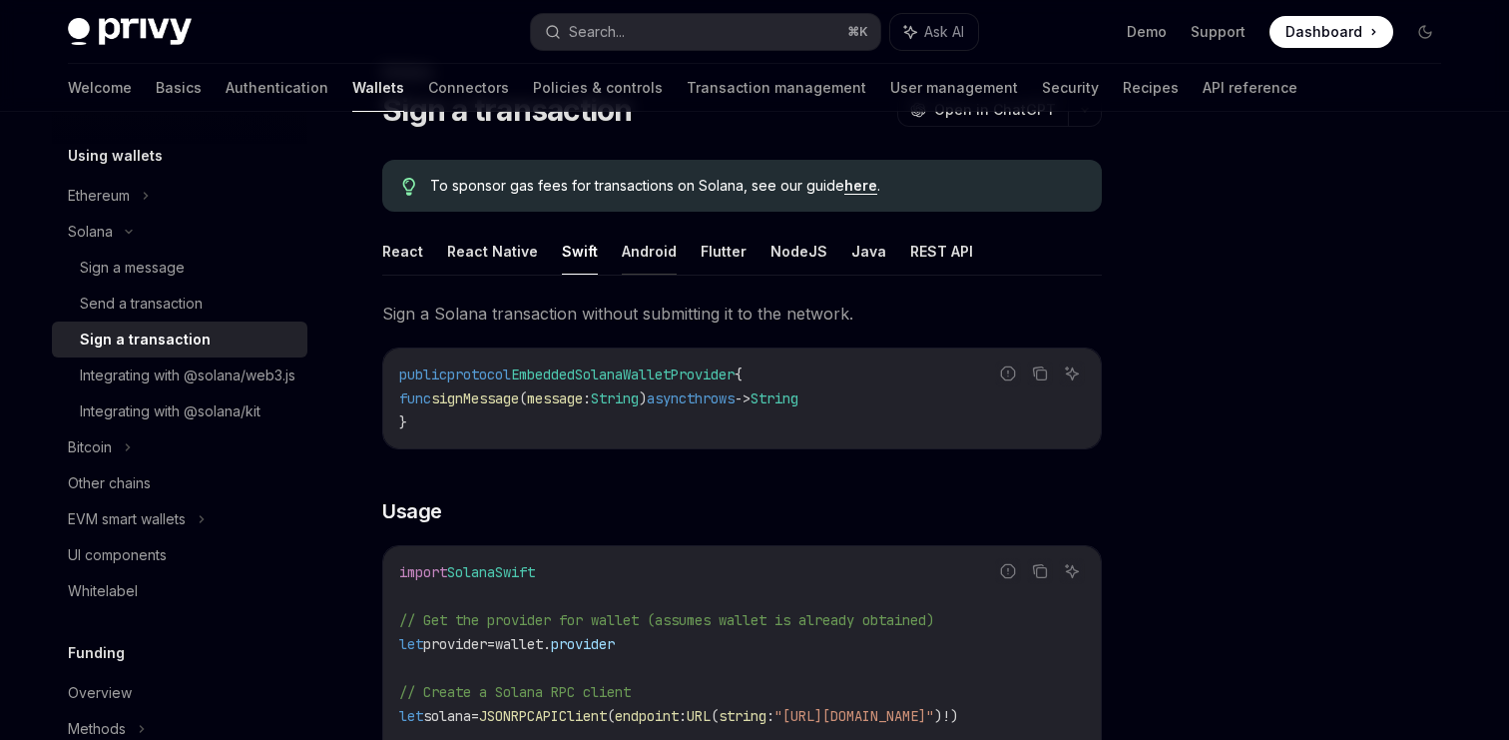
click at [634, 256] on button "Android" at bounding box center [649, 251] width 55 height 47
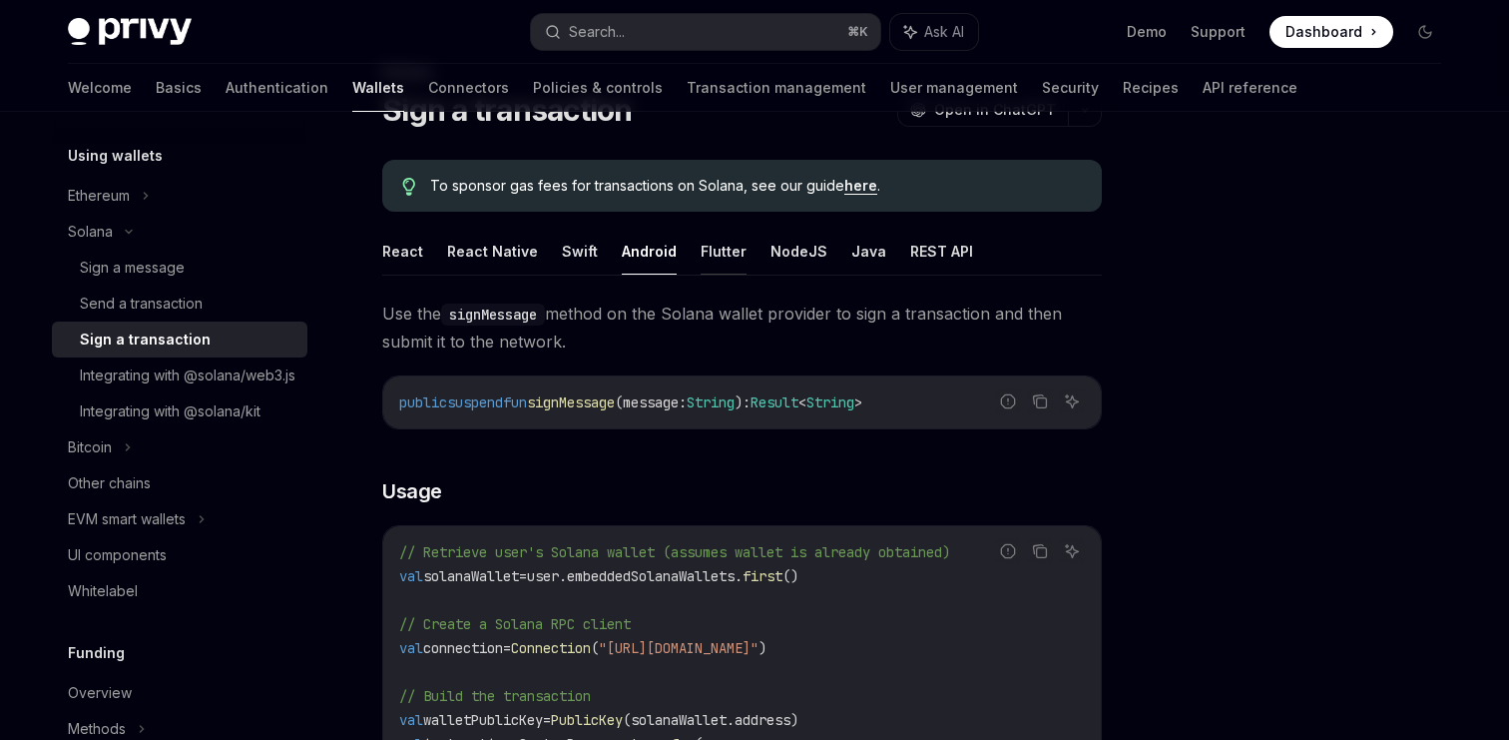
click at [713, 255] on button "Flutter" at bounding box center [724, 251] width 46 height 47
click at [781, 256] on button "NodeJS" at bounding box center [799, 251] width 57 height 47
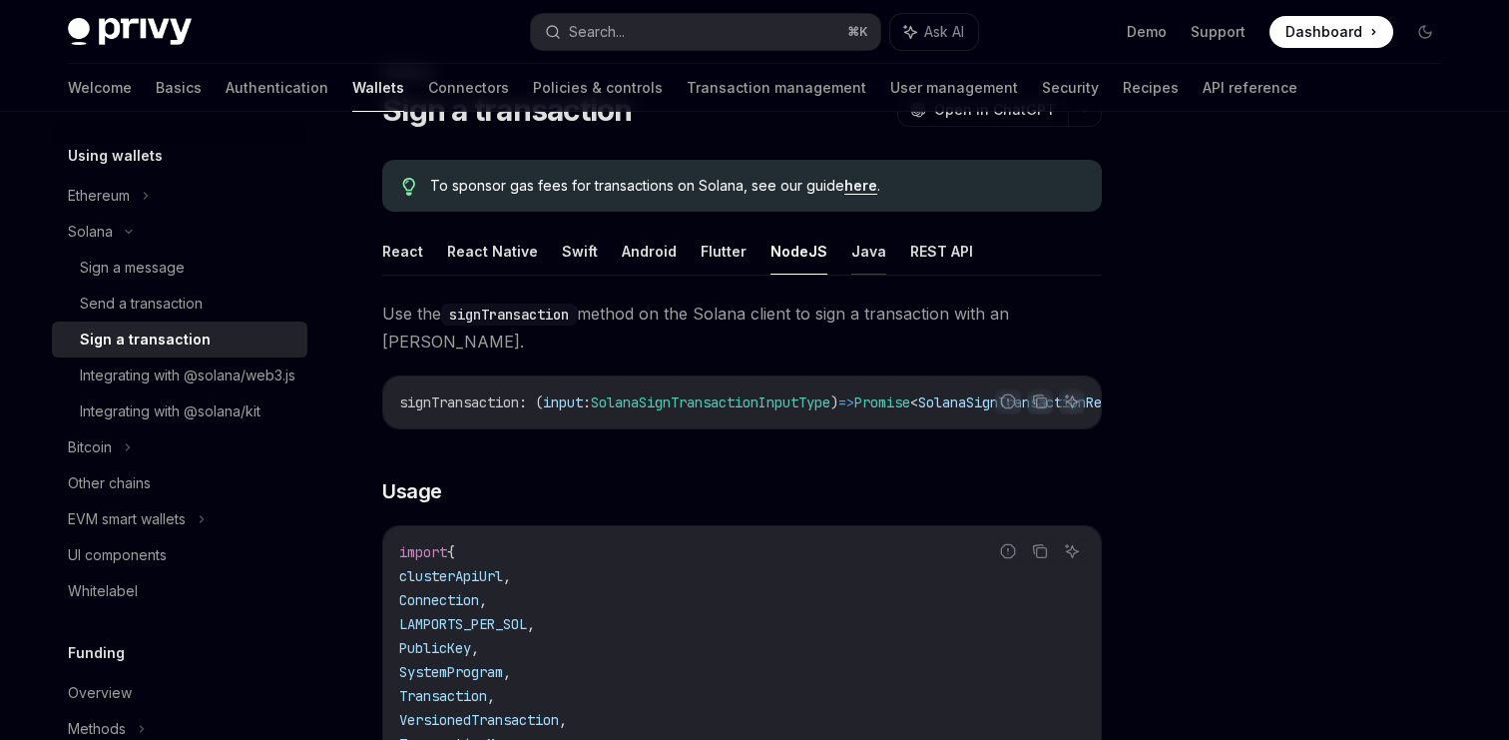
click at [851, 256] on button "Java" at bounding box center [868, 251] width 35 height 47
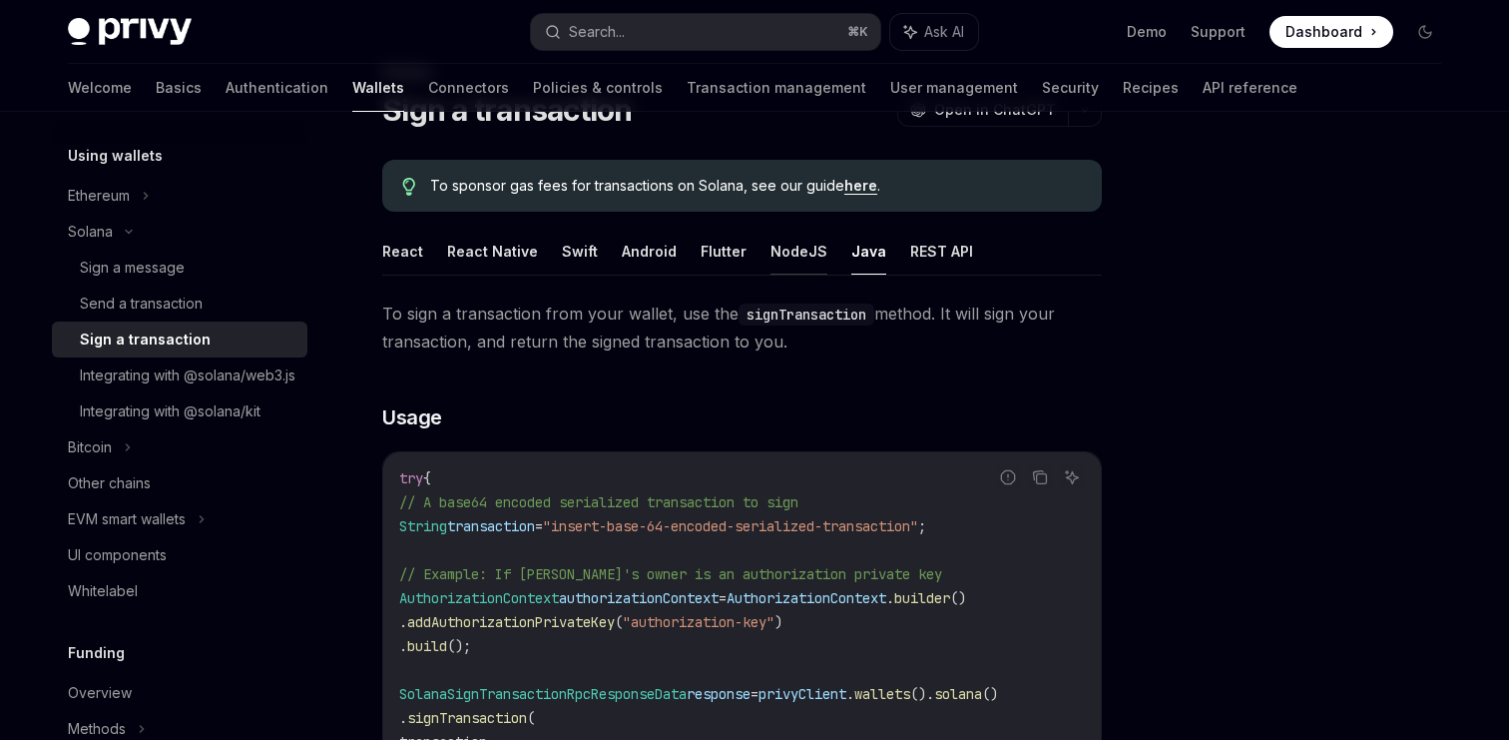
click at [803, 263] on button "NodeJS" at bounding box center [799, 251] width 57 height 47
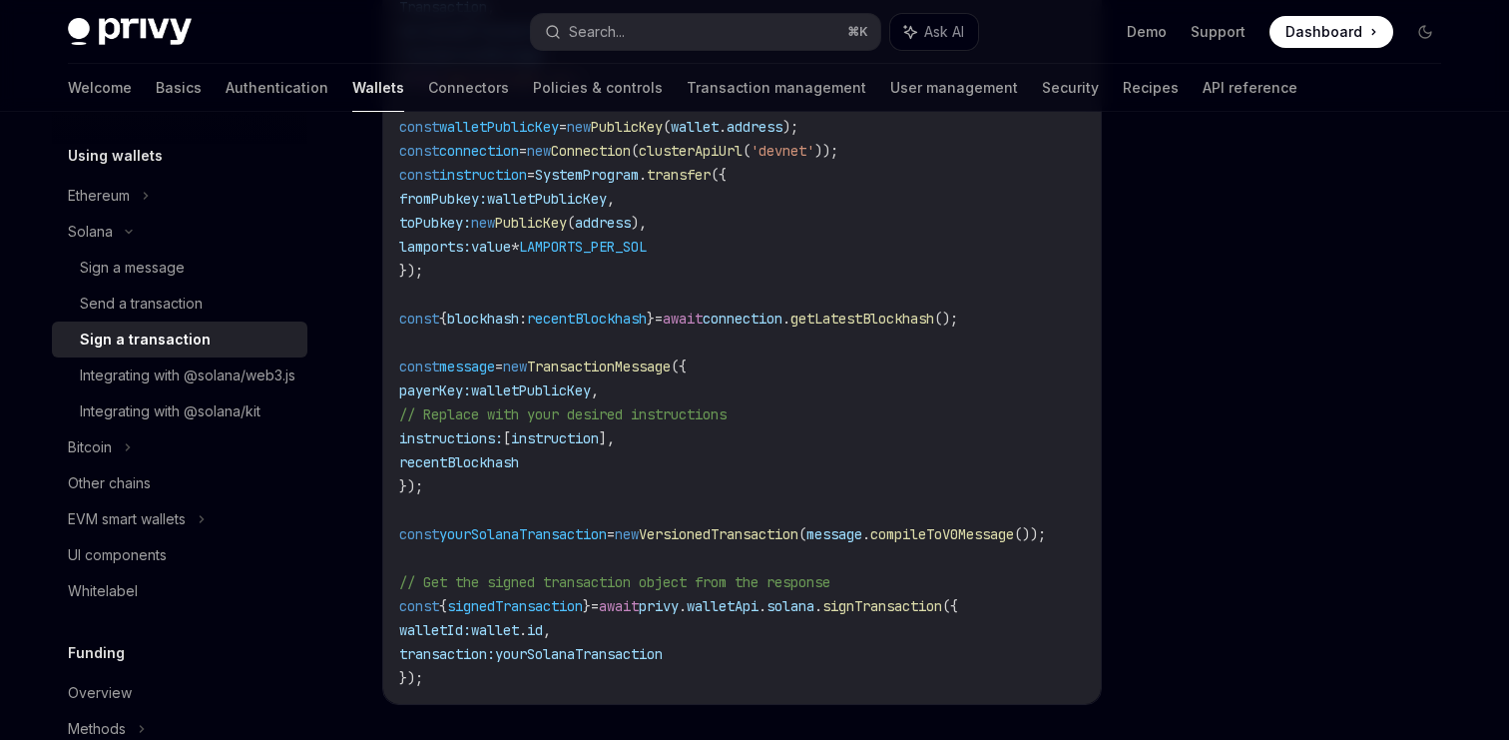
scroll to position [803, 0]
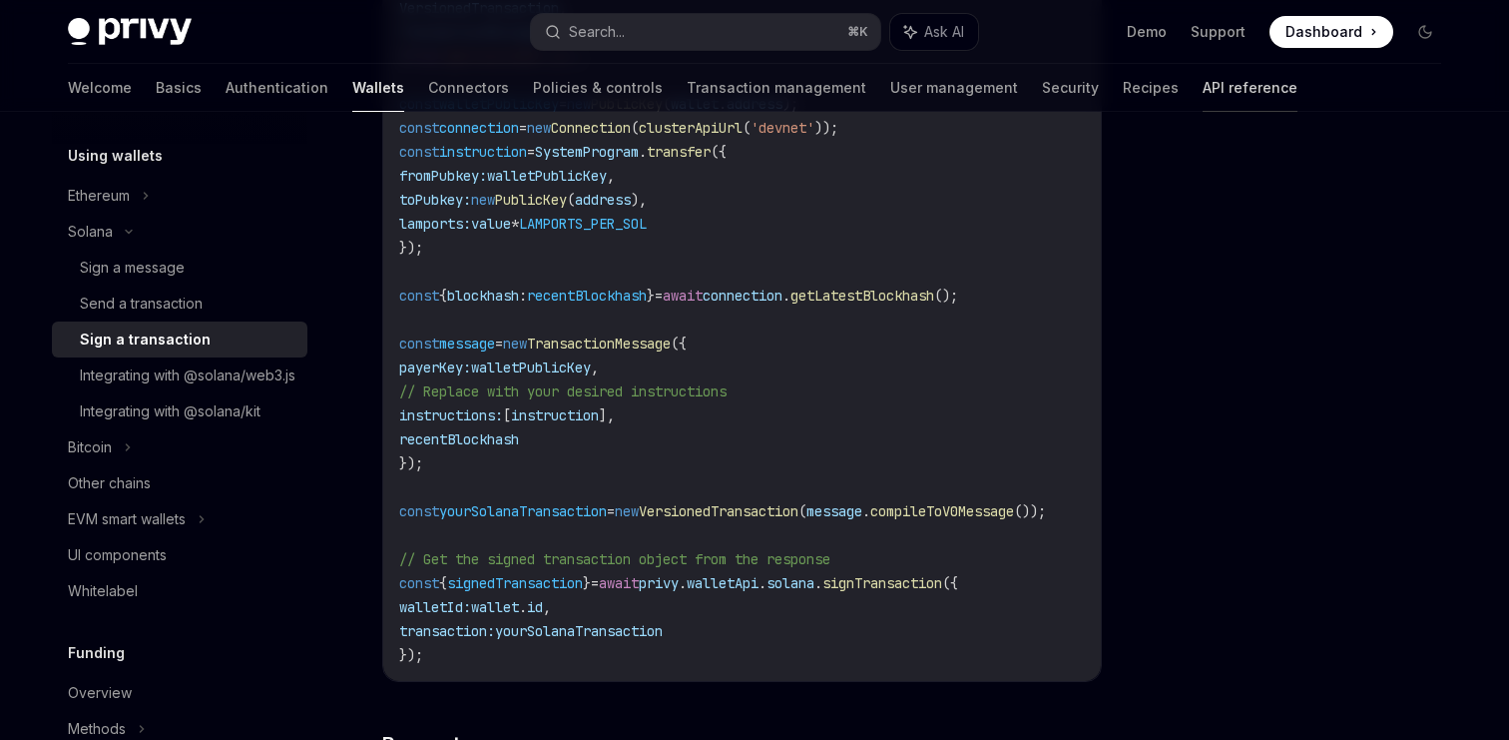
click at [1203, 91] on link "API reference" at bounding box center [1250, 88] width 95 height 48
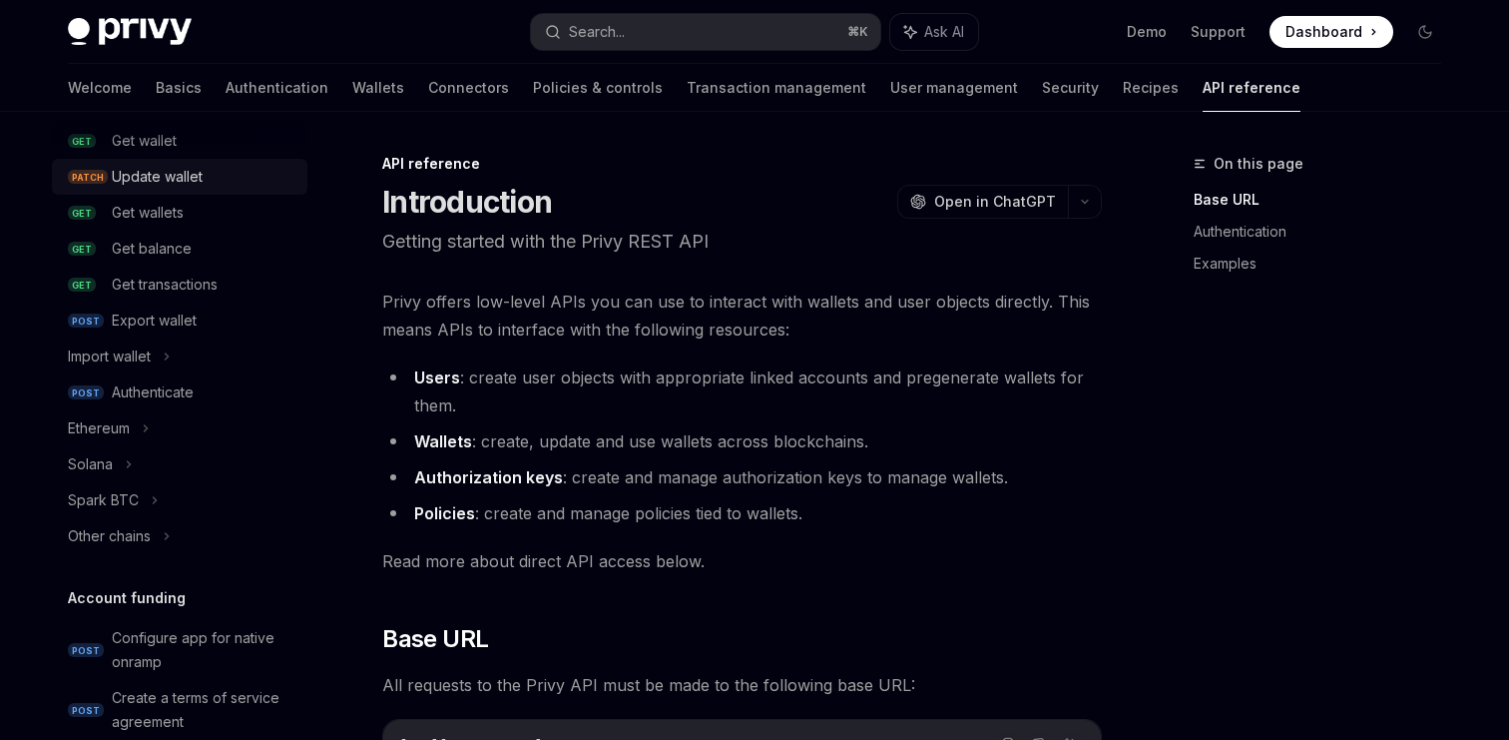
scroll to position [265, 0]
click at [213, 455] on div "Solana" at bounding box center [180, 463] width 256 height 36
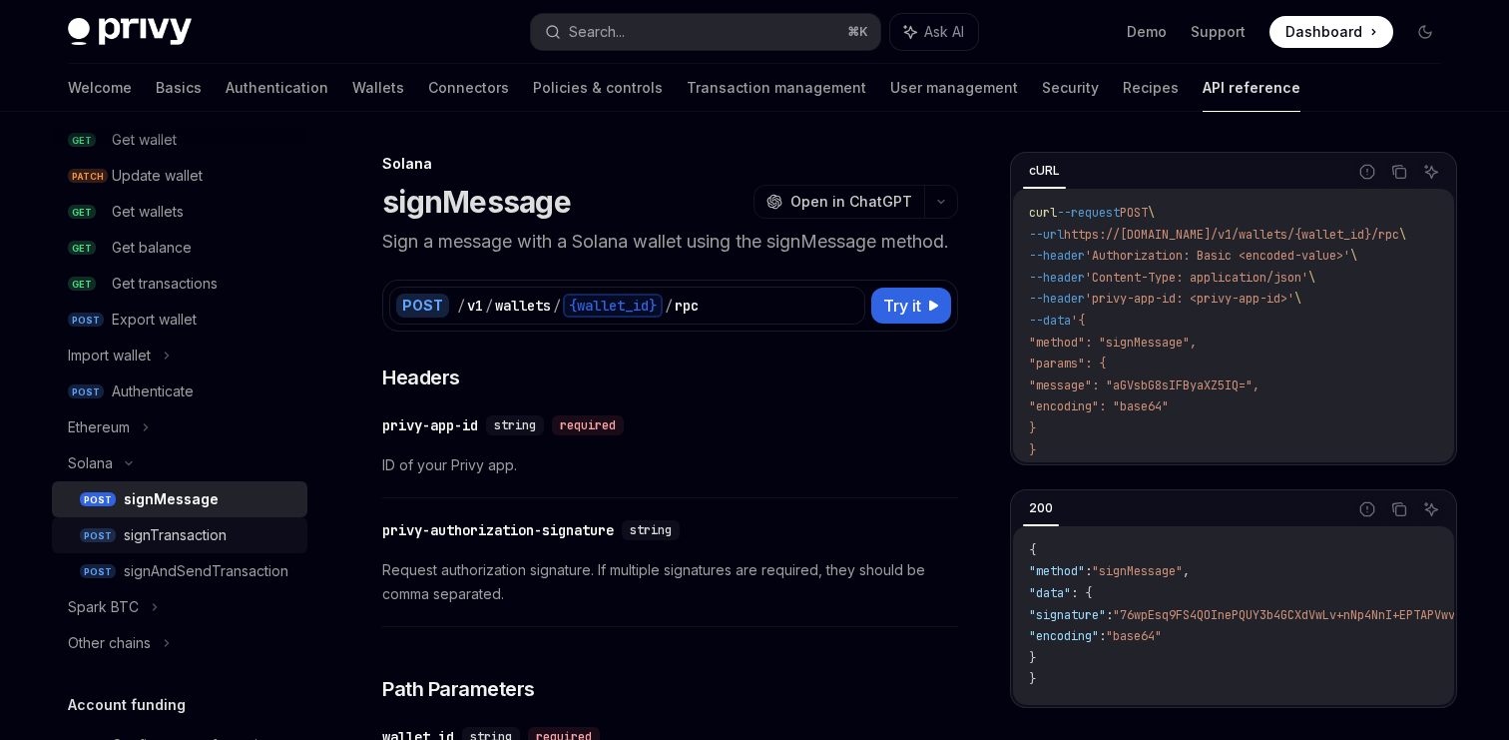
click at [199, 531] on div "signTransaction" at bounding box center [175, 535] width 103 height 24
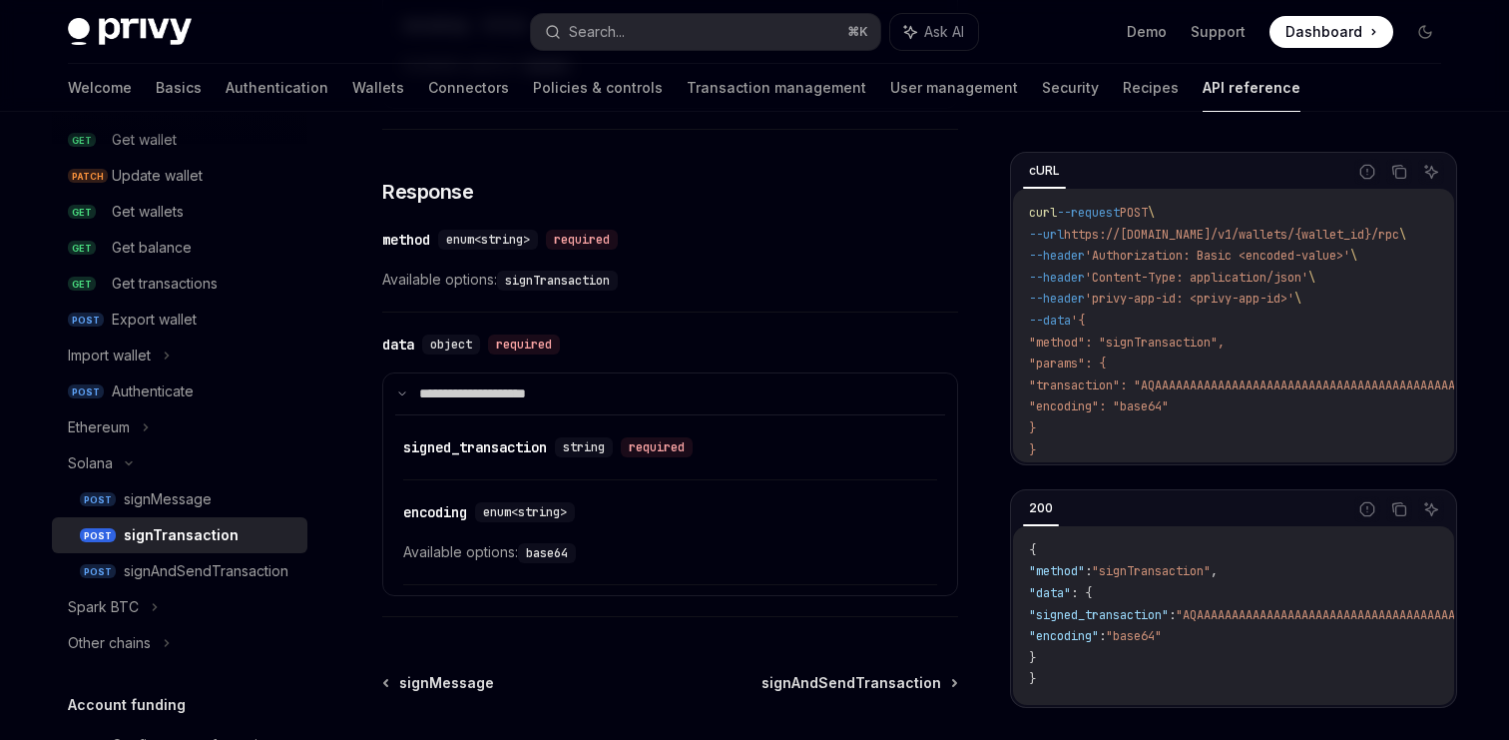
scroll to position [1306, 0]
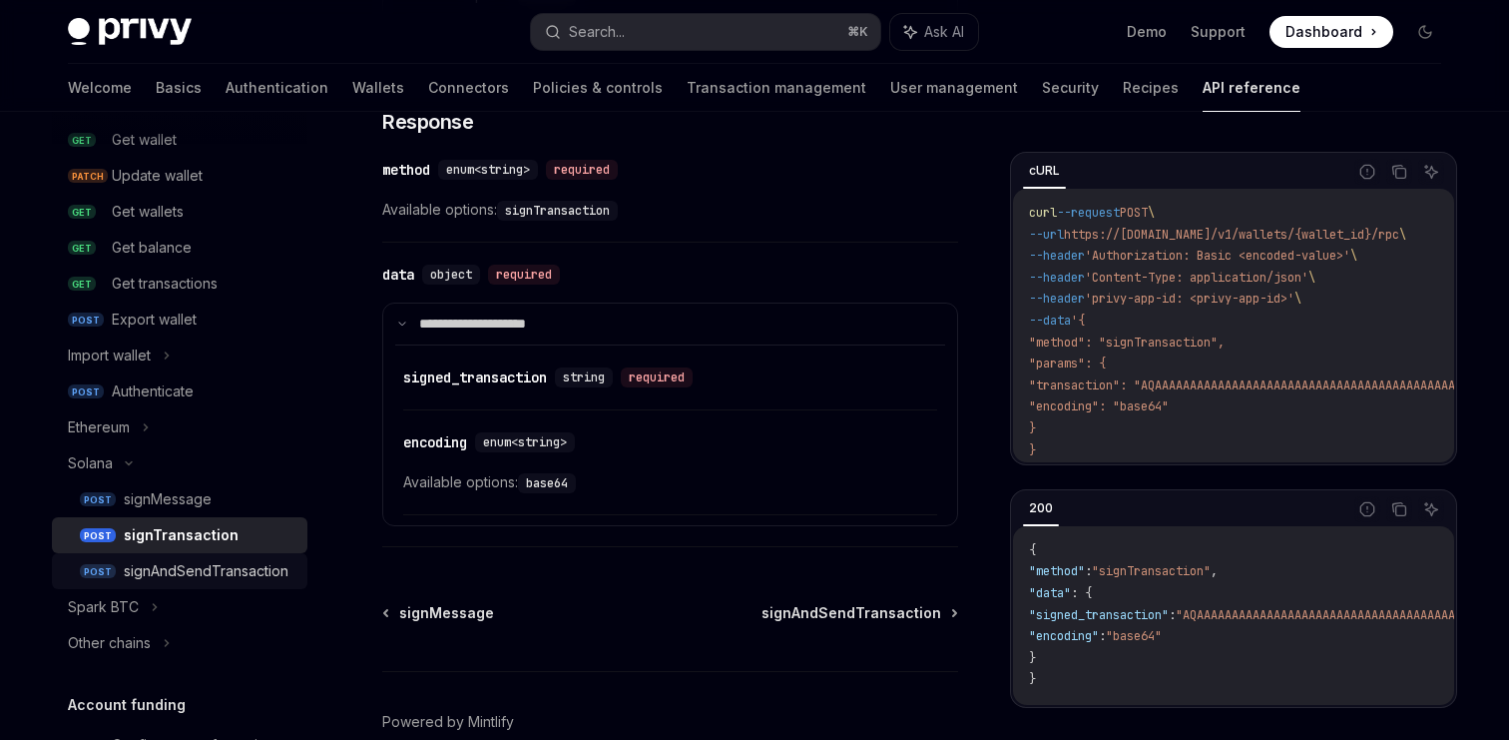
click at [280, 576] on div "signAndSendTransaction" at bounding box center [206, 571] width 165 height 24
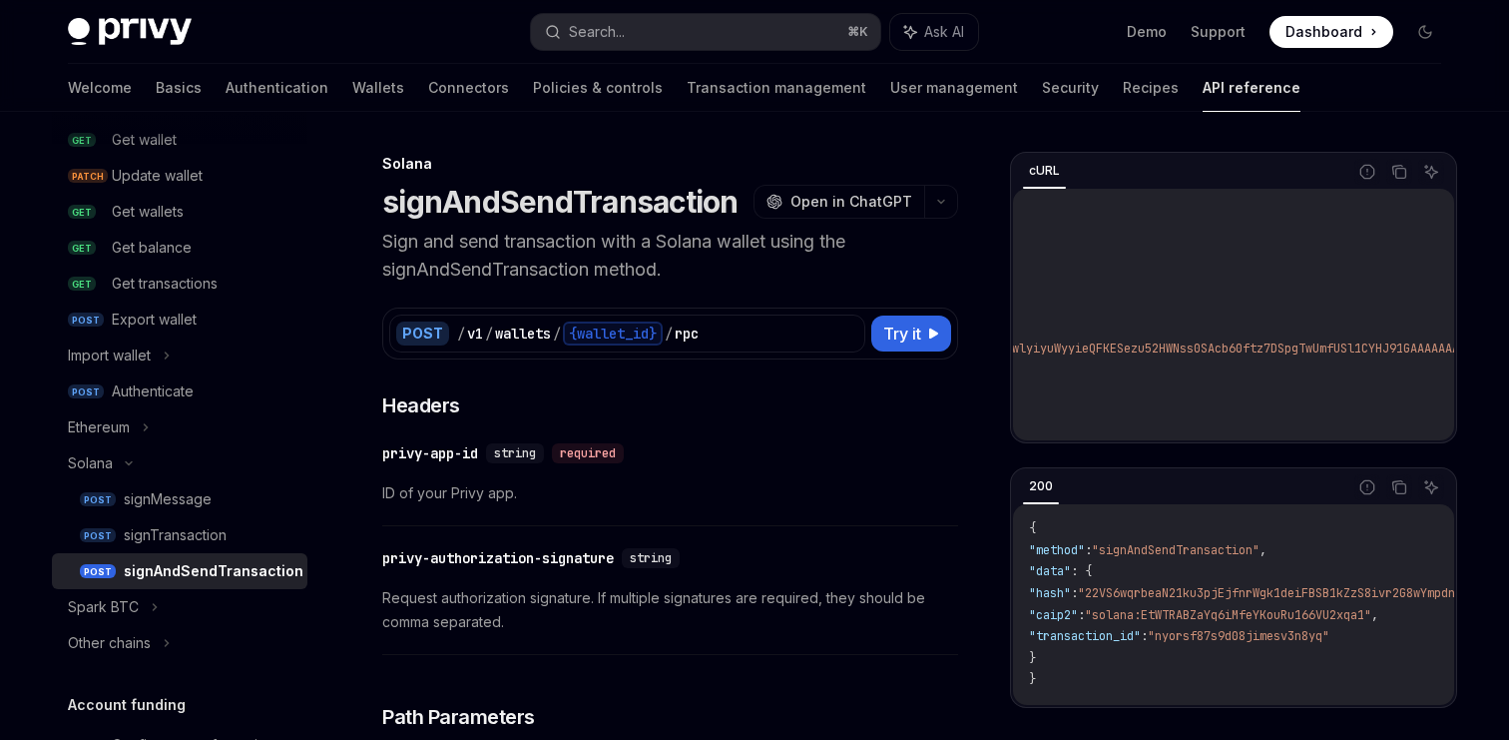
scroll to position [80, 0]
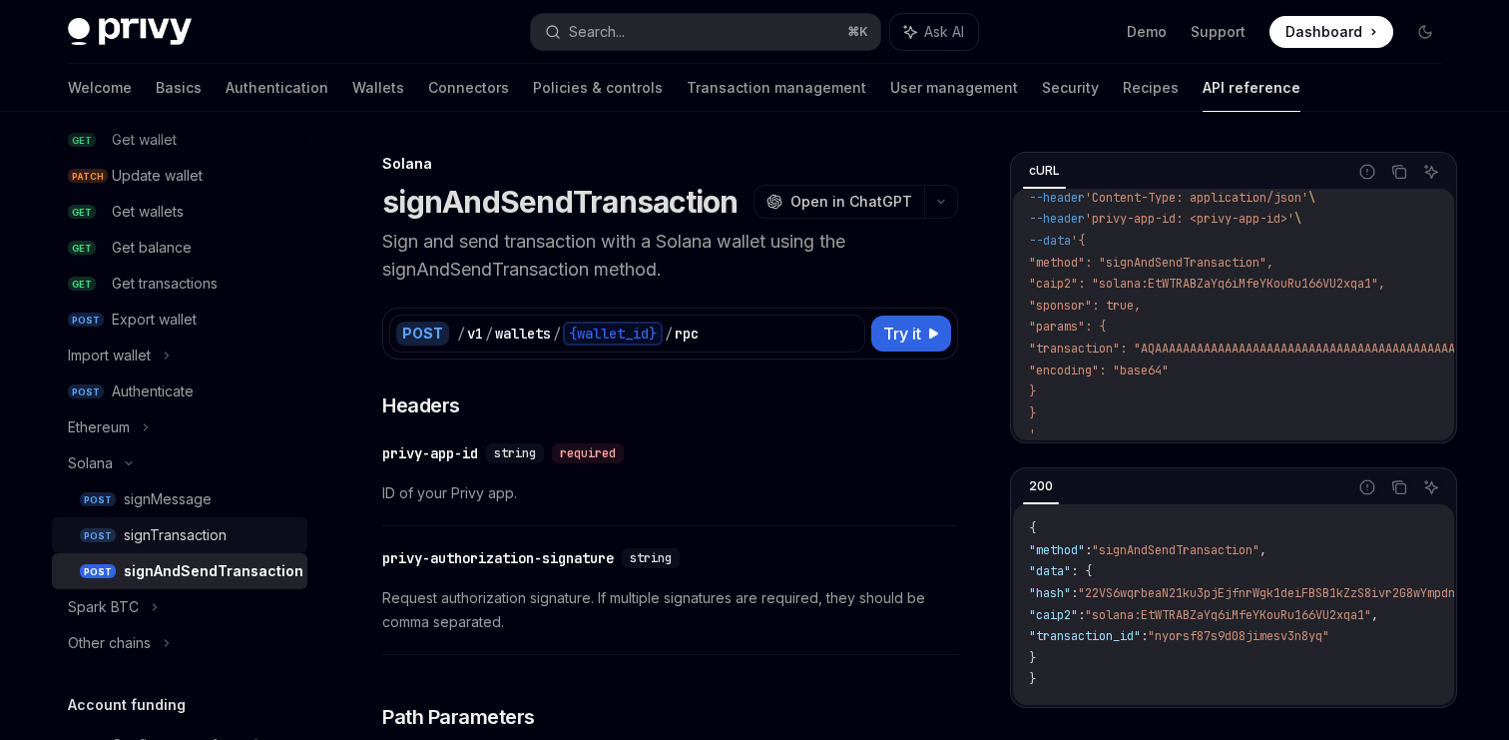
click at [202, 545] on div "signTransaction" at bounding box center [175, 535] width 103 height 24
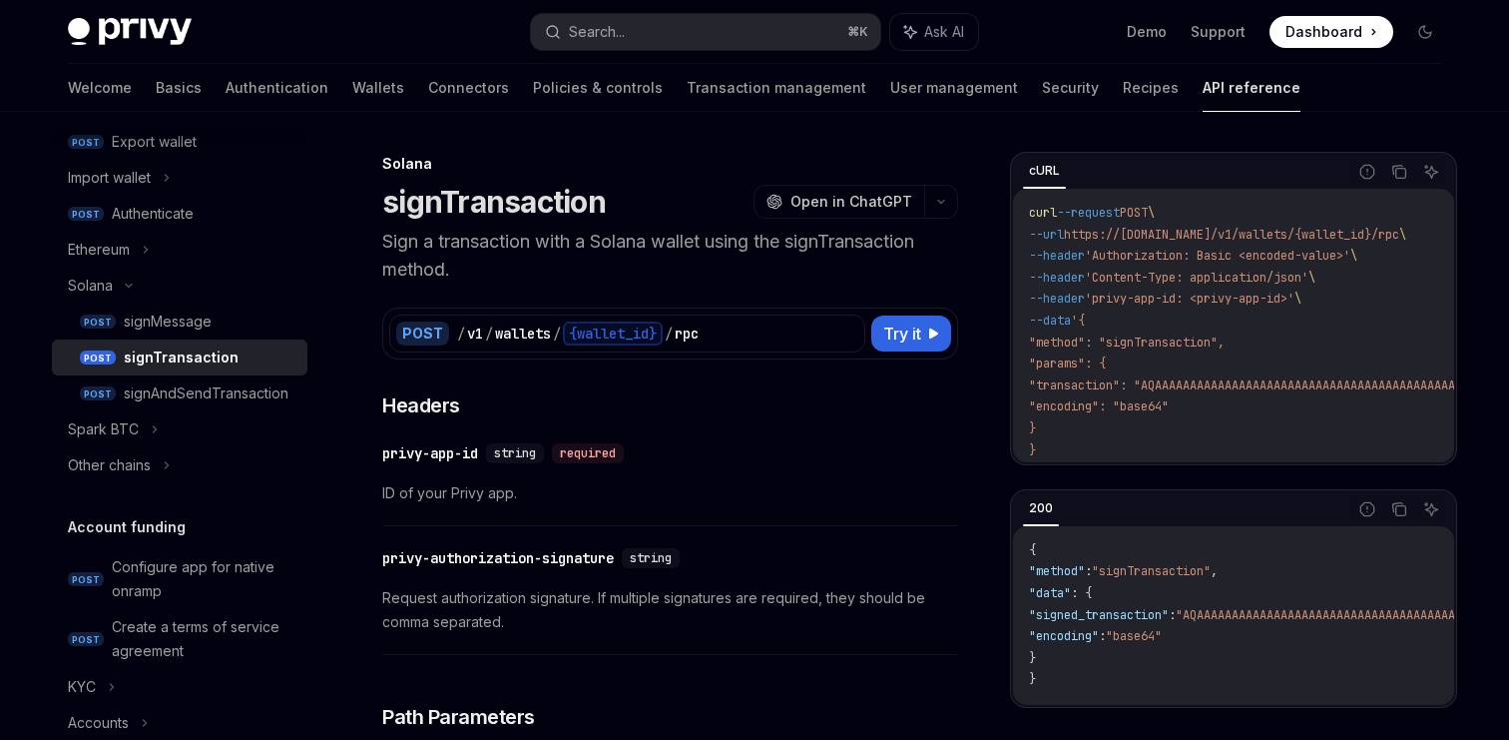
scroll to position [380, 0]
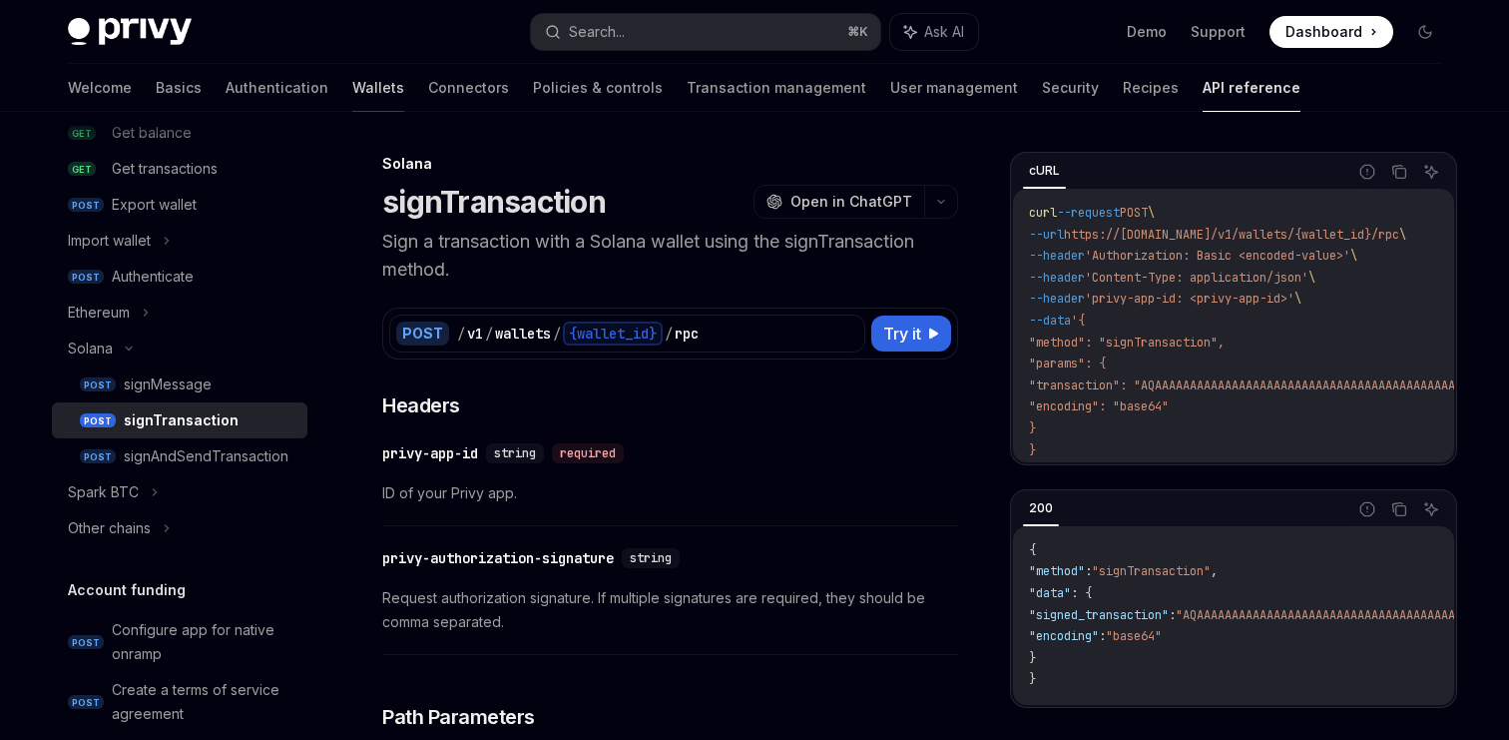
click at [352, 89] on link "Wallets" at bounding box center [378, 88] width 52 height 48
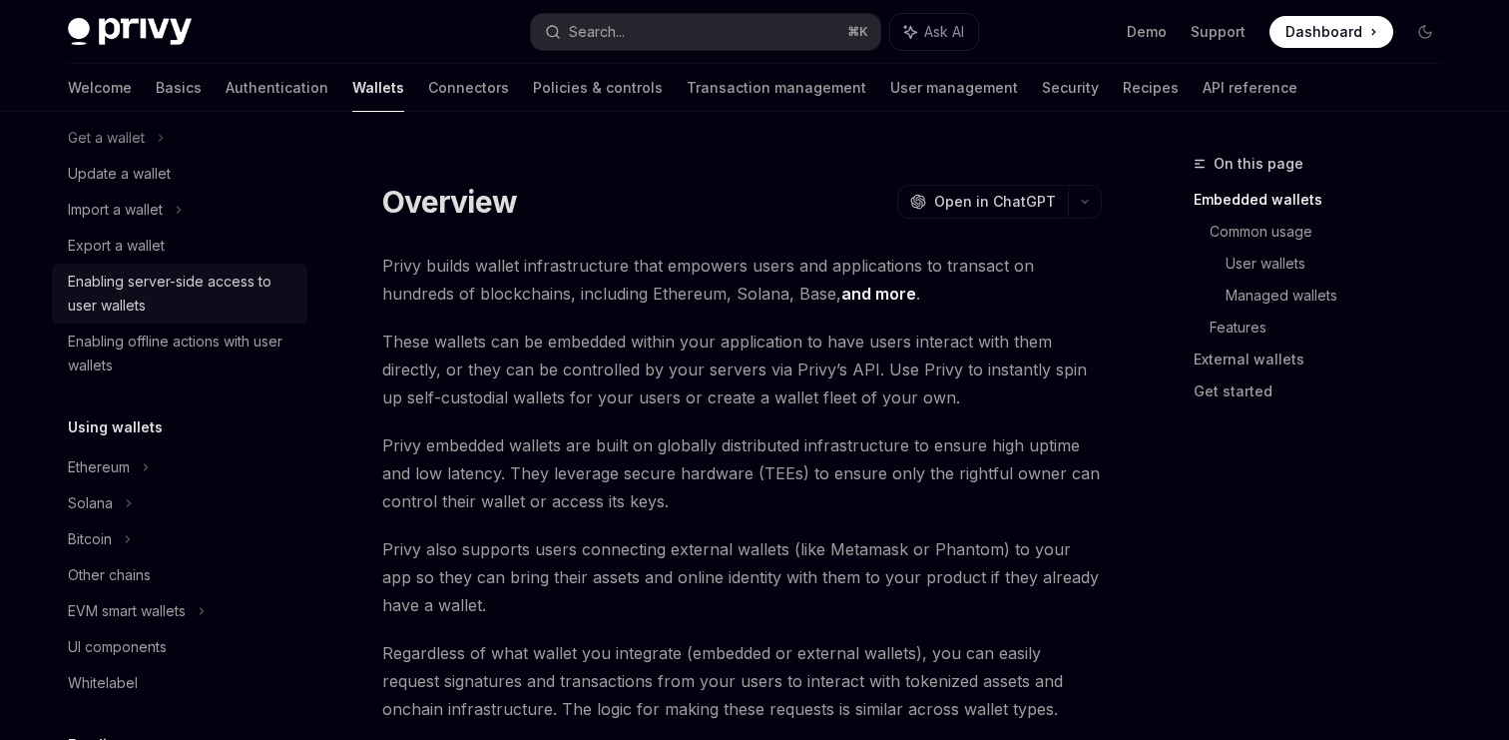
scroll to position [244, 0]
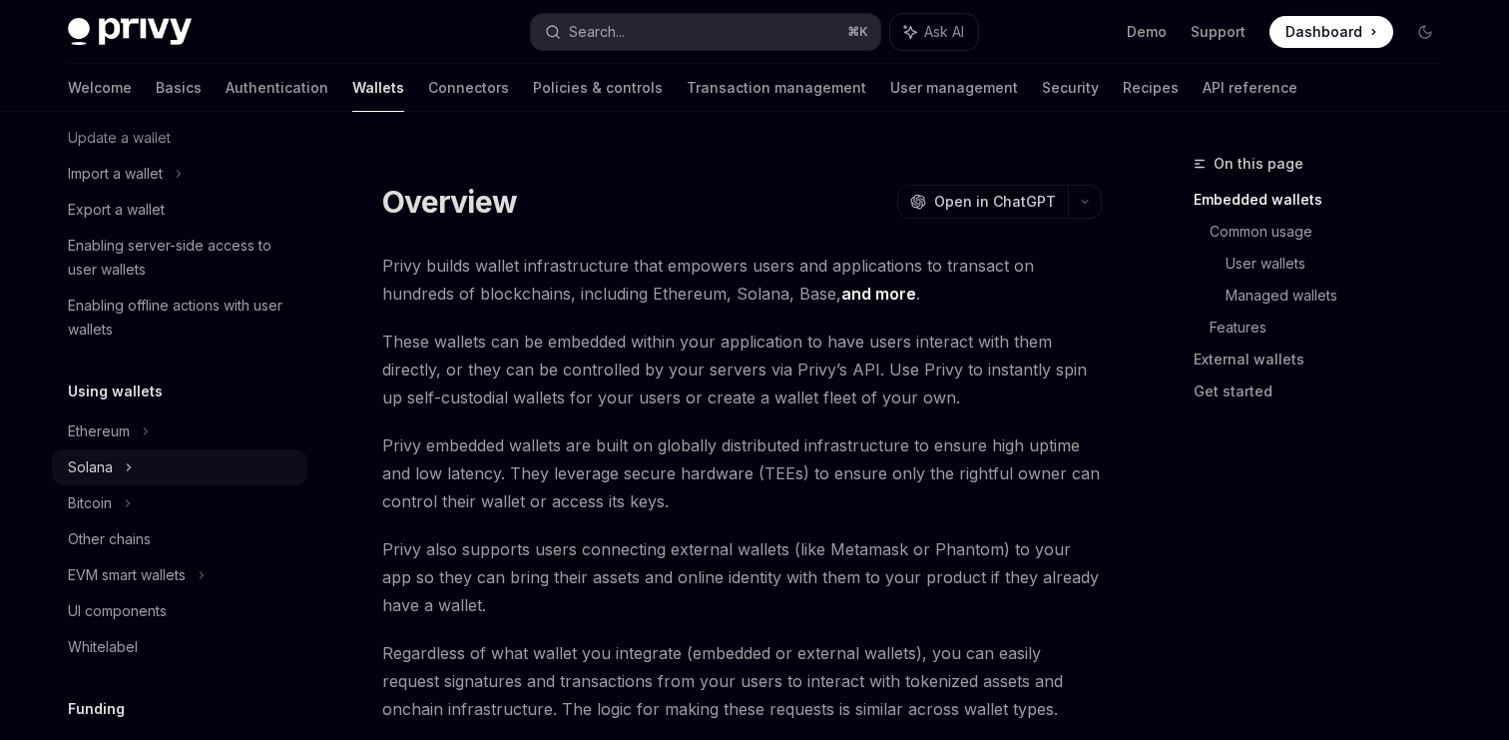
click at [145, 478] on div "Solana" at bounding box center [180, 467] width 256 height 36
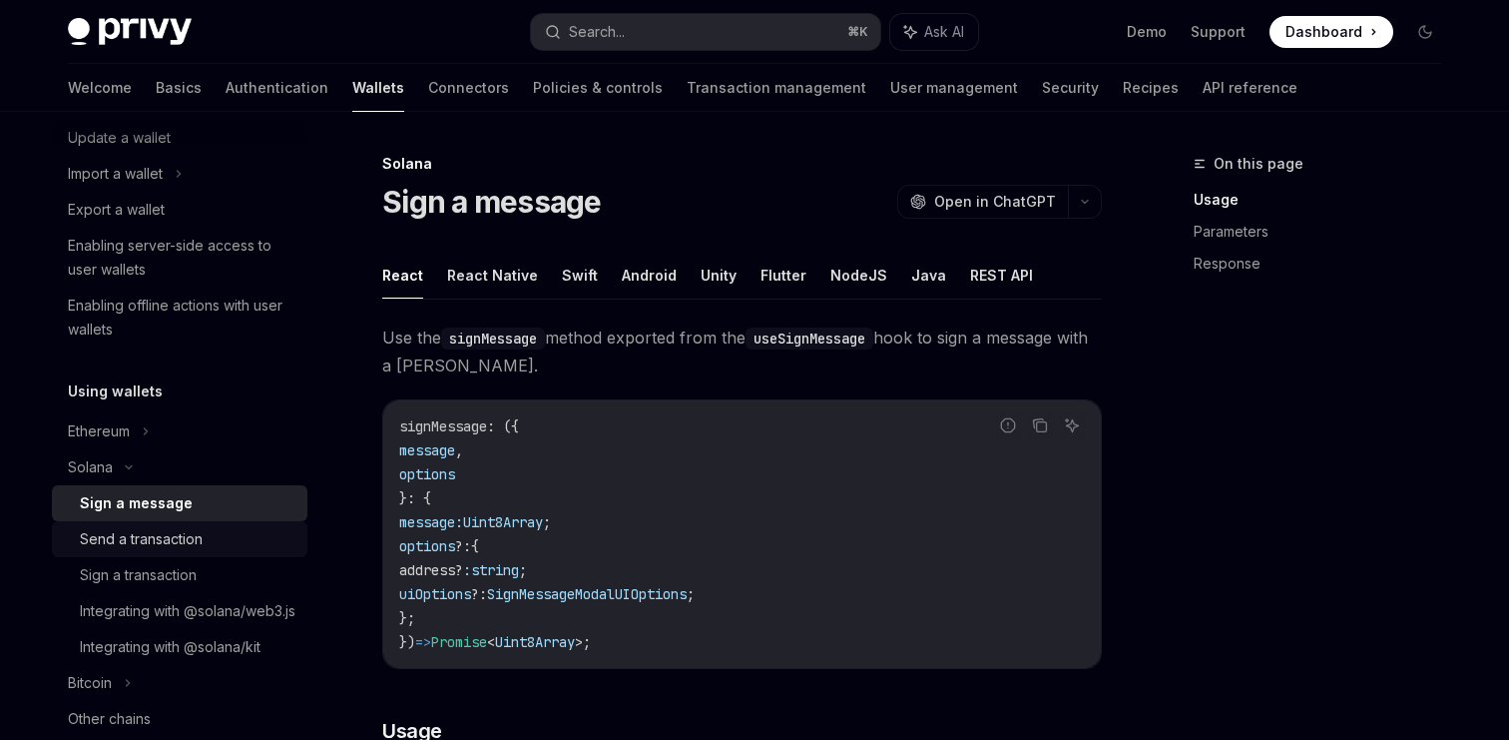
click at [139, 534] on div "Send a transaction" at bounding box center [141, 539] width 123 height 24
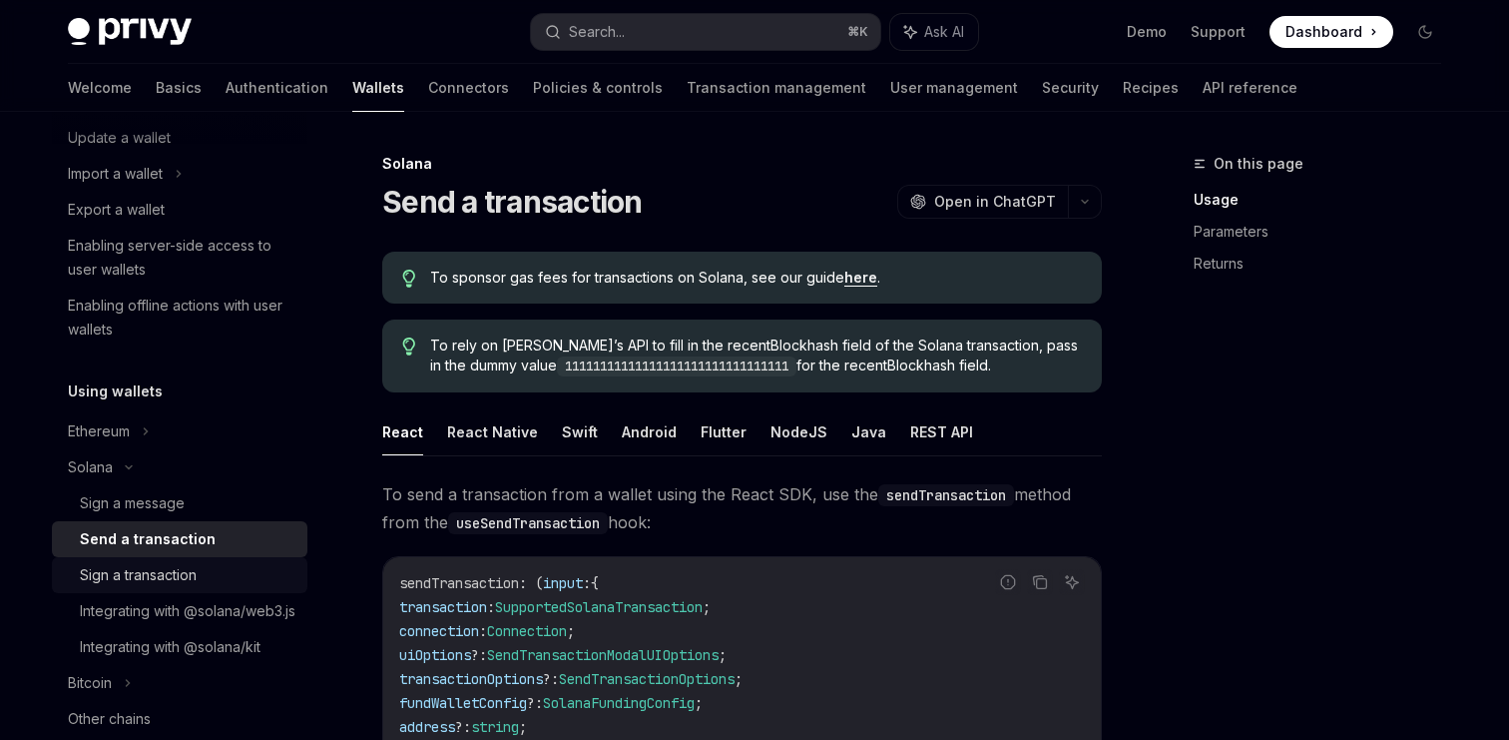
click at [138, 569] on div "Sign a transaction" at bounding box center [138, 575] width 117 height 24
type textarea "*"
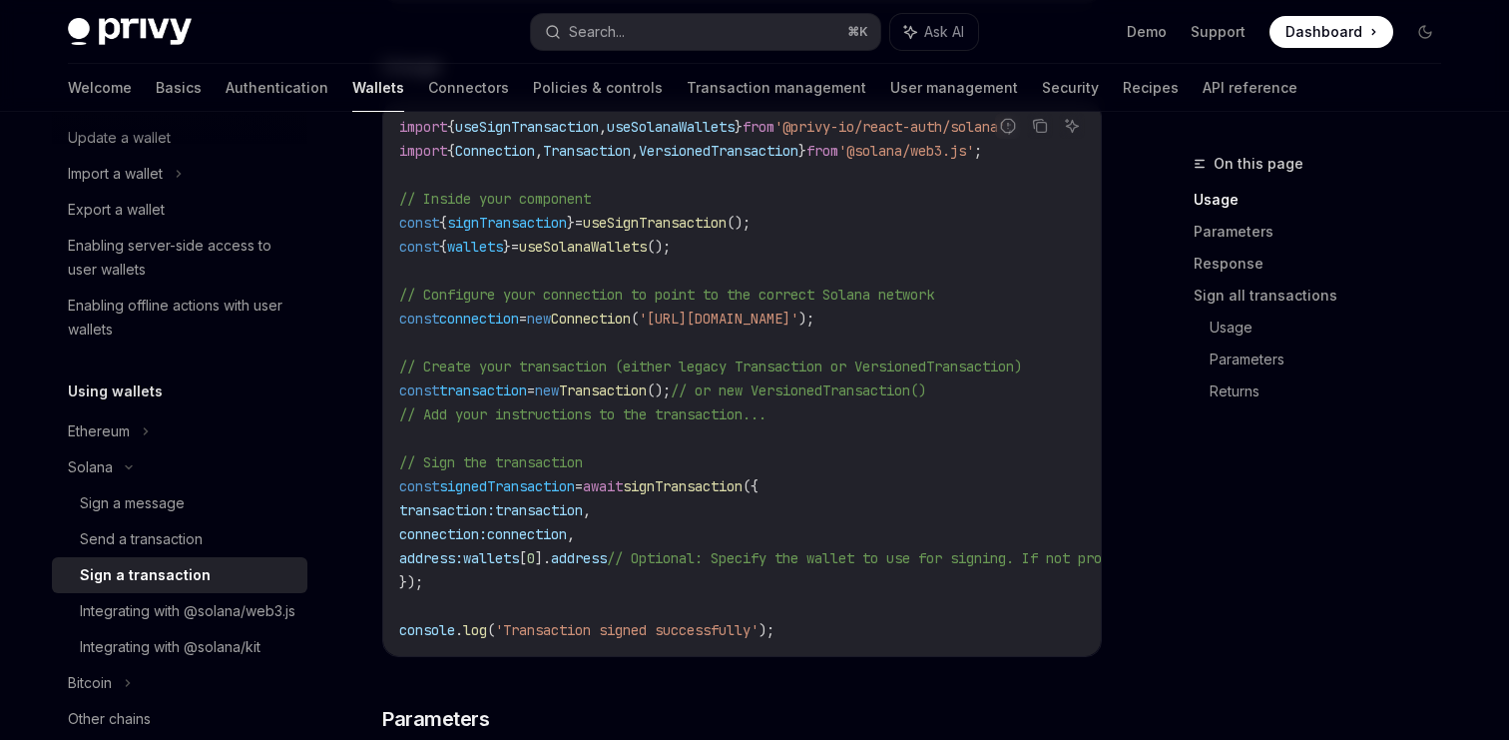
scroll to position [662, 0]
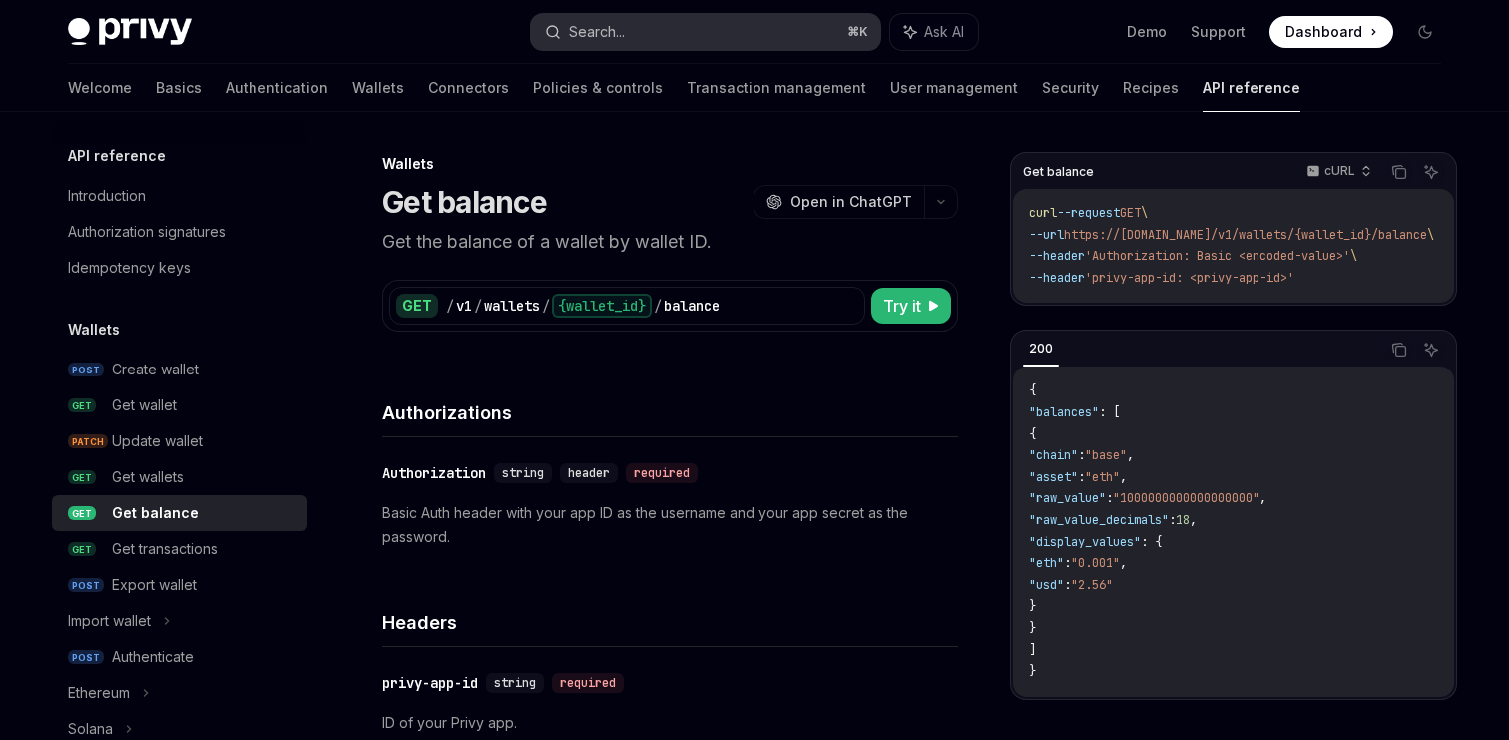
scroll to position [0, 3]
click at [733, 29] on button "Search... ⌘ K" at bounding box center [705, 32] width 349 height 36
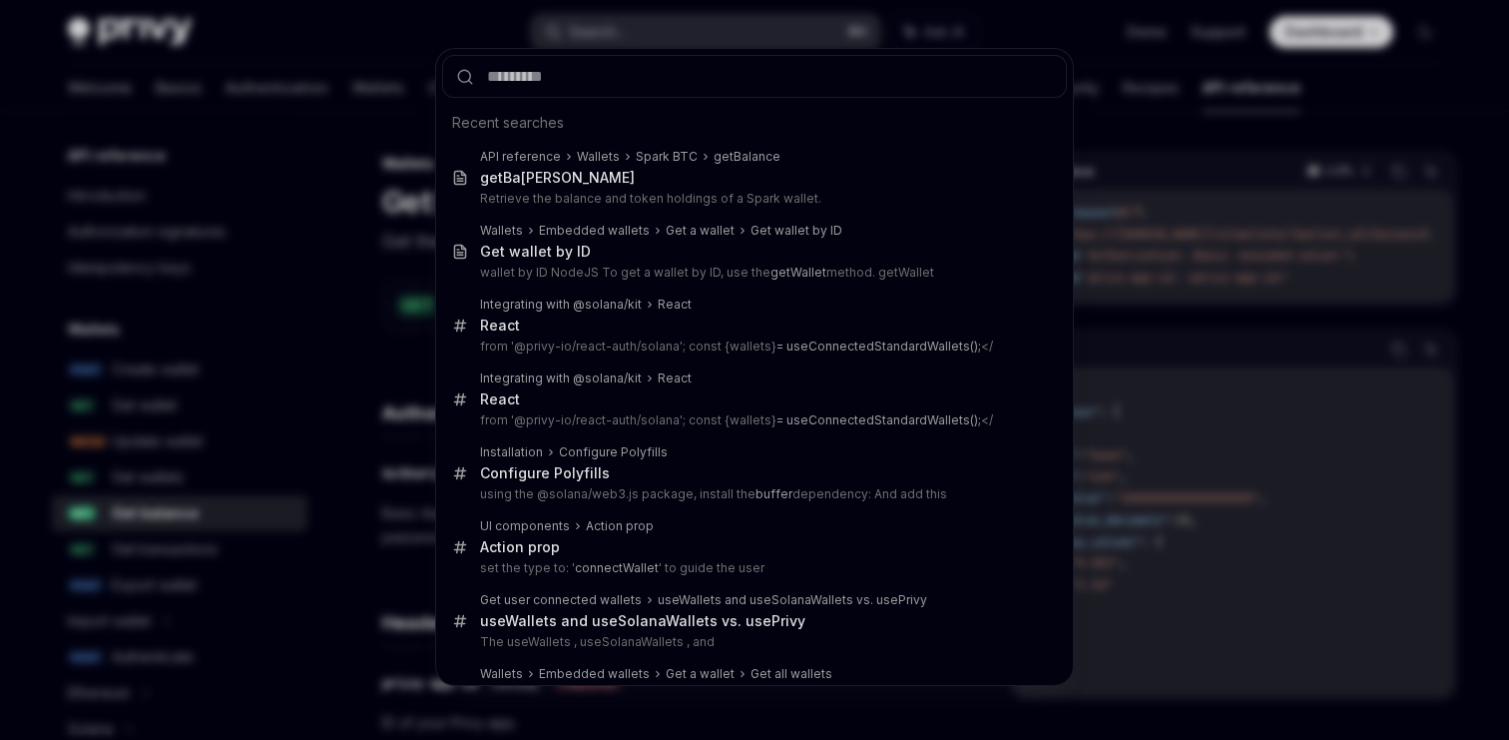
type input "*********"
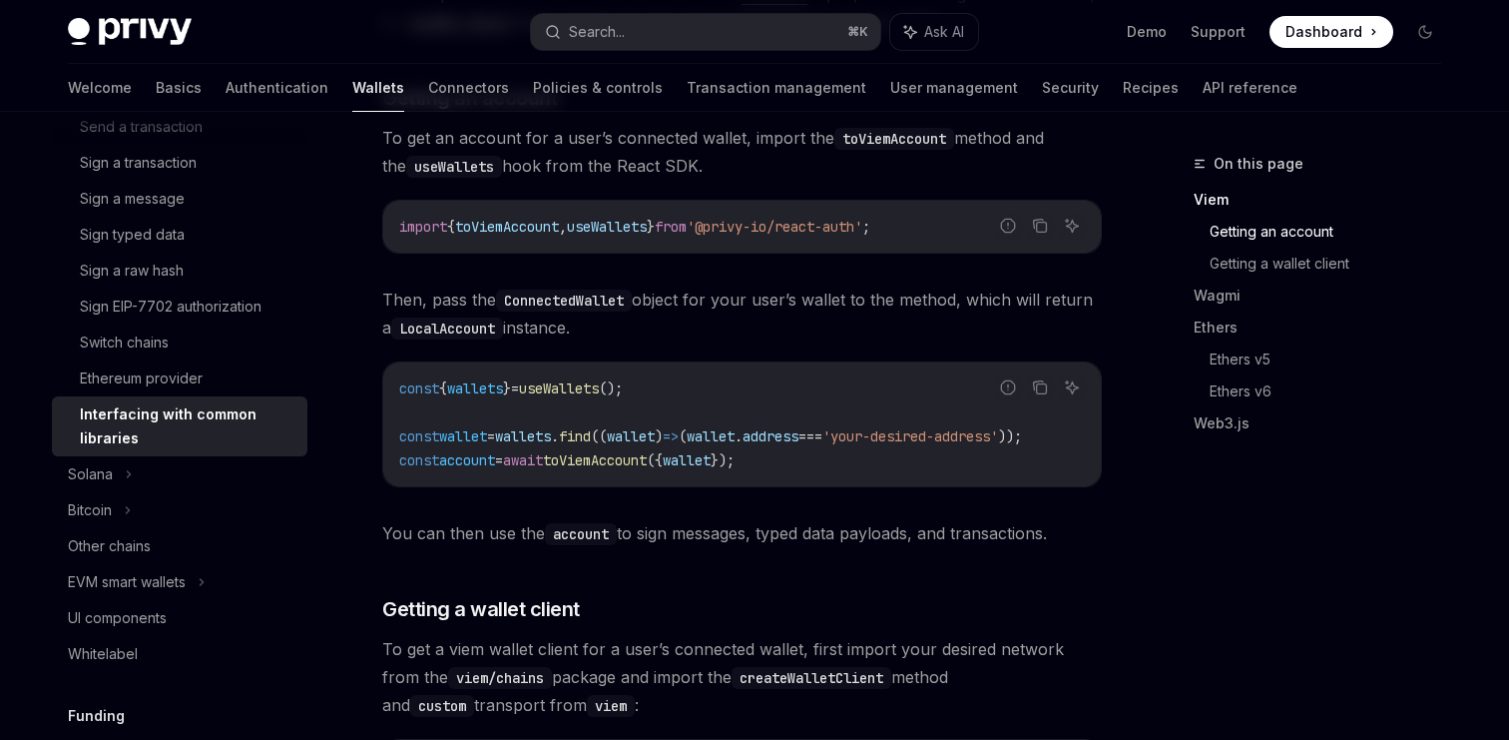
scroll to position [582, 0]
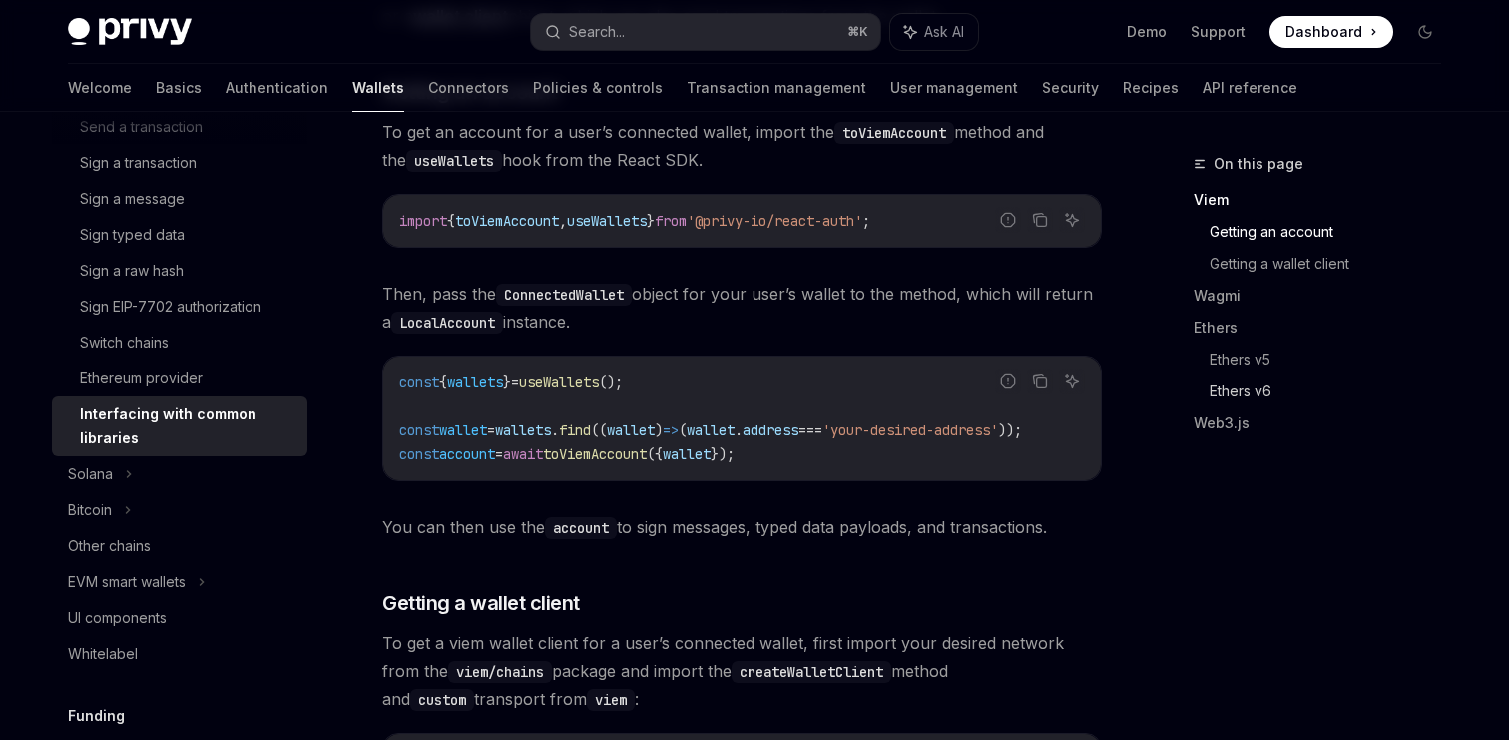
click at [1252, 390] on link "Ethers v6" at bounding box center [1334, 391] width 248 height 32
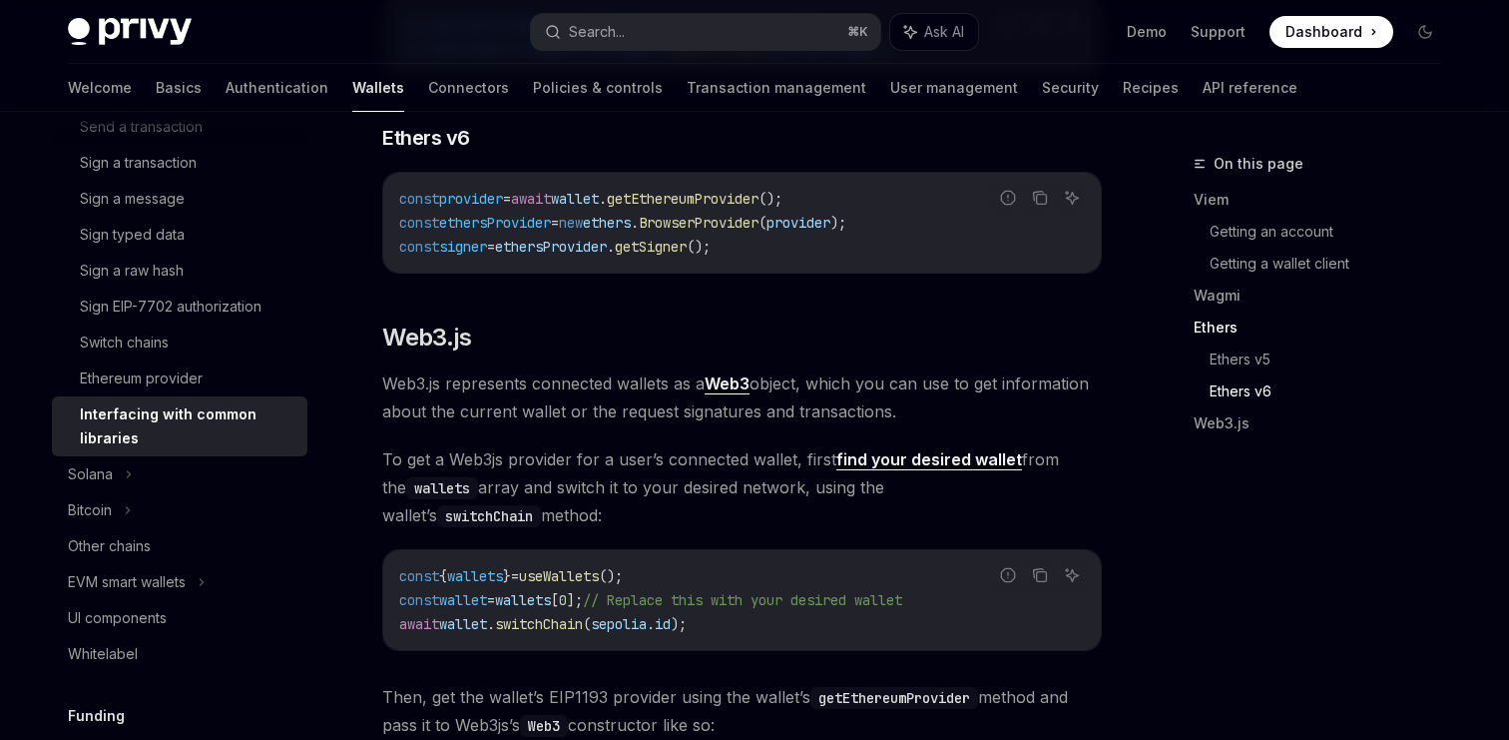
scroll to position [2273, 0]
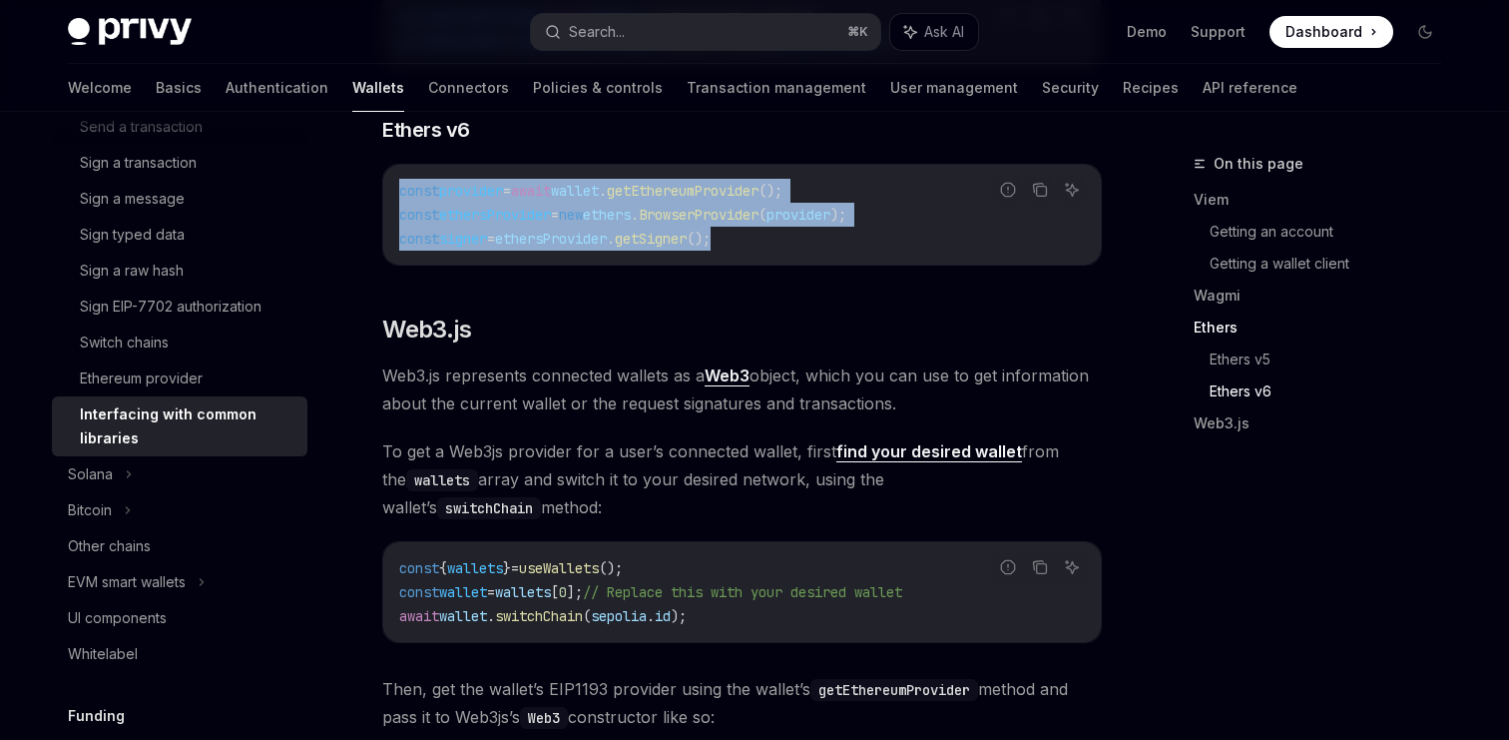
drag, startPoint x: 400, startPoint y: 230, endPoint x: 756, endPoint y: 273, distance: 358.0
click at [756, 251] on code "const provider = await wallet . getEthereumProvider (); const ethersProvider = …" at bounding box center [742, 215] width 686 height 72
copy code "const provider = await wallet . getEthereumProvider (); const ethersProvider = …"
click at [1235, 389] on link "Ethers v6" at bounding box center [1334, 391] width 248 height 32
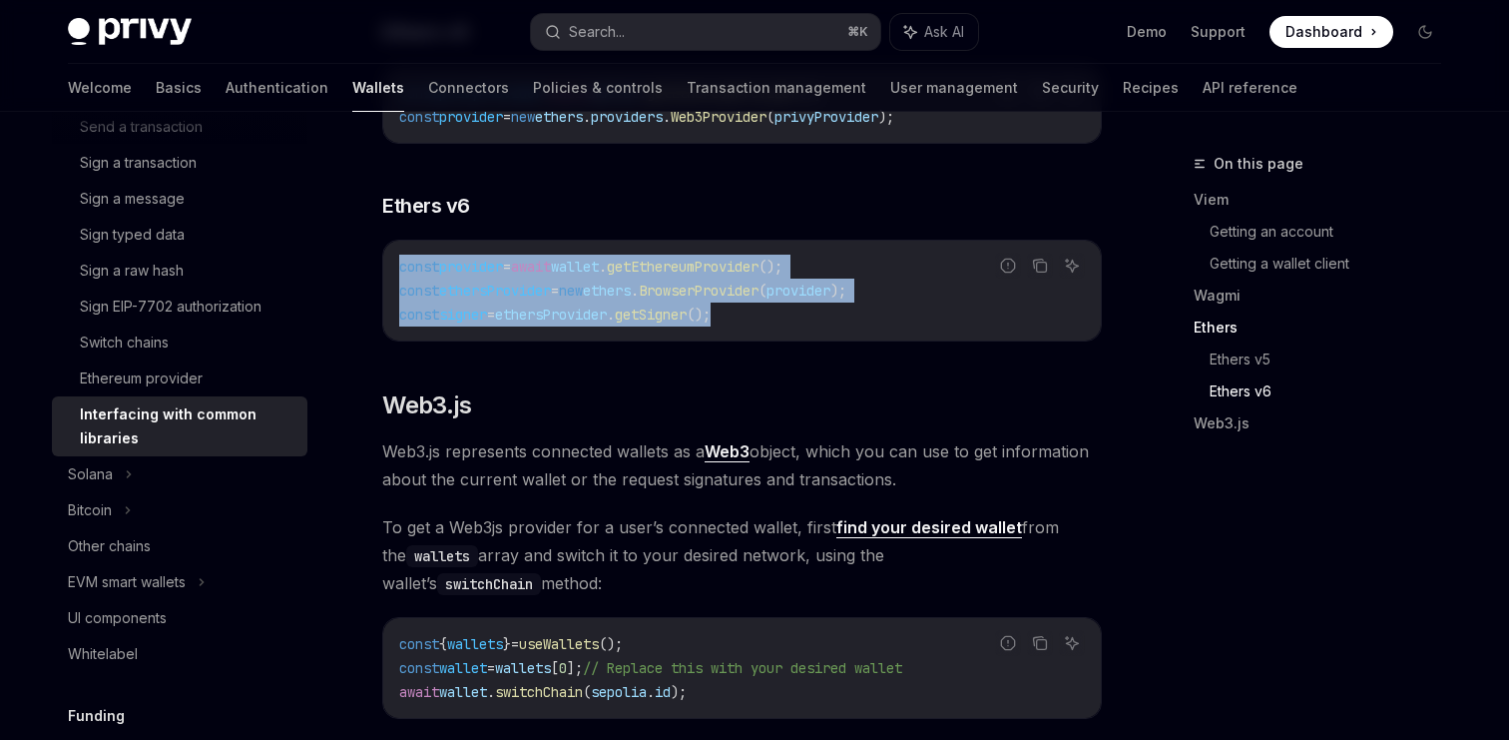
scroll to position [2003, 0]
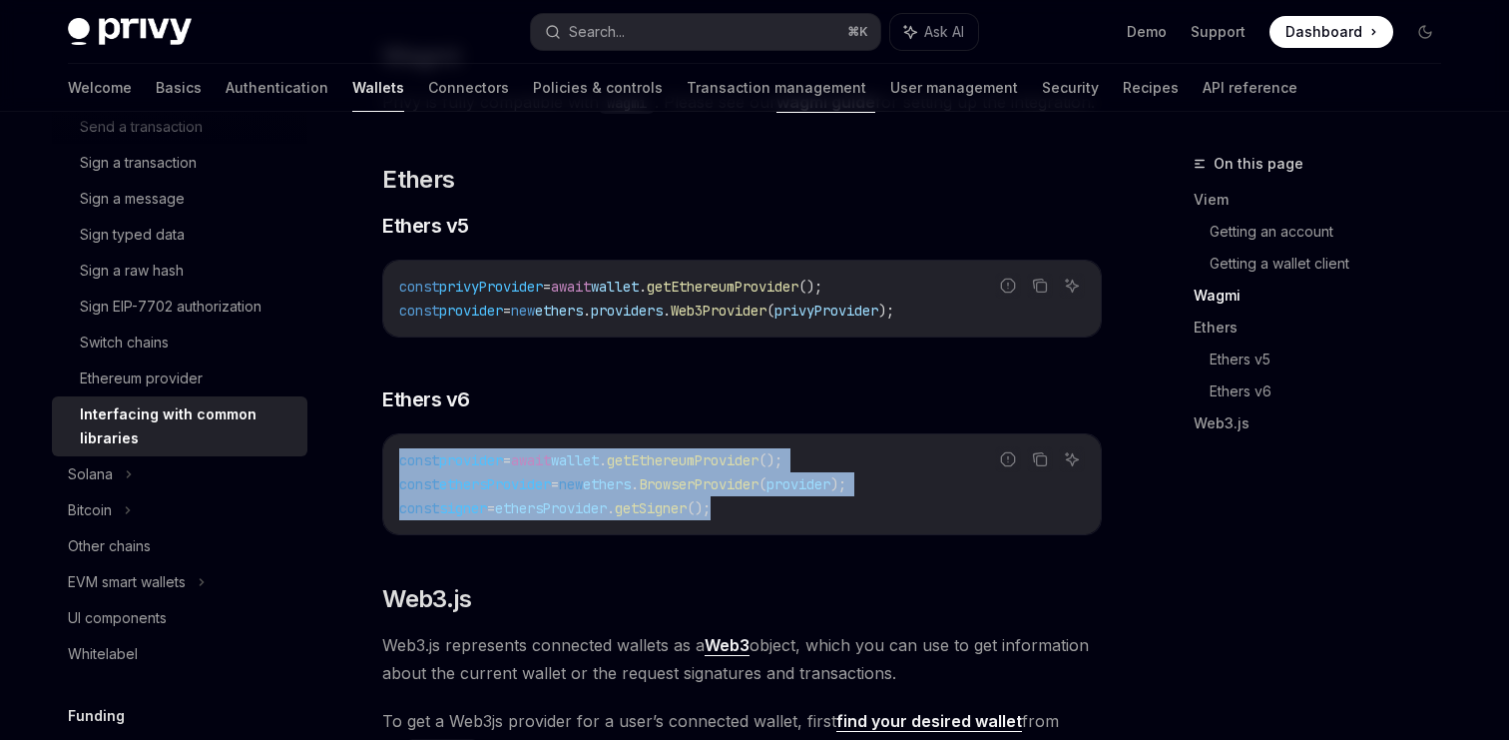
click at [779, 520] on code "const provider = await wallet . getEthereumProvider (); const ethersProvider = …" at bounding box center [742, 484] width 686 height 72
